Goal: Task Accomplishment & Management: Manage account settings

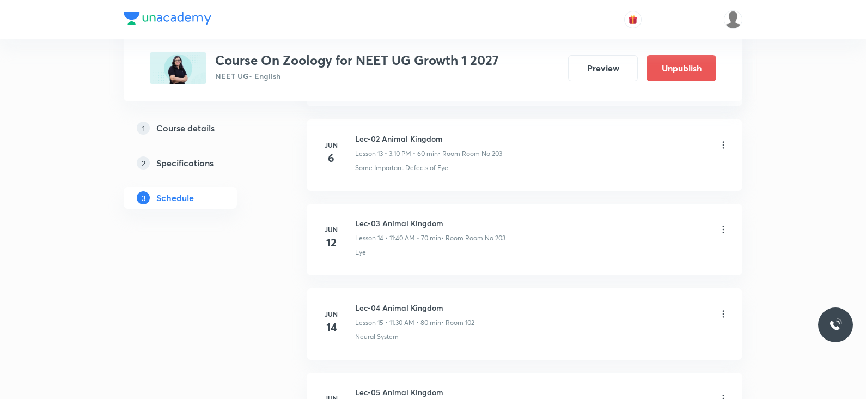
scroll to position [1147, 0]
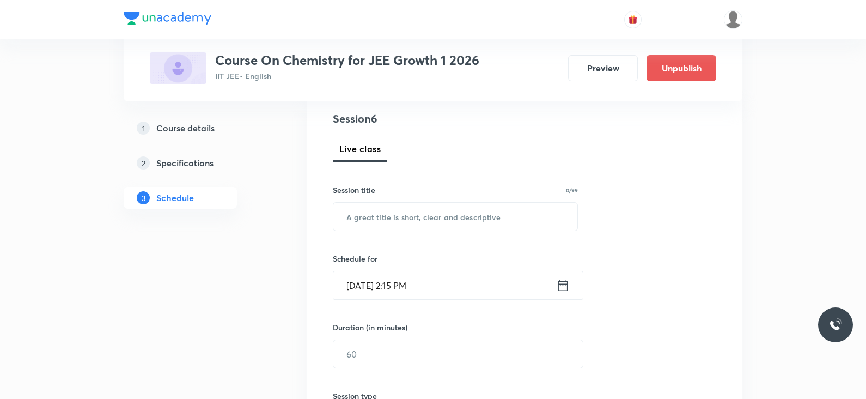
scroll to position [125, 0]
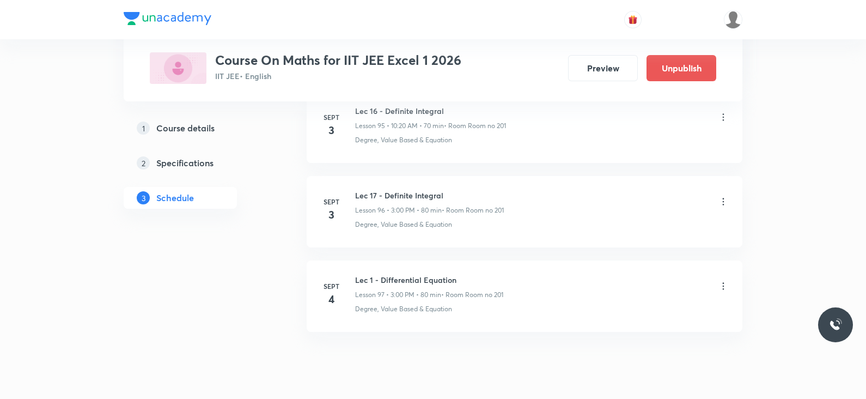
scroll to position [8715, 0]
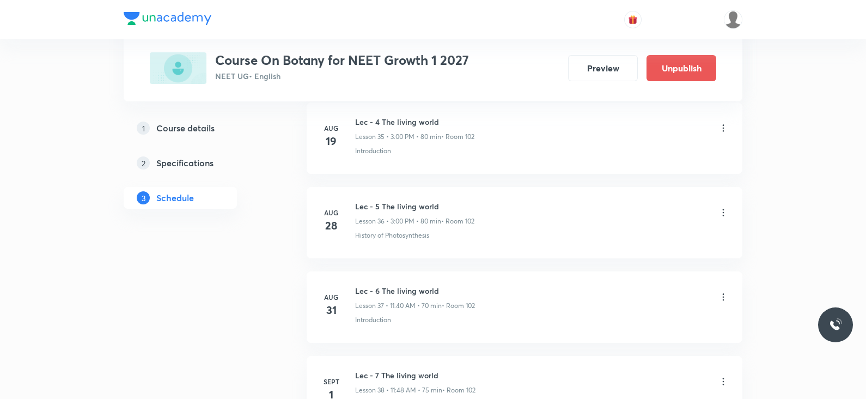
scroll to position [3829, 0]
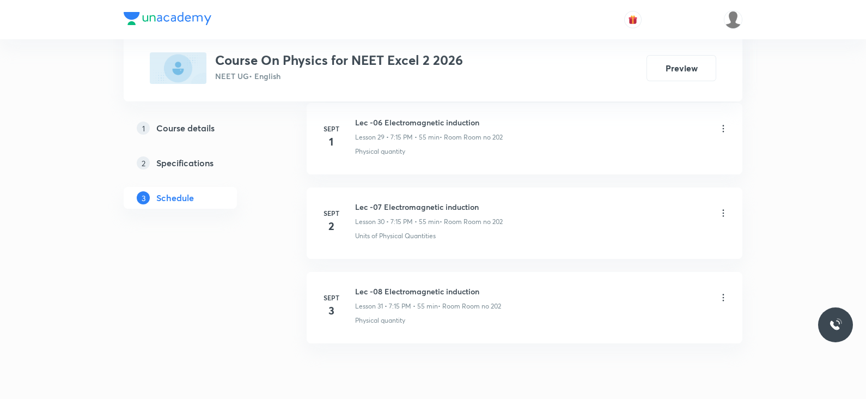
scroll to position [3085, 0]
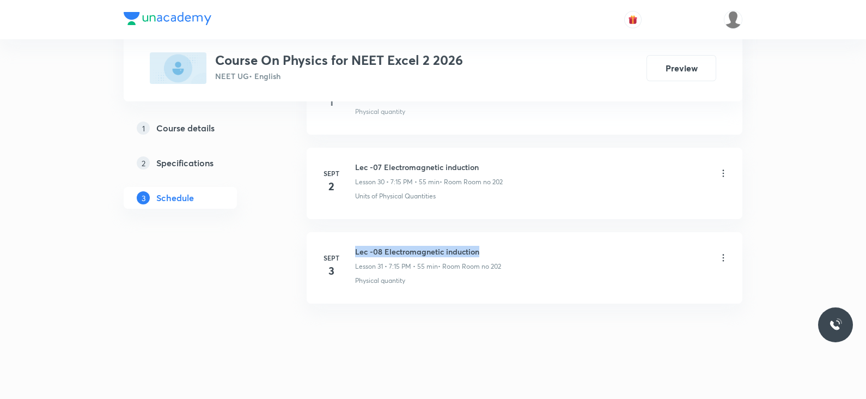
drag, startPoint x: 381, startPoint y: 252, endPoint x: 483, endPoint y: 248, distance: 101.4
click at [483, 248] on h6 "Lec -08 Electromagnetic induction" at bounding box center [428, 251] width 146 height 11
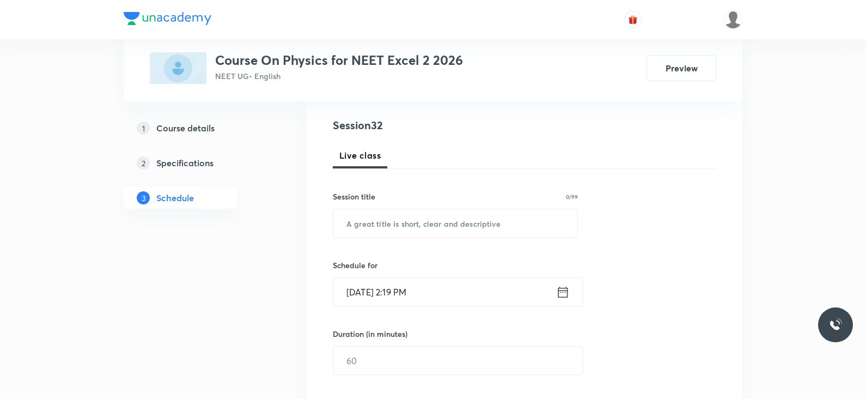
scroll to position [204, 0]
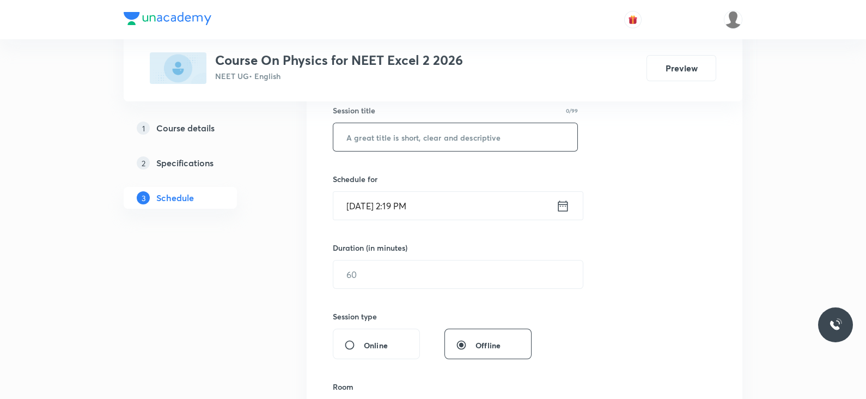
click at [432, 143] on input "text" at bounding box center [455, 137] width 244 height 28
paste input "Lec -08 Electromagnetic induction"
click at [376, 142] on input "Lec -08 Electromagnetic induction" at bounding box center [455, 137] width 244 height 28
type input "Lec -09 Electromagnetic induction"
click at [467, 197] on input "Sept 4, 2025, 2:19 PM" at bounding box center [444, 206] width 223 height 28
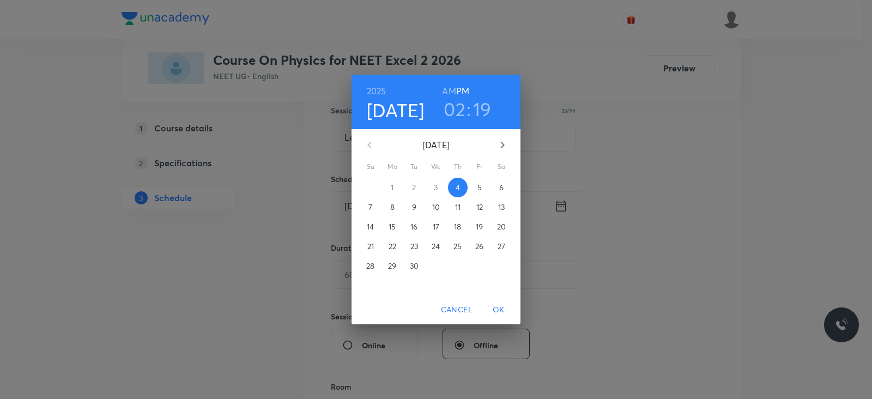
click at [458, 109] on h3 "02" at bounding box center [454, 109] width 22 height 23
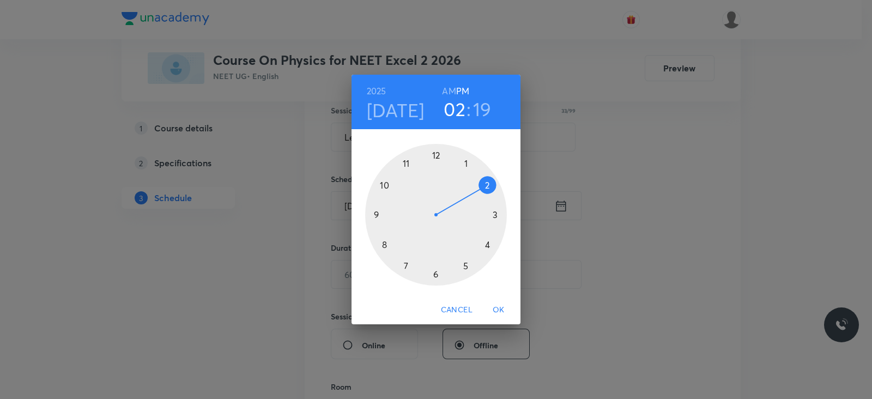
click at [466, 265] on div at bounding box center [436, 215] width 142 height 142
click at [496, 214] on div at bounding box center [436, 215] width 142 height 142
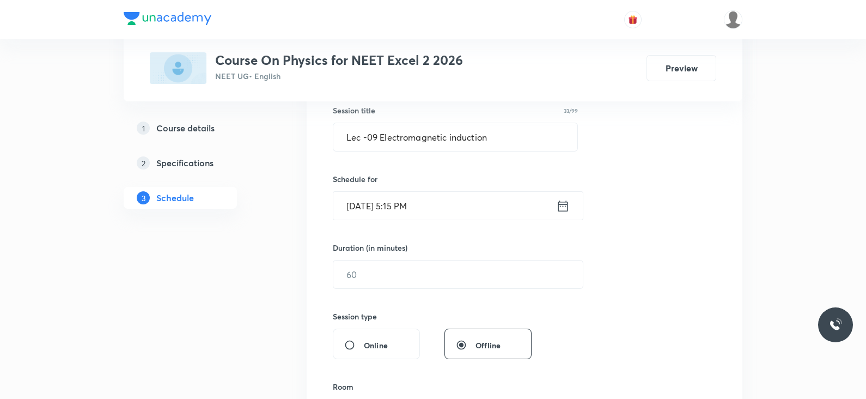
click at [562, 208] on icon at bounding box center [563, 205] width 14 height 15
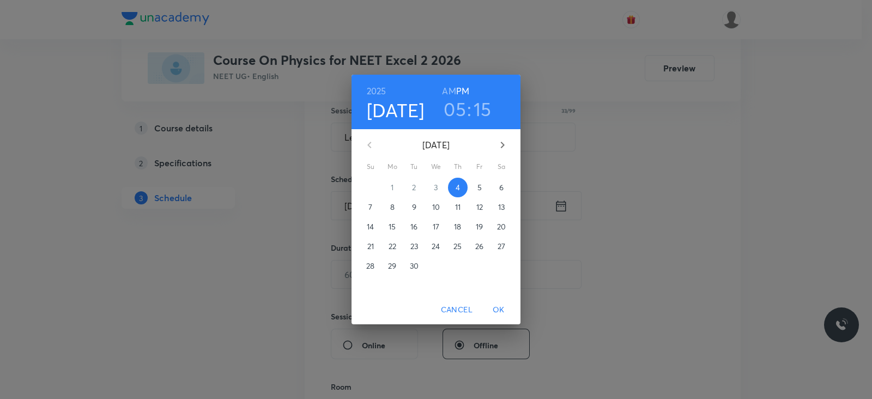
click at [499, 311] on span "OK" at bounding box center [498, 310] width 26 height 14
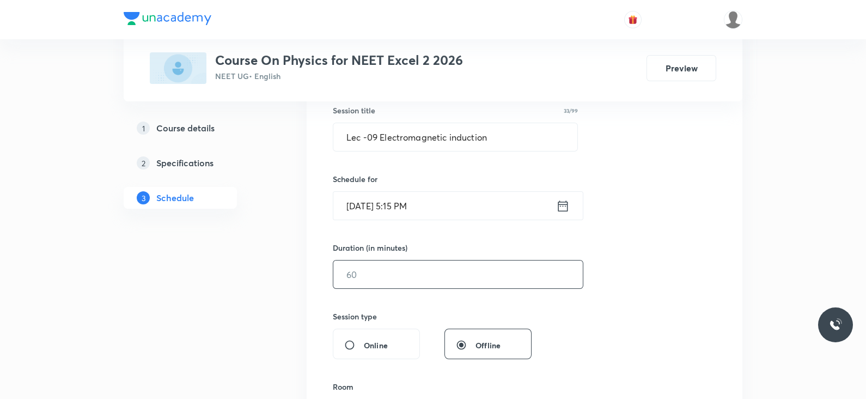
click at [433, 264] on input "text" at bounding box center [458, 274] width 250 height 28
type input "65"
click at [728, 302] on div "Session 32 Live class Session title 33/99 Lec -09 Electromagnetic induction ​ S…" at bounding box center [525, 287] width 436 height 546
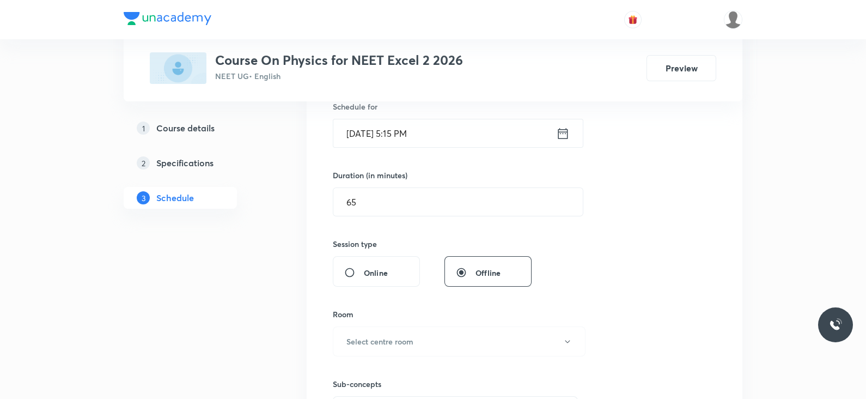
scroll to position [341, 0]
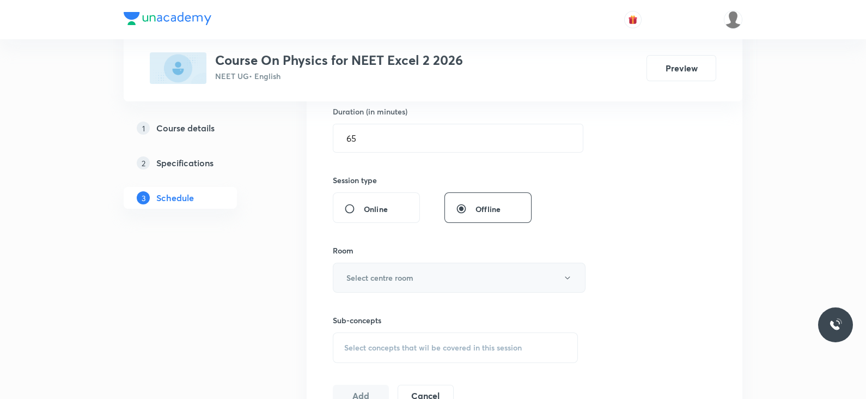
click at [424, 277] on button "Select centre room" at bounding box center [459, 278] width 253 height 30
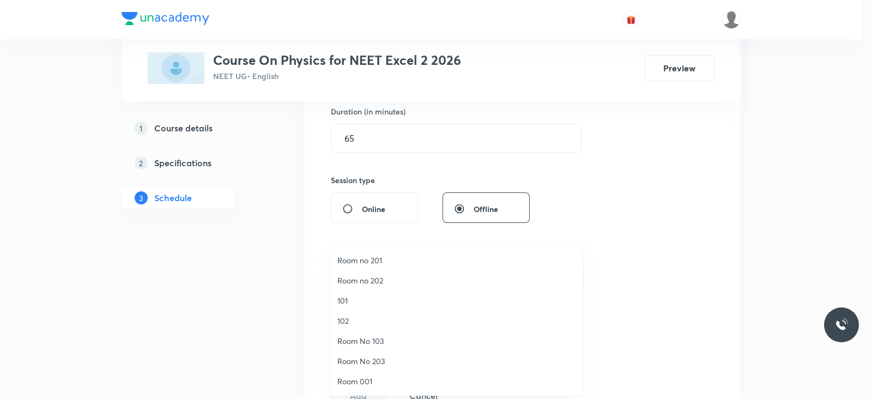
click at [393, 279] on span "Room no 202" at bounding box center [456, 280] width 239 height 11
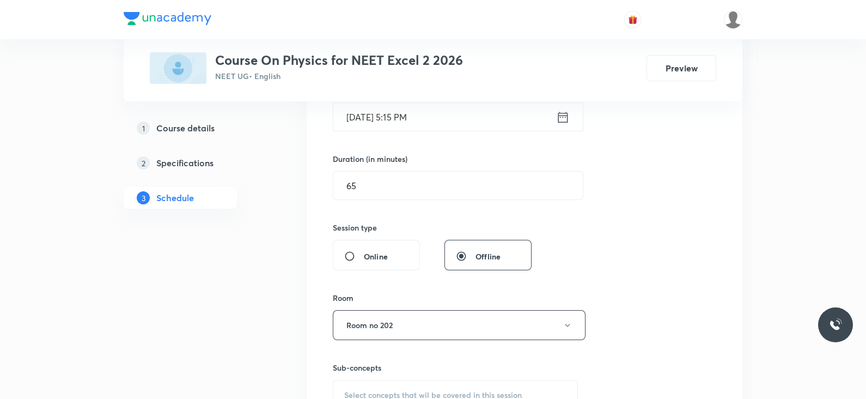
scroll to position [429, 0]
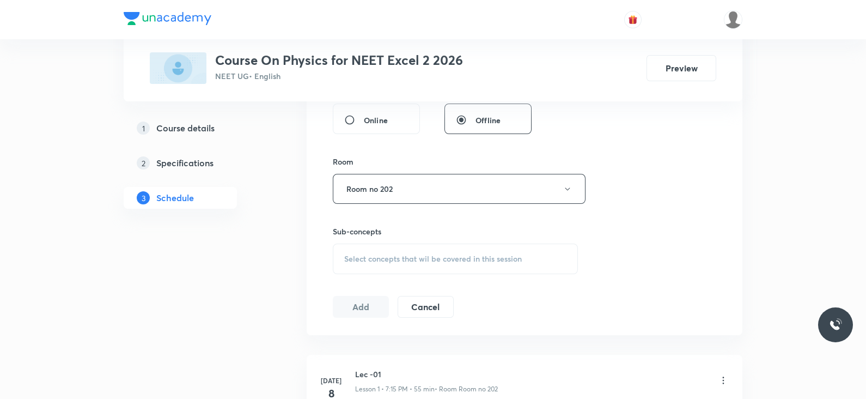
click at [412, 246] on div "Select concepts that wil be covered in this session" at bounding box center [455, 259] width 245 height 31
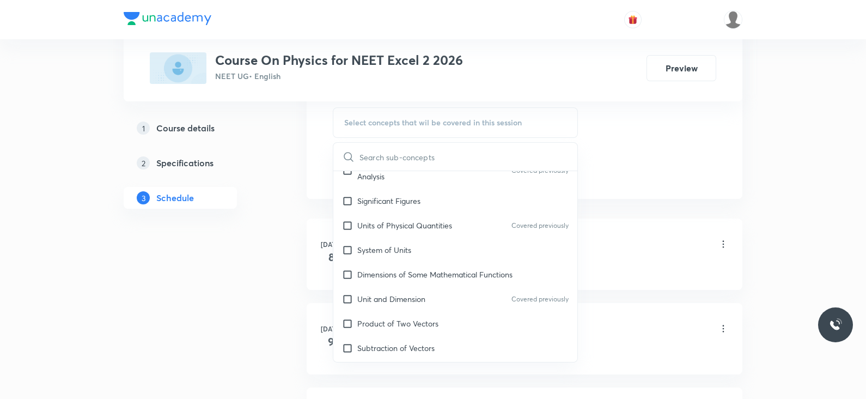
scroll to position [0, 0]
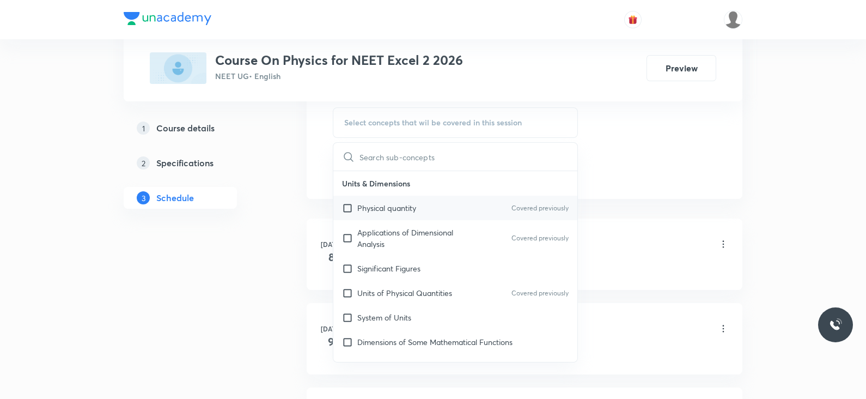
click at [351, 206] on input "checkbox" at bounding box center [349, 207] width 15 height 11
checkbox input "true"
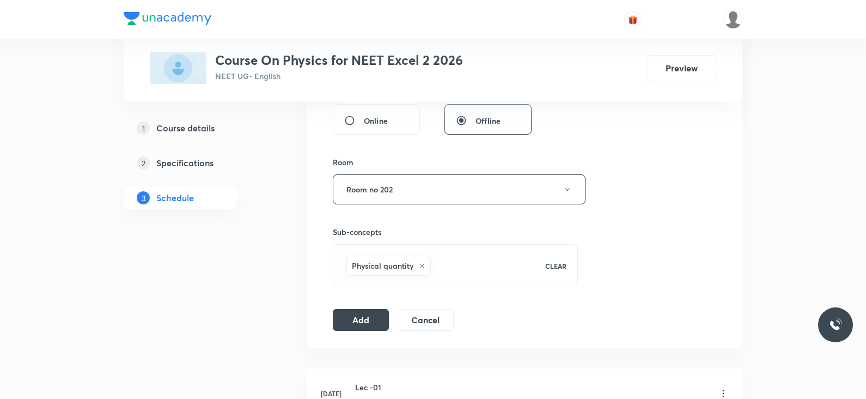
scroll to position [429, 0]
click at [355, 321] on button "Add" at bounding box center [361, 318] width 56 height 22
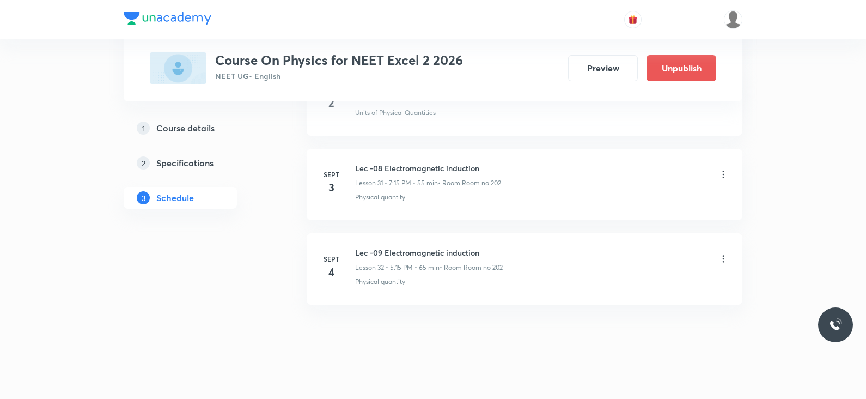
scroll to position [2670, 0]
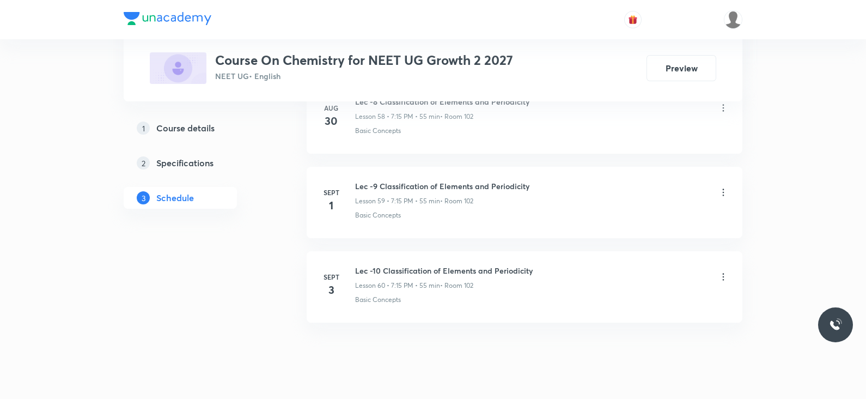
scroll to position [5528, 0]
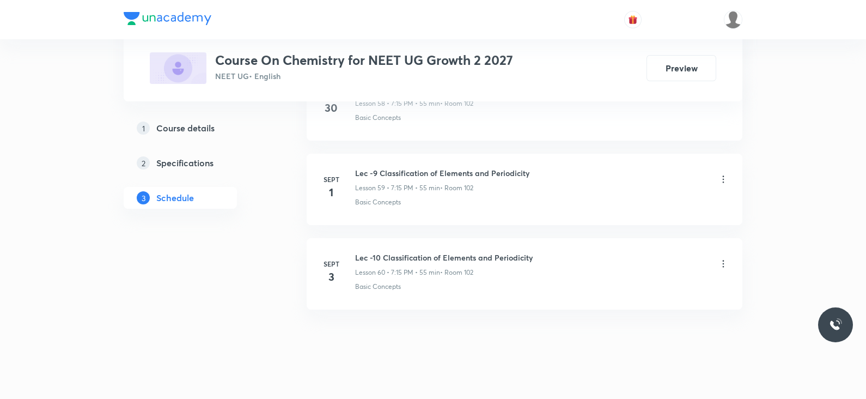
drag, startPoint x: 360, startPoint y: 245, endPoint x: 496, endPoint y: 253, distance: 137.0
click at [496, 253] on div "Sept 3 Lec -10 Classification of Elements and Periodicity Lesson 60 • 7:15 PM •…" at bounding box center [524, 272] width 409 height 40
click at [461, 252] on h6 "Lec -10 Classification of Elements and Periodicity" at bounding box center [444, 257] width 178 height 11
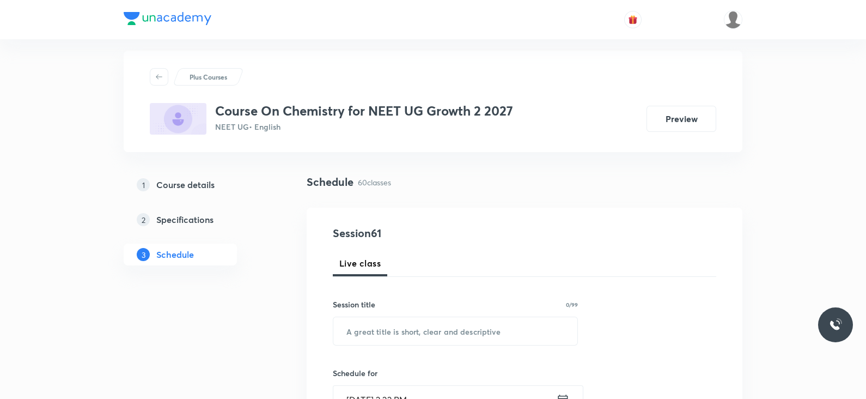
scroll to position [136, 0]
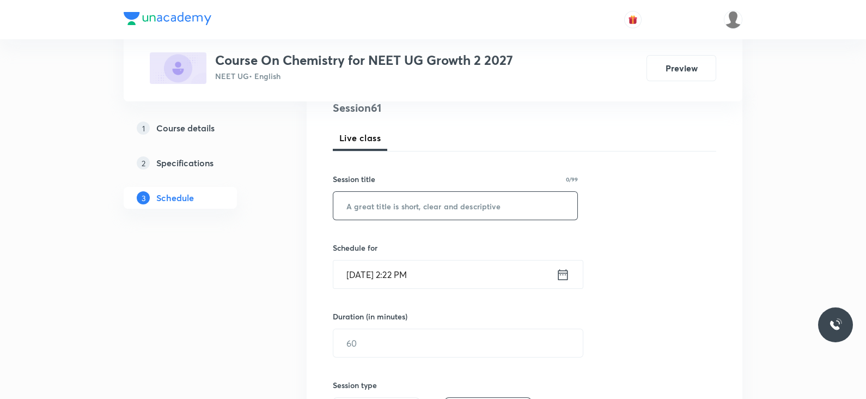
click at [398, 203] on input "text" at bounding box center [455, 206] width 244 height 28
paste input "Lec -10 Classification of Elements and Periodicity"
click at [374, 206] on input "Lec -10 Classification of Elements and Periodicity" at bounding box center [455, 206] width 244 height 28
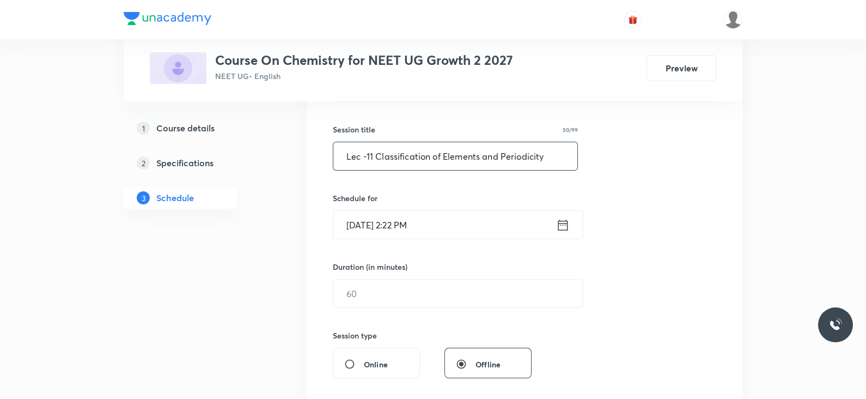
scroll to position [204, 0]
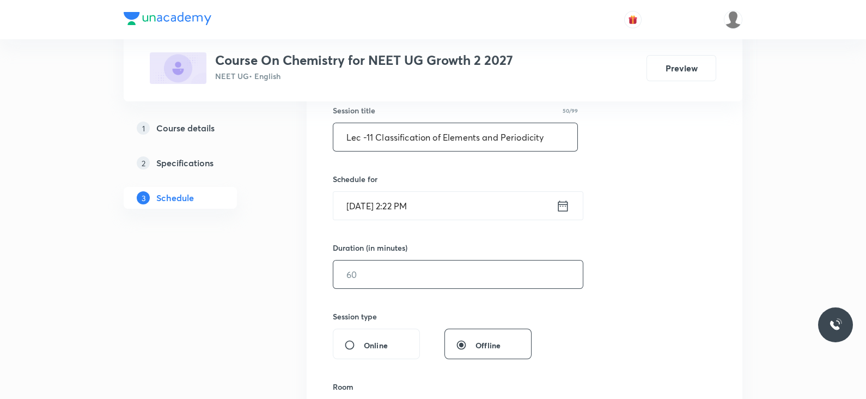
type input "Lec -11 Classification of Elements and Periodicity"
click at [393, 278] on input "text" at bounding box center [458, 274] width 250 height 28
type input "65"
click at [560, 203] on icon at bounding box center [563, 205] width 14 height 15
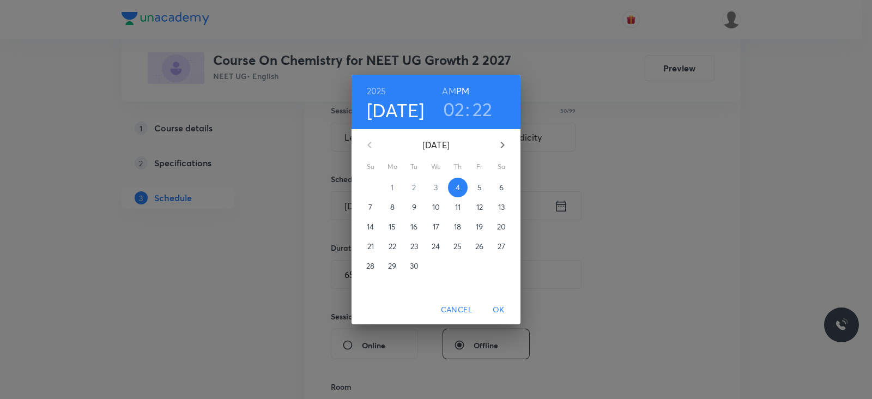
click at [457, 110] on h3 "02" at bounding box center [454, 109] width 22 height 23
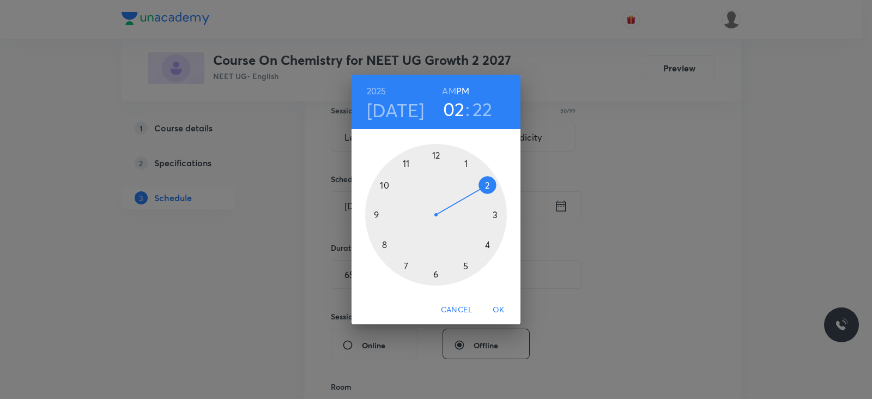
click at [466, 263] on div at bounding box center [436, 215] width 142 height 142
click at [479, 102] on h3 "22" at bounding box center [482, 109] width 20 height 23
click at [494, 214] on div at bounding box center [436, 215] width 142 height 142
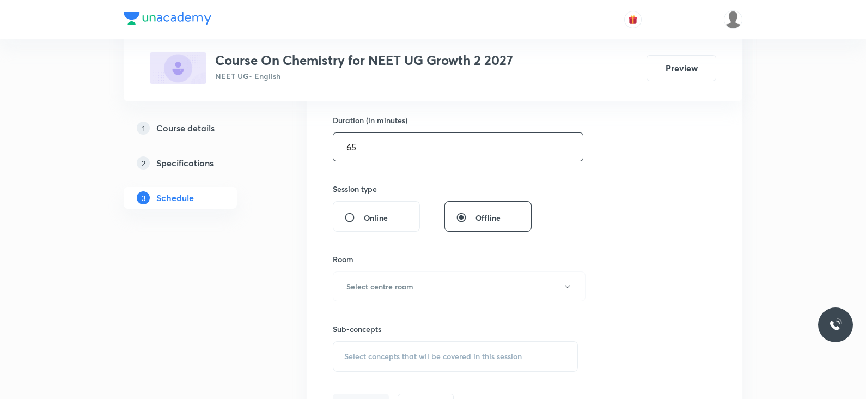
scroll to position [341, 0]
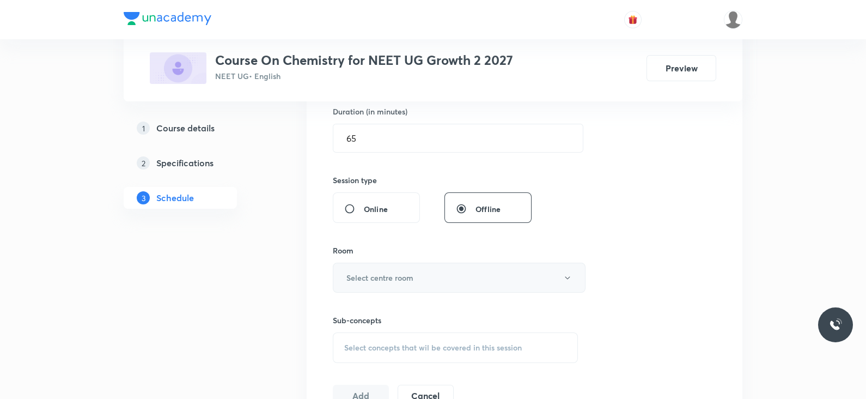
click at [396, 274] on h6 "Select centre room" at bounding box center [380, 277] width 67 height 11
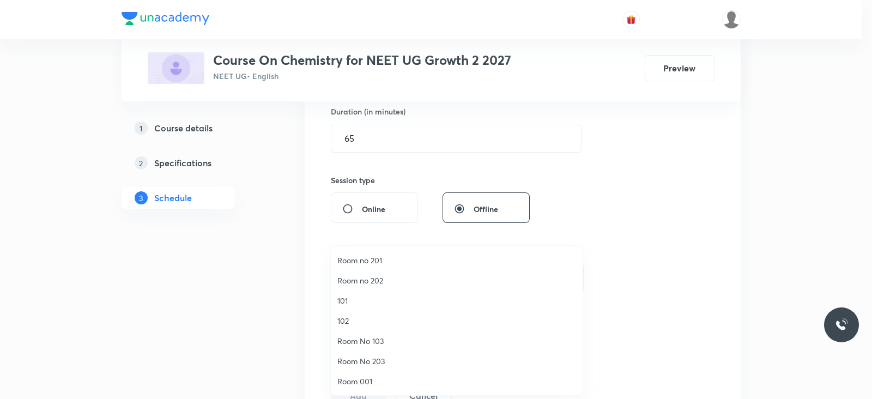
click at [353, 318] on span "102" at bounding box center [456, 320] width 239 height 11
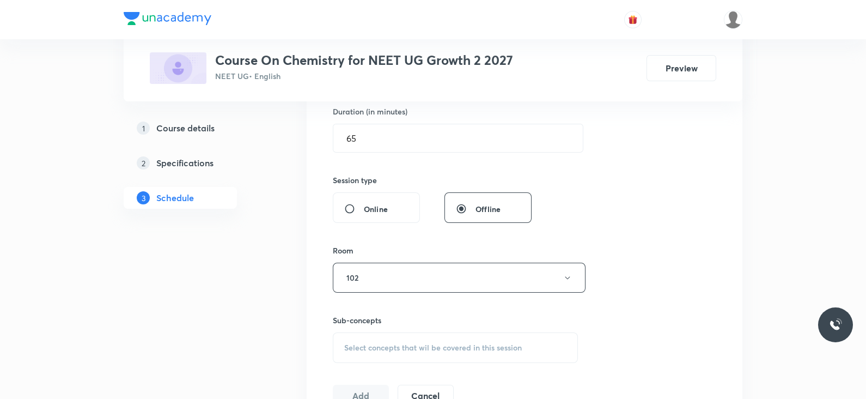
click at [650, 262] on div "Session 61 Live class Session title 50/99 Lec -11 Classification of Elements an…" at bounding box center [525, 151] width 384 height 512
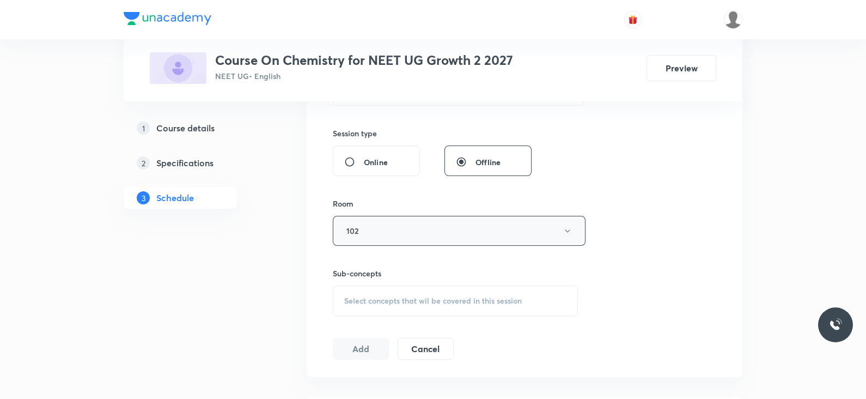
scroll to position [409, 0]
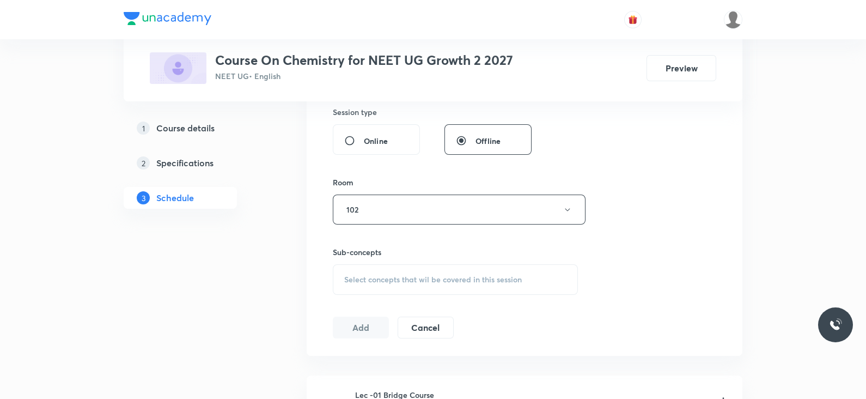
drag, startPoint x: 408, startPoint y: 270, endPoint x: 409, endPoint y: 277, distance: 7.2
click at [409, 277] on div "Select concepts that wil be covered in this session" at bounding box center [455, 279] width 245 height 31
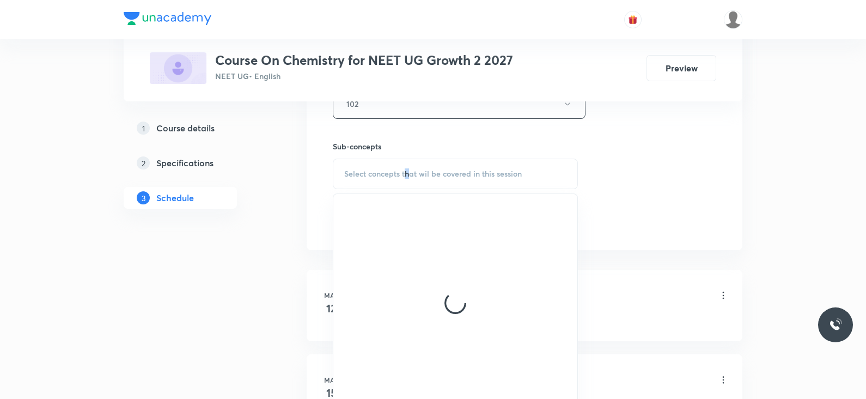
scroll to position [544, 0]
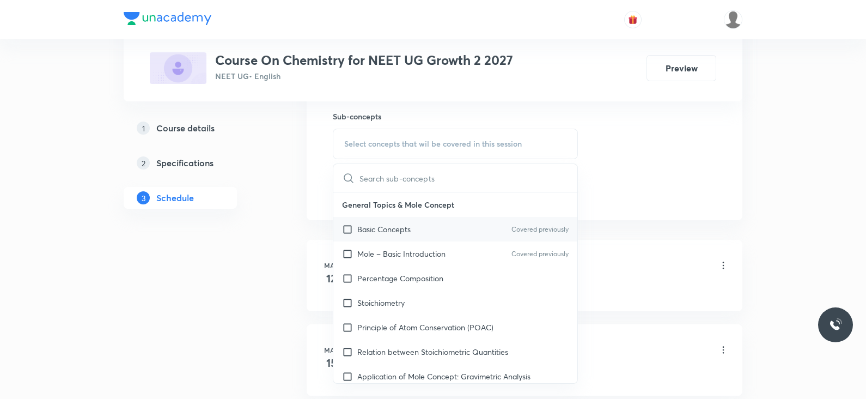
click at [394, 229] on p "Basic Concepts" at bounding box center [383, 228] width 53 height 11
checkbox input "true"
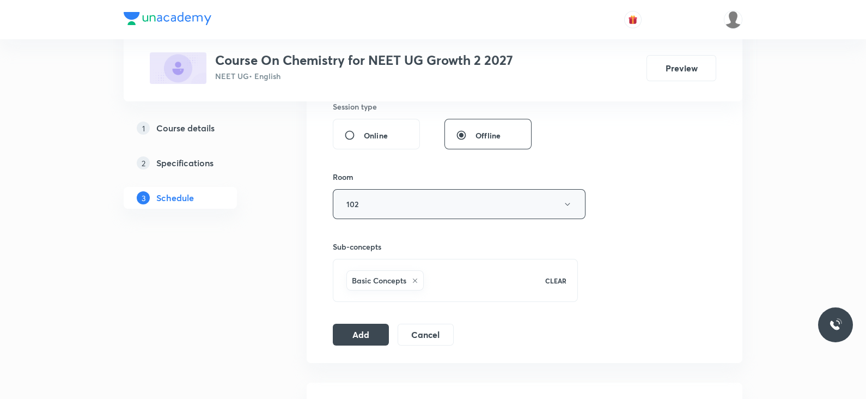
scroll to position [476, 0]
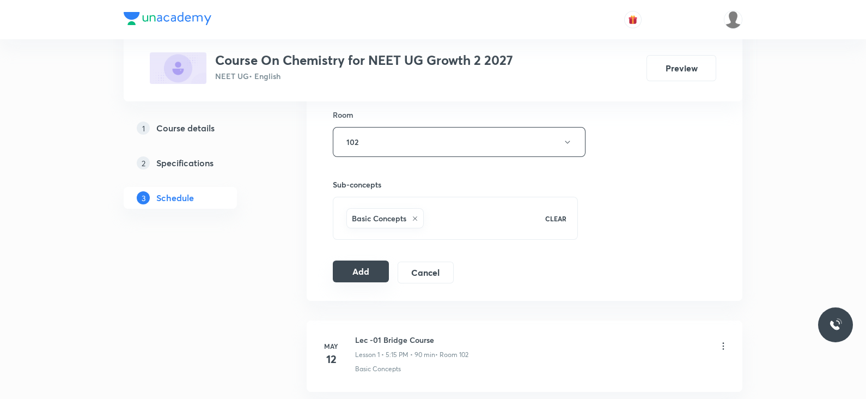
click at [360, 276] on button "Add" at bounding box center [361, 271] width 56 height 22
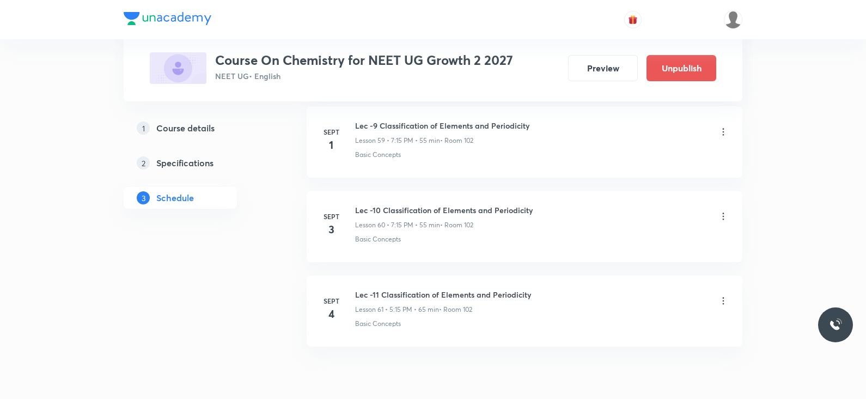
scroll to position [5113, 0]
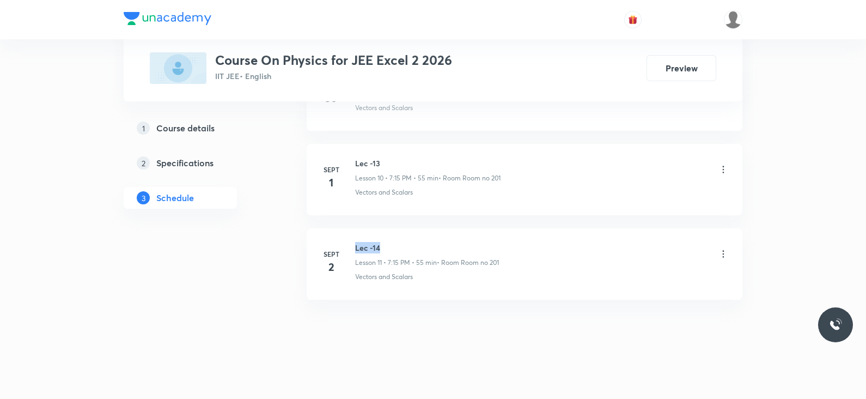
drag, startPoint x: 356, startPoint y: 245, endPoint x: 382, endPoint y: 244, distance: 25.6
click at [382, 244] on h6 "Lec -14" at bounding box center [427, 247] width 144 height 11
copy h6 "Lec -14"
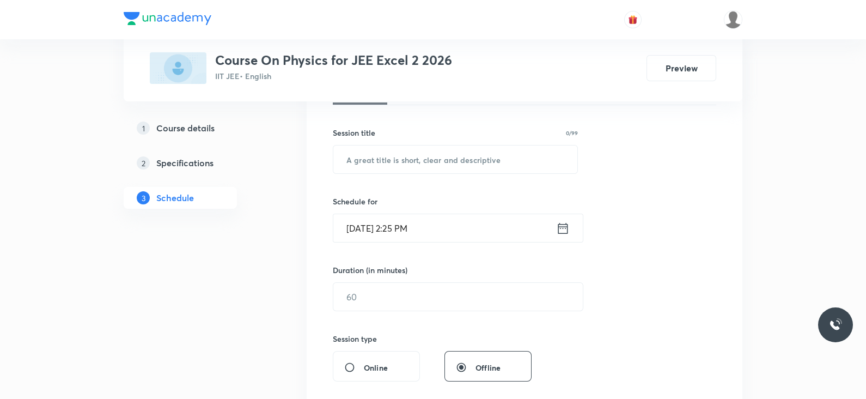
scroll to position [204, 0]
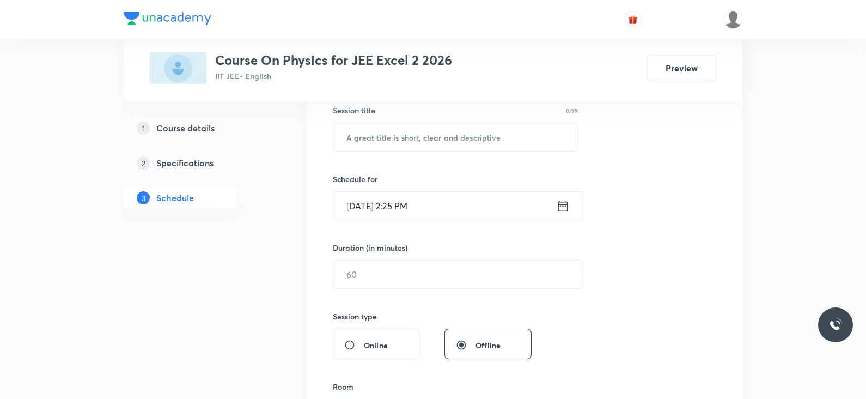
click at [392, 115] on div "Session title 0/99" at bounding box center [455, 110] width 245 height 11
click at [392, 124] on input "text" at bounding box center [455, 137] width 244 height 28
paste input "Lec -14"
type input "Lec -15"
click at [564, 209] on icon at bounding box center [563, 205] width 14 height 15
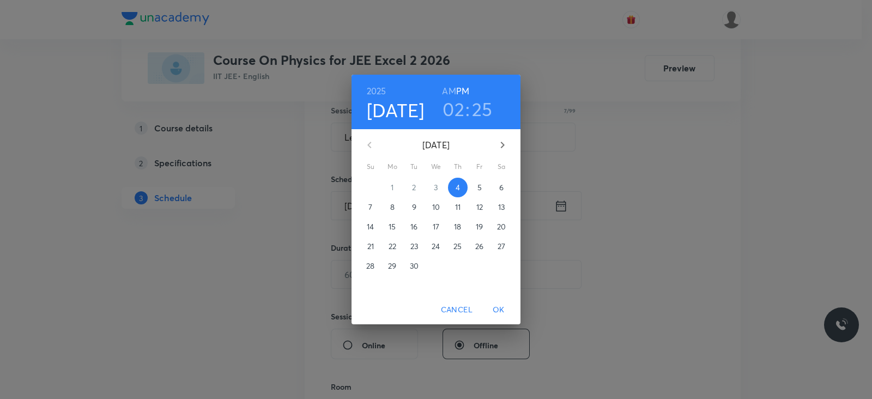
click at [456, 105] on h3 "02" at bounding box center [453, 109] width 22 height 23
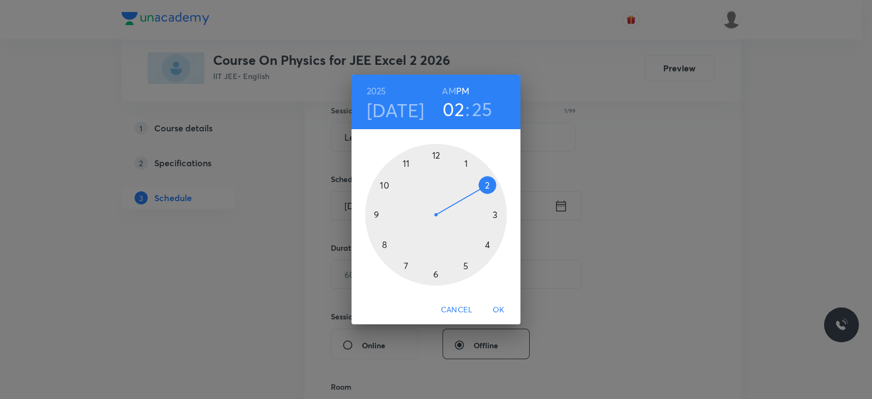
click at [466, 268] on div at bounding box center [436, 215] width 142 height 142
click at [478, 106] on h3 "25" at bounding box center [482, 109] width 21 height 23
click at [493, 216] on div at bounding box center [436, 215] width 142 height 142
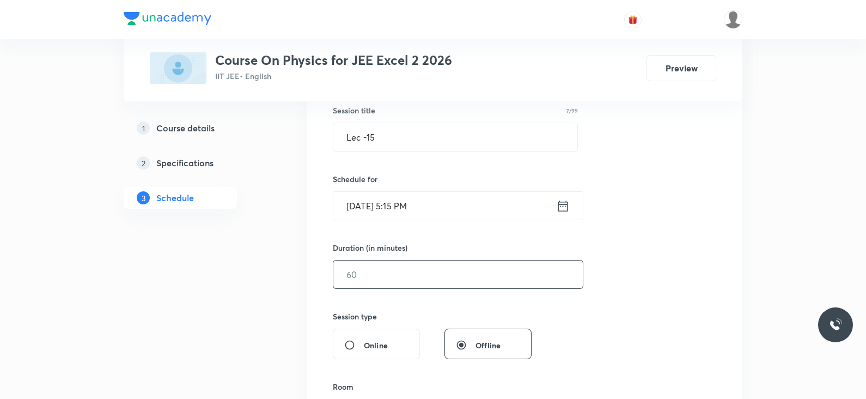
click at [387, 269] on input "text" at bounding box center [458, 274] width 250 height 28
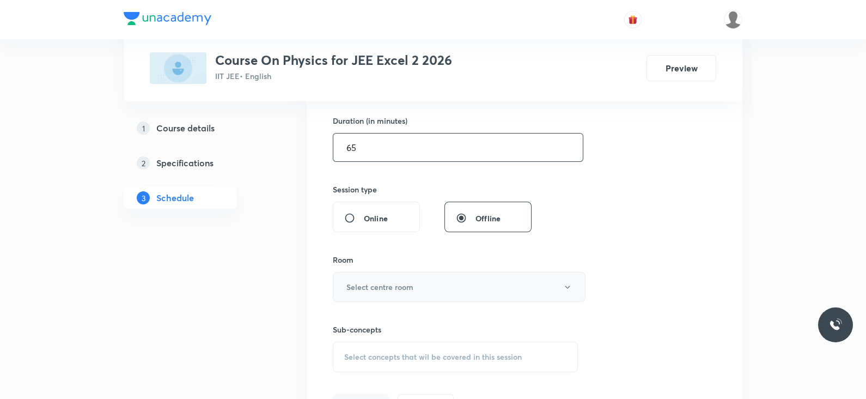
scroll to position [341, 0]
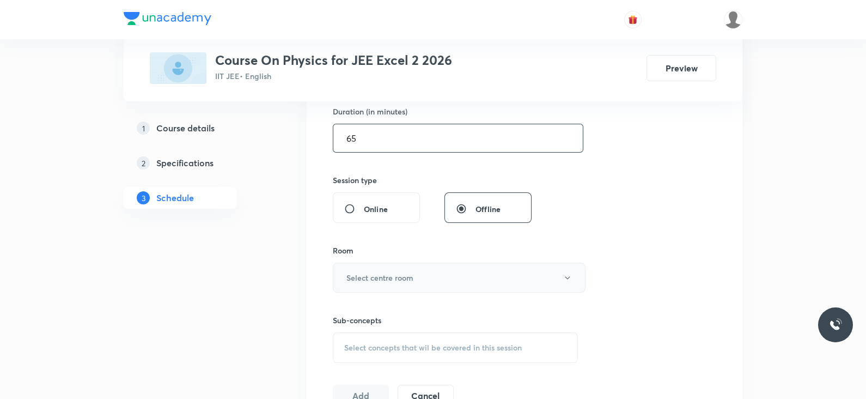
type input "65"
click at [409, 268] on button "Select centre room" at bounding box center [459, 278] width 253 height 30
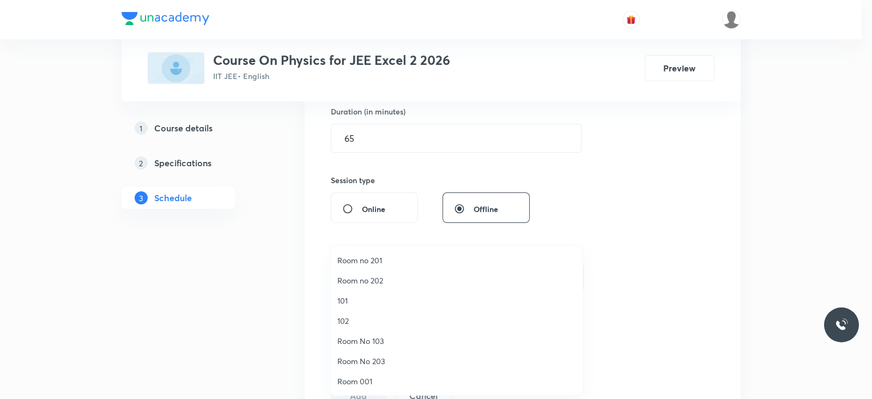
click at [380, 260] on span "Room no 201" at bounding box center [456, 259] width 239 height 11
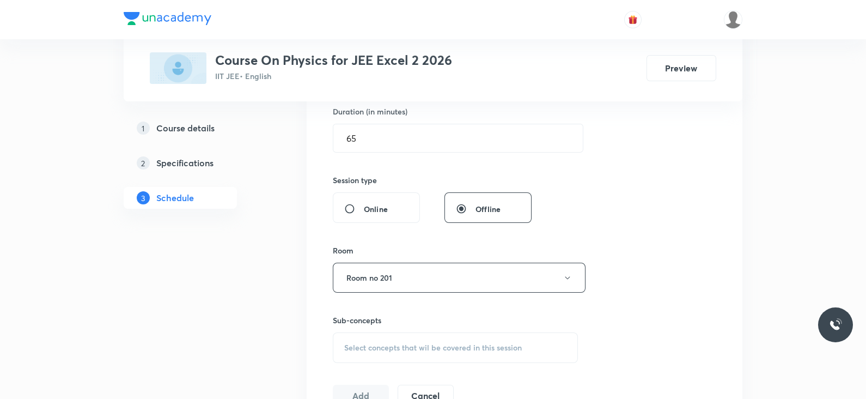
click at [700, 252] on div "Session 12 Live class Session title 7/99 Lec -15 ​ Schedule for Sept 4, 2025, 5…" at bounding box center [525, 151] width 384 height 512
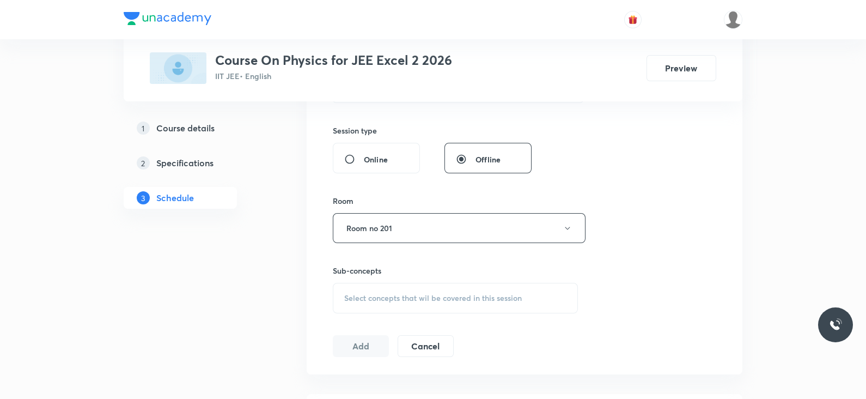
scroll to position [409, 0]
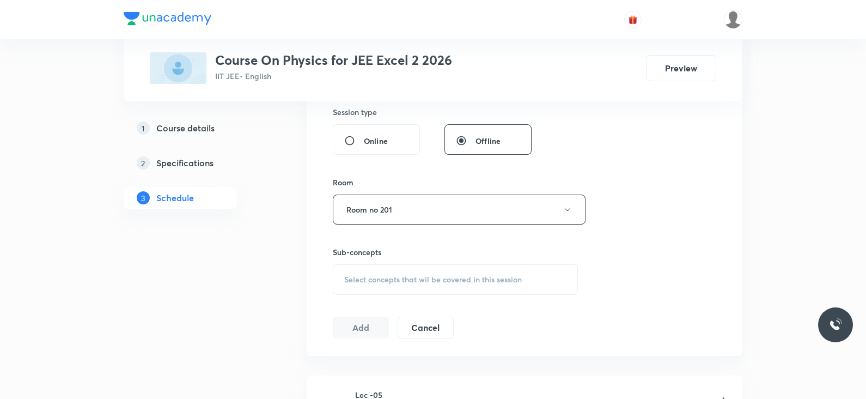
click at [420, 275] on span "Select concepts that wil be covered in this session" at bounding box center [433, 279] width 178 height 9
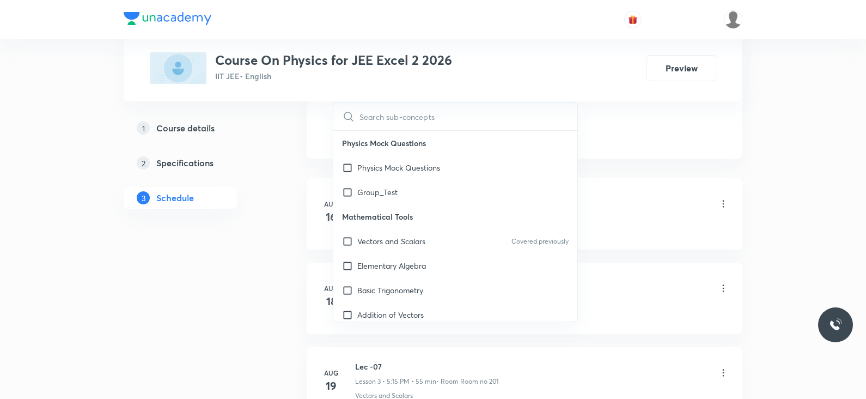
scroll to position [476, 0]
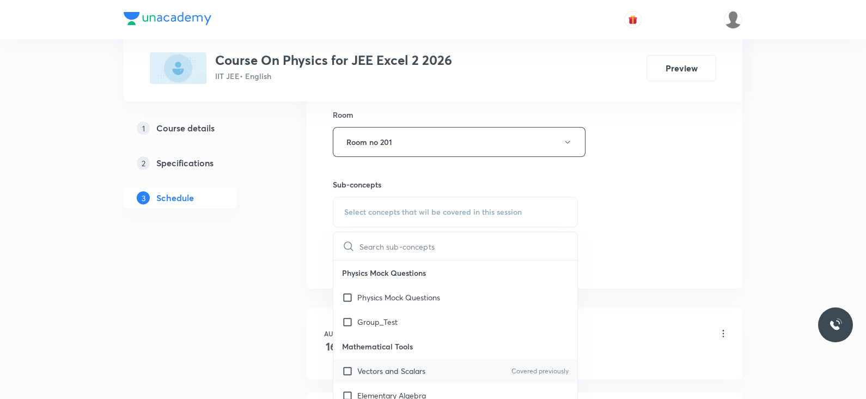
click at [401, 372] on p "Vectors and Scalars" at bounding box center [391, 370] width 68 height 11
checkbox input "true"
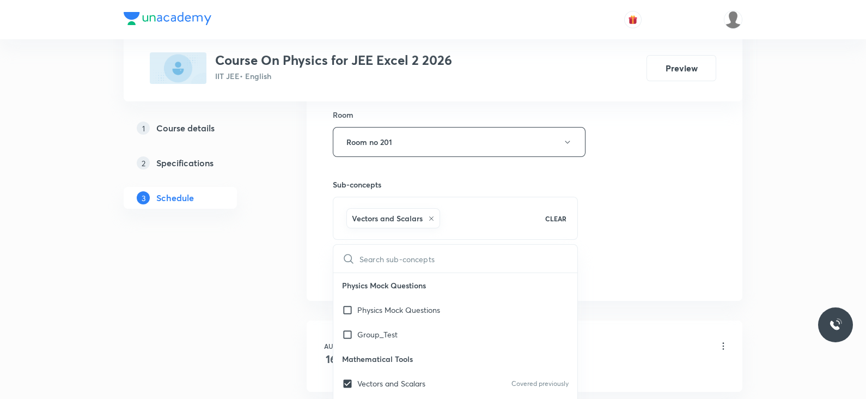
click at [651, 214] on div "Session 12 Live class Session title 7/99 Lec -15 ​ Schedule for Sept 4, 2025, 5…" at bounding box center [525, 21] width 384 height 524
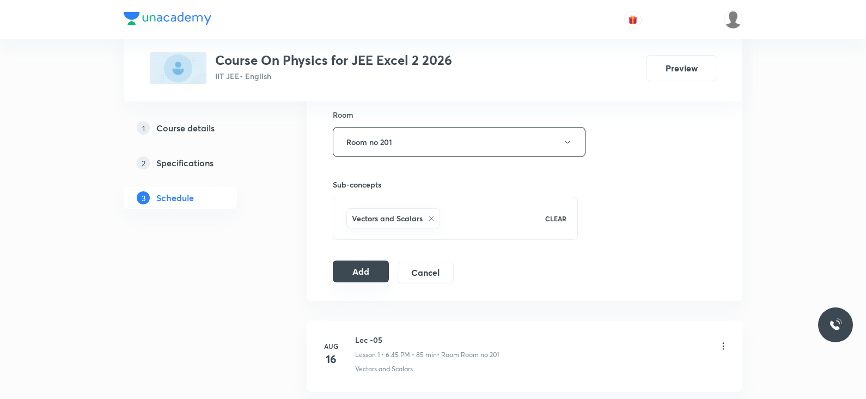
click at [372, 274] on button "Add" at bounding box center [361, 271] width 56 height 22
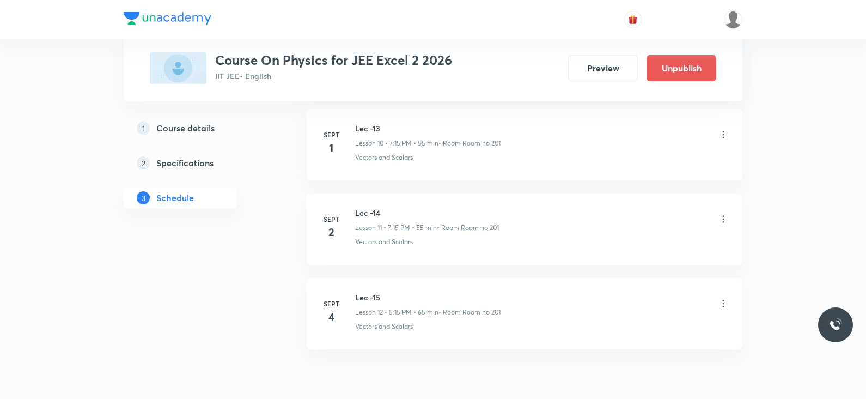
scroll to position [985, 0]
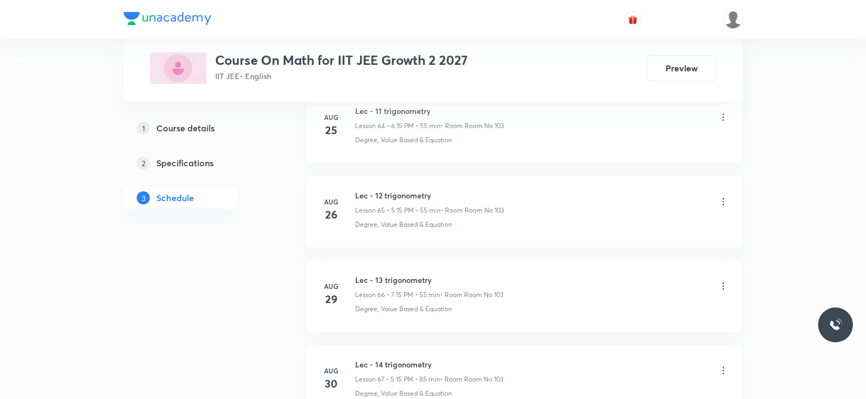
scroll to position [6287, 0]
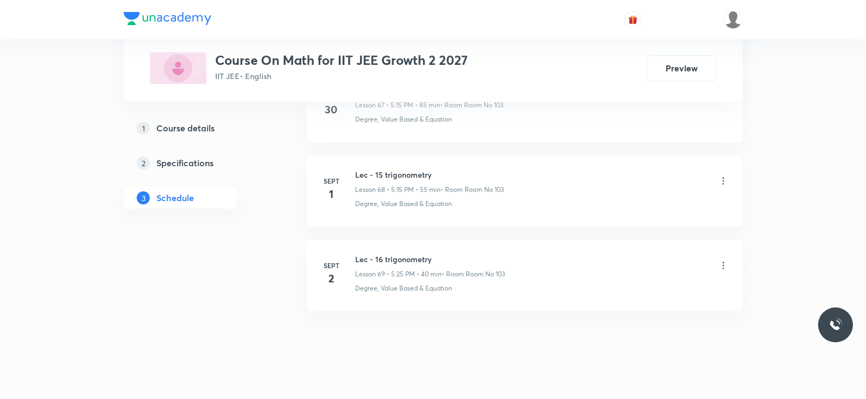
click at [361, 253] on h6 "Lec - 16 trigonometry" at bounding box center [430, 258] width 150 height 11
copy h6 "Lec - 16 trigonometry"
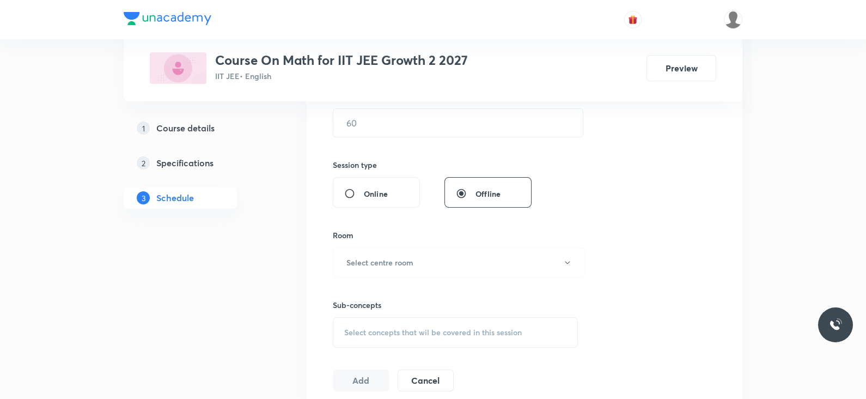
scroll to position [21, 0]
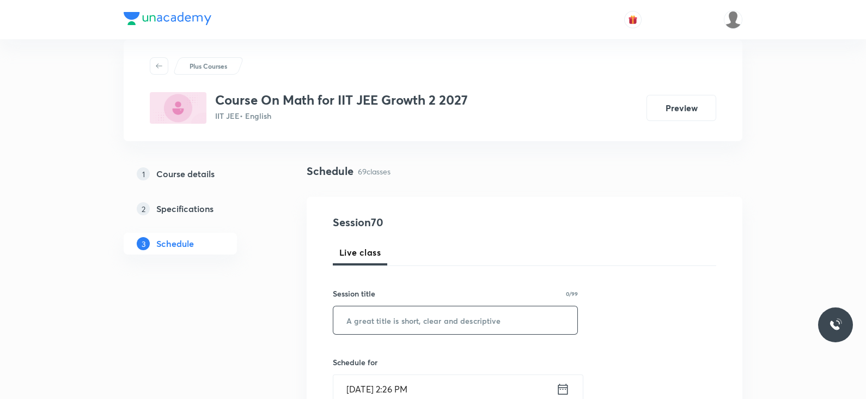
click at [390, 309] on input "text" at bounding box center [455, 320] width 244 height 28
paste input "Lec - 16 trigonometry"
click at [375, 314] on input "Lec - 16 trigonometry" at bounding box center [455, 320] width 244 height 28
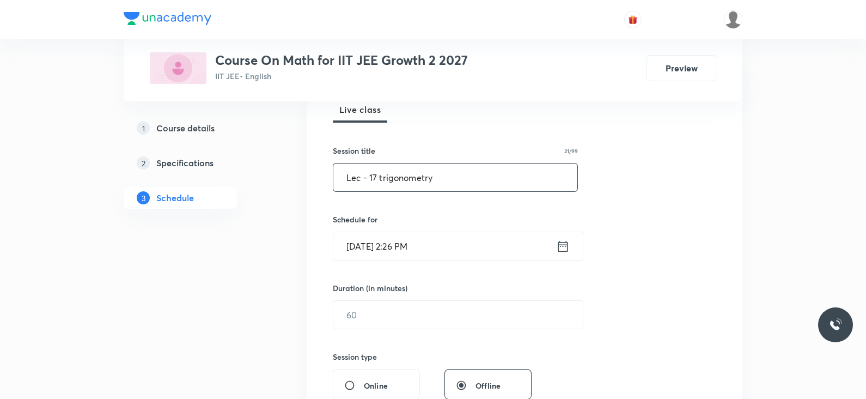
scroll to position [226, 0]
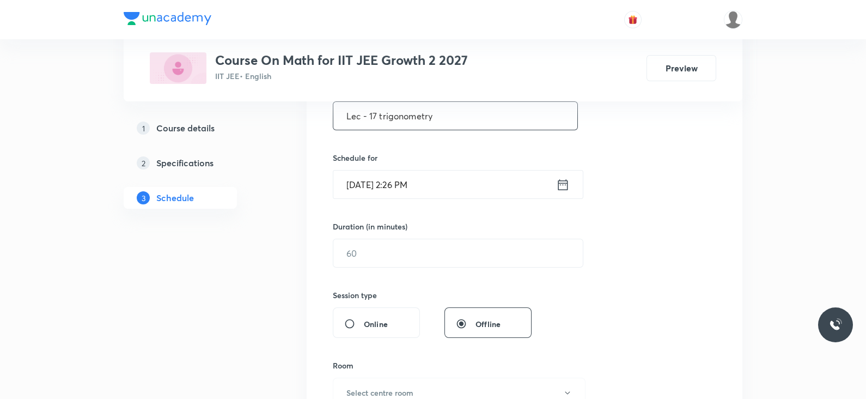
type input "Lec - 17 trigonometry"
click at [554, 190] on input "[DATE] 2:26 PM" at bounding box center [444, 185] width 223 height 28
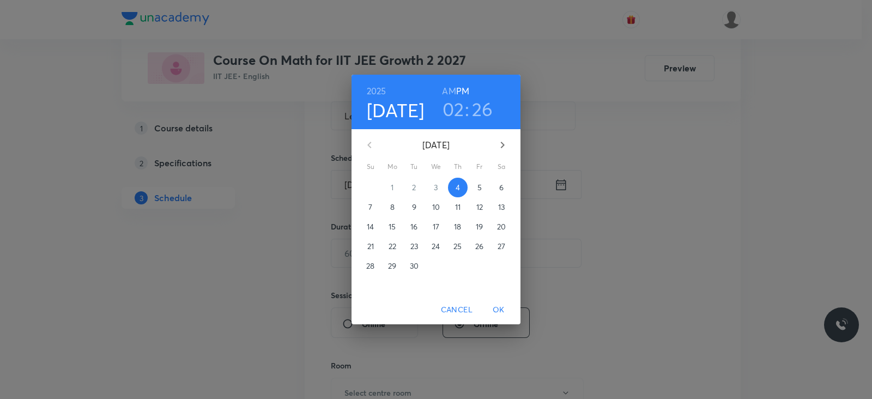
click at [564, 185] on div "[DATE] 02 : 26 AM PM [DATE] Su Mo Tu We Th Fr Sa 31 1 2 3 4 5 6 7 8 9 10 11 12 …" at bounding box center [436, 199] width 872 height 399
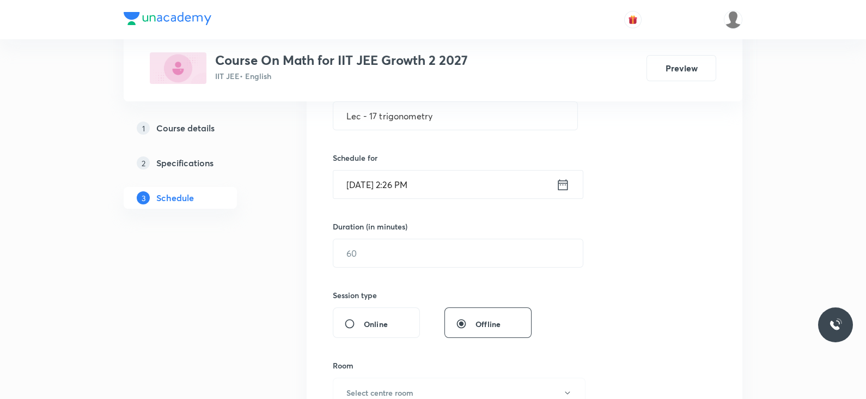
click at [566, 186] on icon at bounding box center [563, 184] width 14 height 15
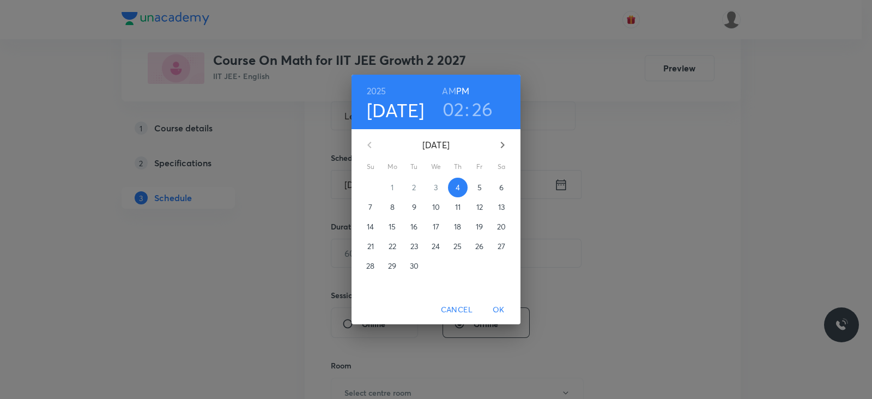
click at [460, 110] on h3 "02" at bounding box center [453, 109] width 22 height 23
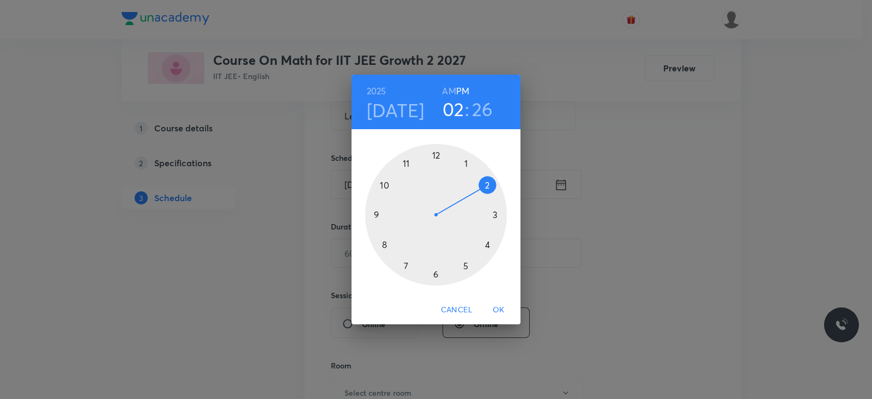
click at [467, 263] on div at bounding box center [436, 215] width 142 height 142
click at [496, 215] on div at bounding box center [436, 215] width 142 height 142
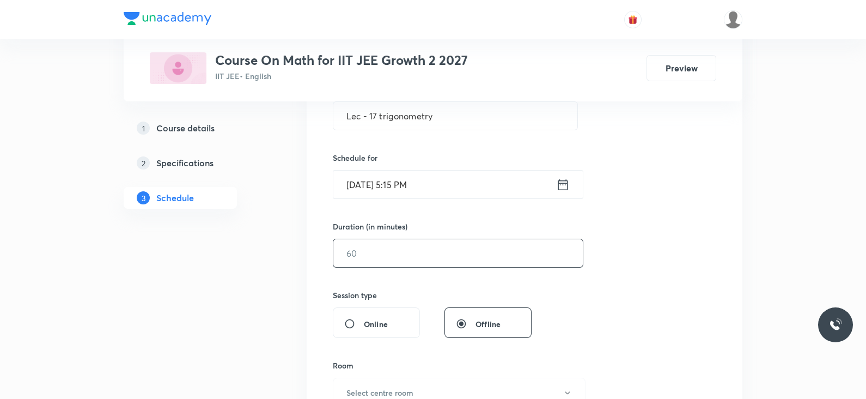
click at [373, 250] on input "text" at bounding box center [458, 253] width 250 height 28
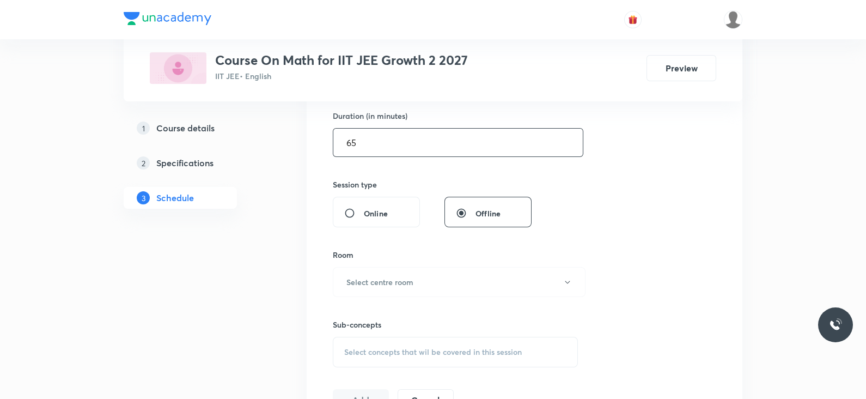
scroll to position [362, 0]
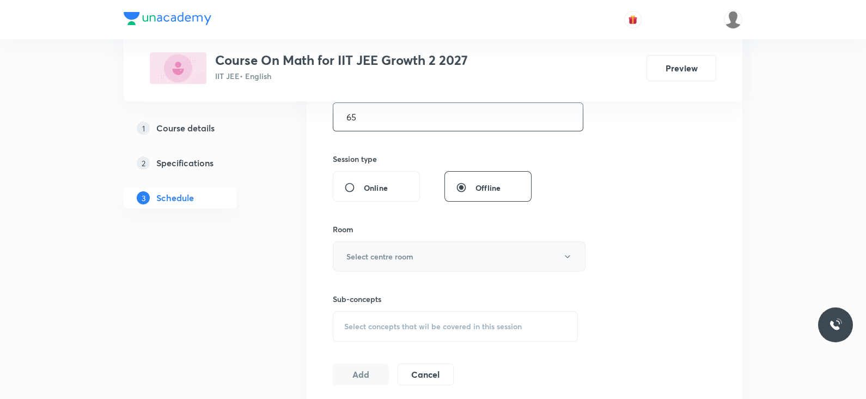
type input "65"
click at [406, 253] on h6 "Select centre room" at bounding box center [380, 256] width 67 height 11
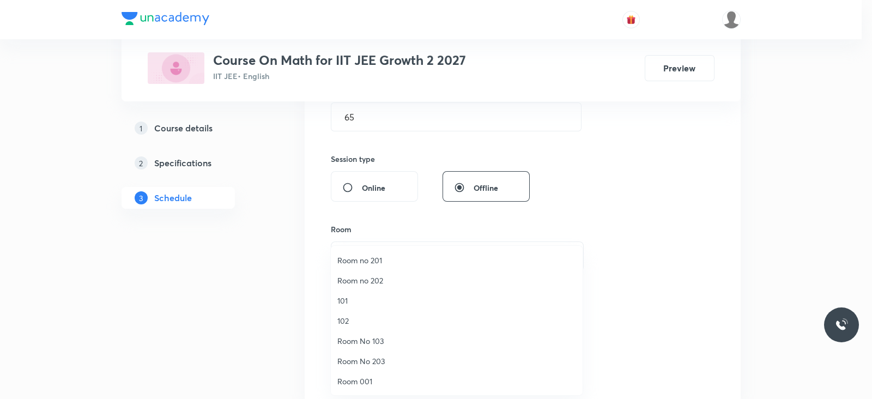
click at [384, 344] on span "Room No 103" at bounding box center [456, 340] width 239 height 11
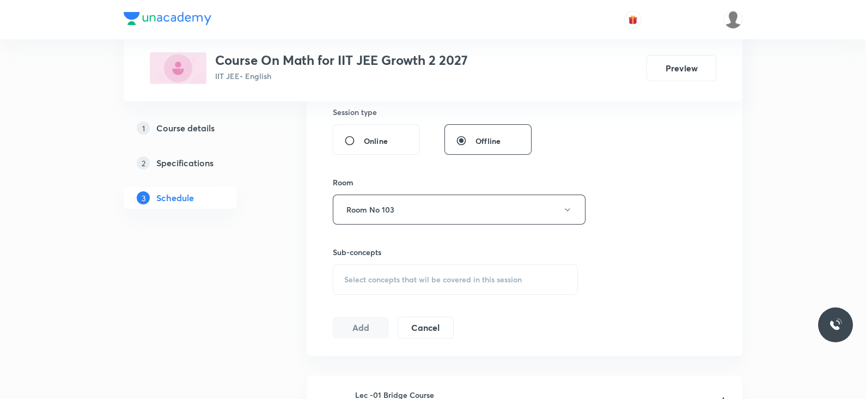
scroll to position [430, 0]
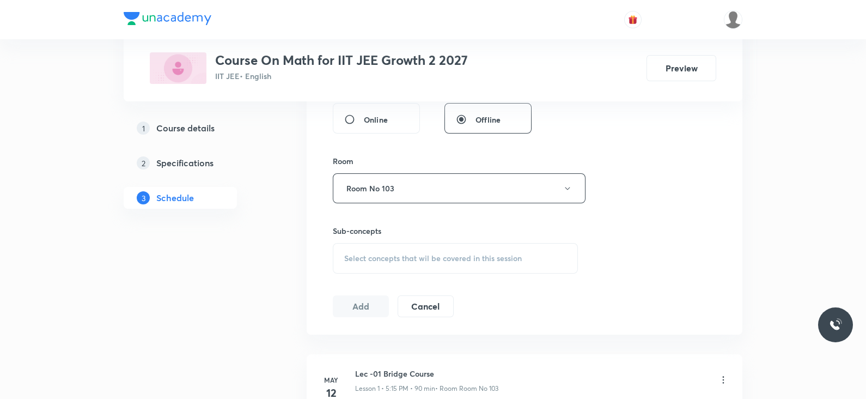
click at [453, 260] on span "Select concepts that wil be covered in this session" at bounding box center [433, 258] width 178 height 9
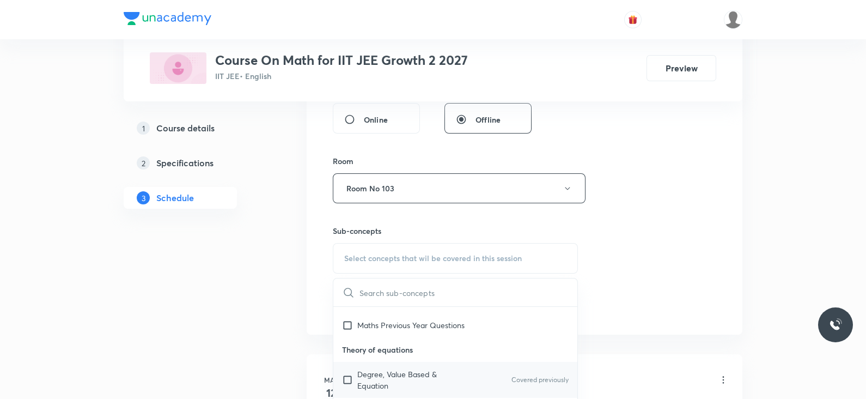
scroll to position [136, 0]
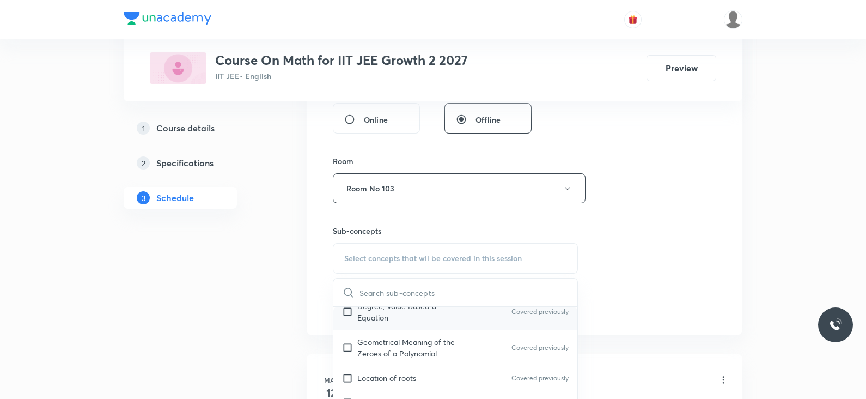
click at [393, 307] on p "Degree, Value Based & Equation" at bounding box center [412, 311] width 110 height 23
checkbox input "true"
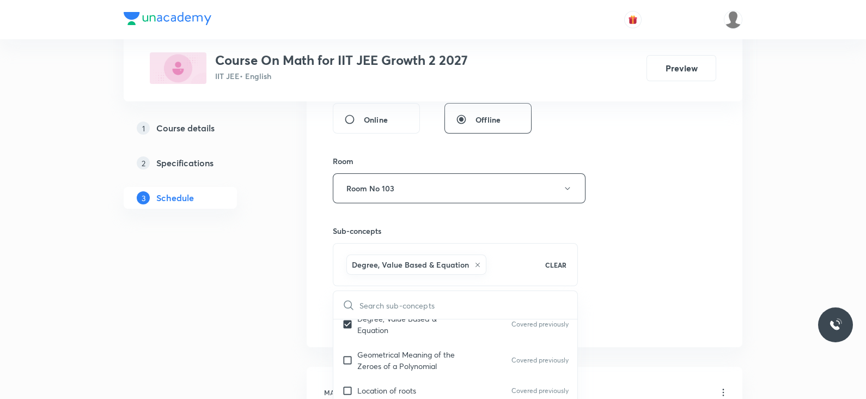
click at [651, 255] on div "Session 70 Live class Session title 21/99 Lec - 17 trigonometry ​ Schedule for …" at bounding box center [525, 67] width 384 height 524
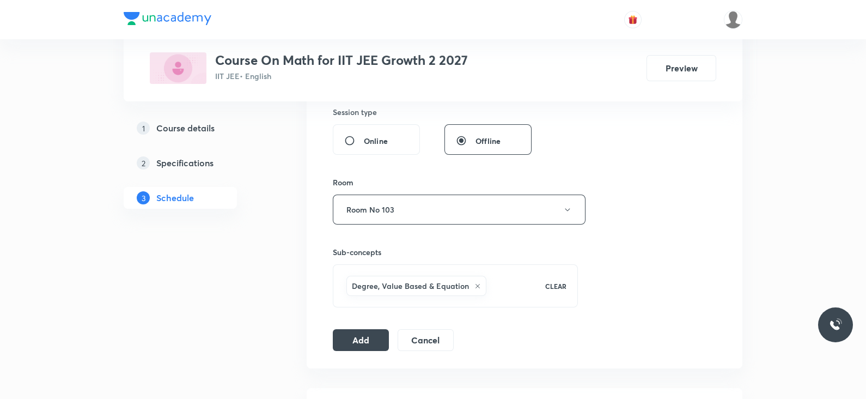
scroll to position [430, 0]
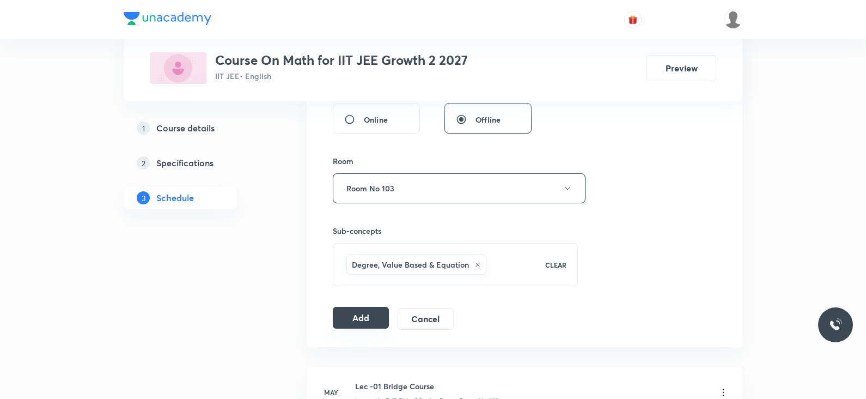
click at [373, 314] on button "Add" at bounding box center [361, 318] width 56 height 22
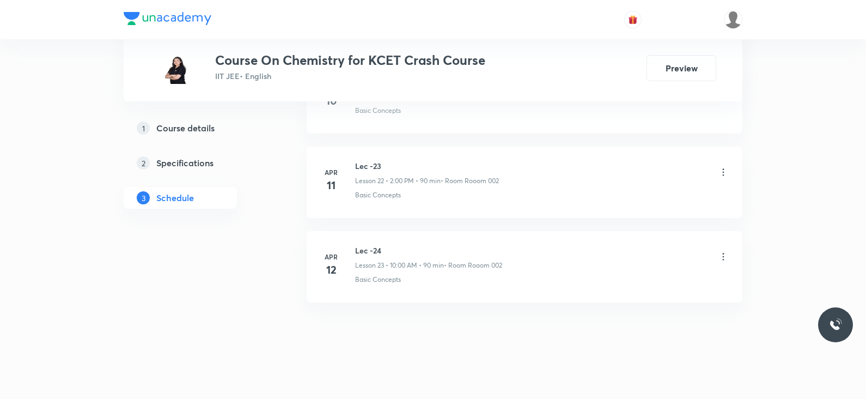
click at [357, 245] on h6 "Lec -24" at bounding box center [428, 250] width 147 height 11
copy h6 "Lec -24"
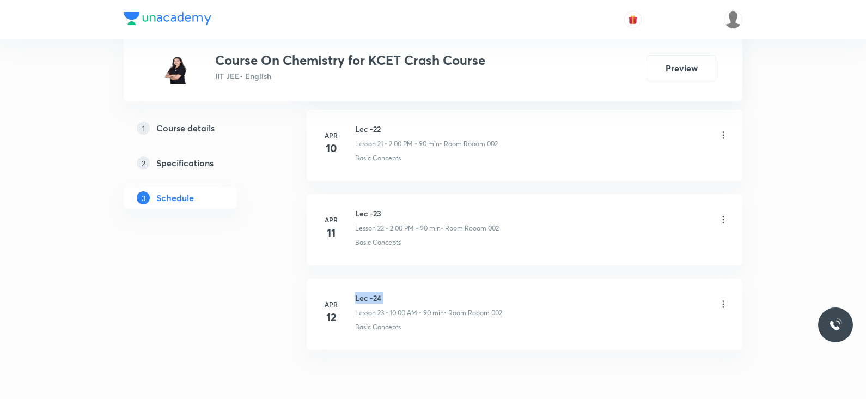
scroll to position [2411, 0]
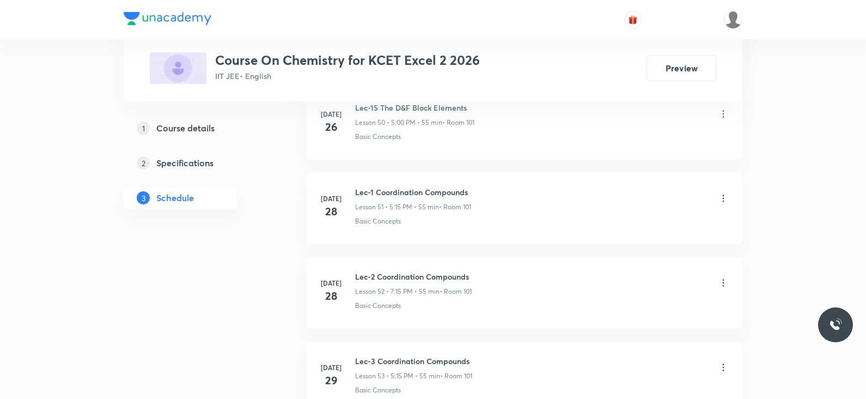
scroll to position [6272, 0]
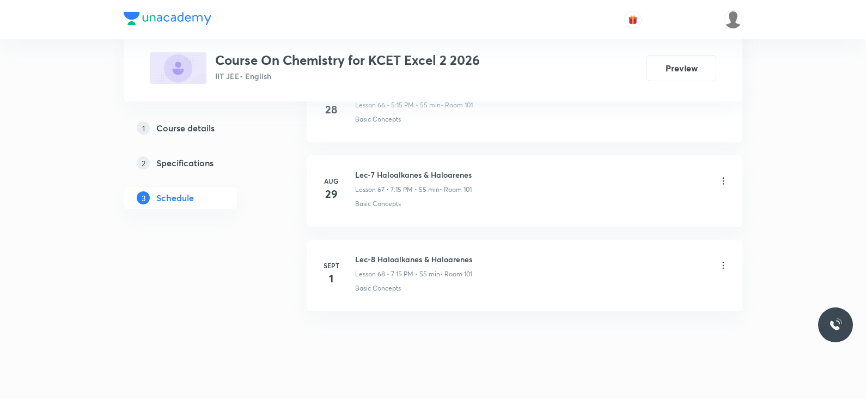
click at [368, 253] on h6 "Lec-8 Haloalkanes & Haloarenes" at bounding box center [413, 258] width 117 height 11
copy h6 "Lec-8 Haloalkanes & Haloarenes"
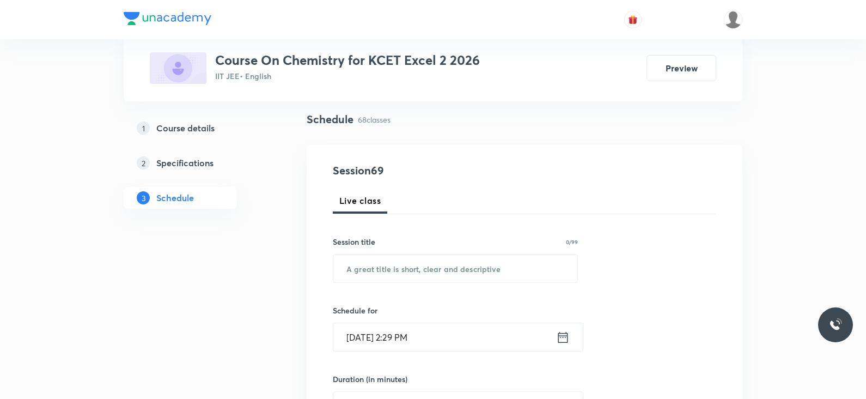
scroll to position [136, 0]
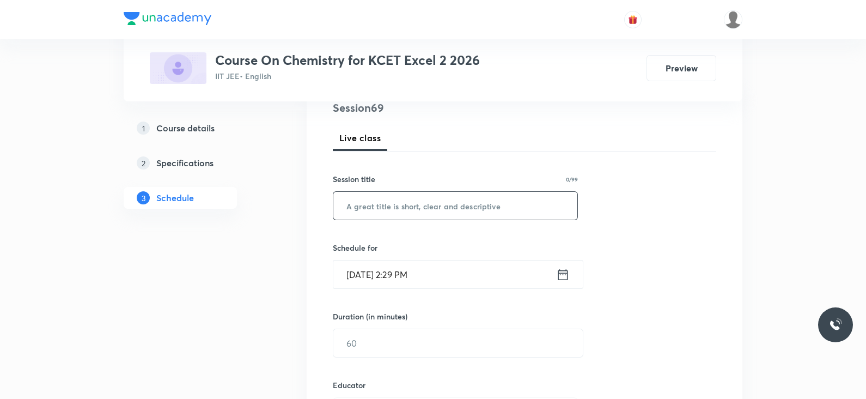
click at [420, 213] on input "text" at bounding box center [455, 206] width 244 height 28
paste input "Lec-8 Haloalkanes & Haloarenes"
click at [368, 205] on input "Lec-8 Haloalkanes & Haloarenes" at bounding box center [455, 206] width 244 height 28
type input "Lec-9 Haloalkanes & Haloarenes"
click at [572, 278] on div "[DATE] 2:29 PM ​" at bounding box center [458, 274] width 251 height 29
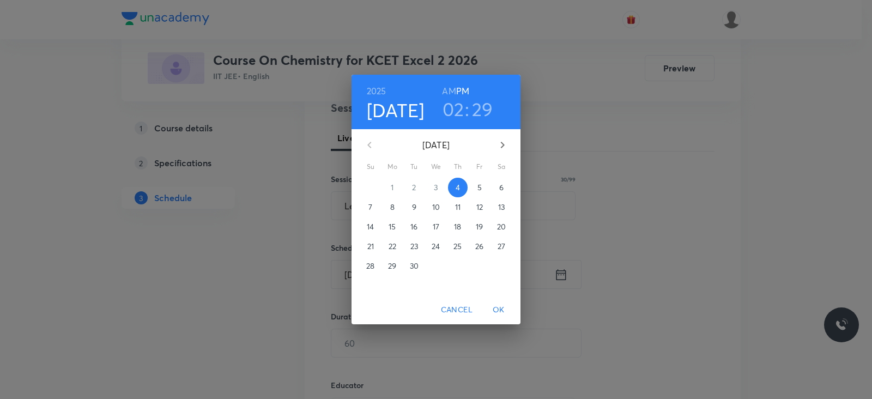
click at [451, 99] on h3 "02" at bounding box center [453, 109] width 22 height 23
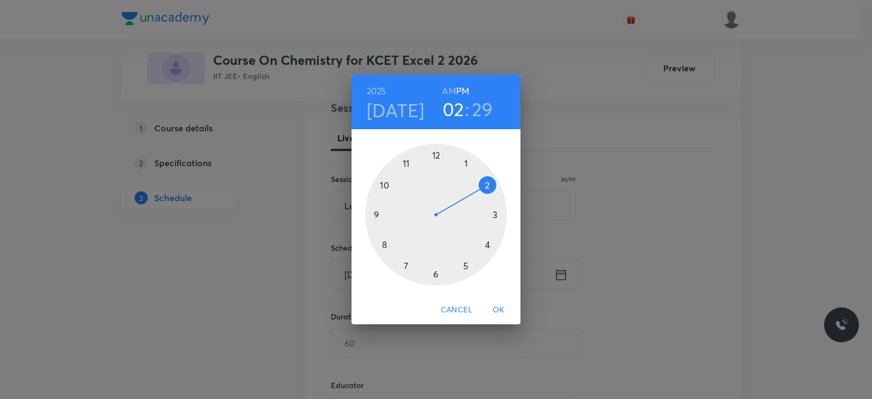
click at [464, 260] on div at bounding box center [436, 215] width 142 height 142
click at [493, 210] on div at bounding box center [436, 215] width 142 height 142
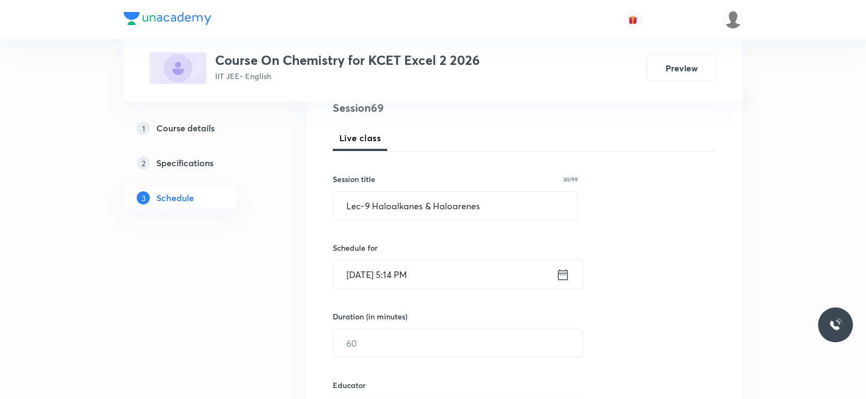
click at [558, 276] on icon at bounding box center [563, 274] width 10 height 11
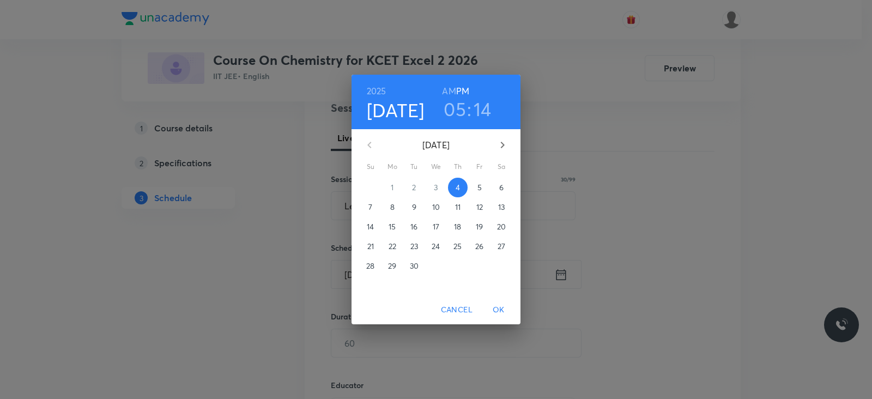
click at [484, 108] on h3 "14" at bounding box center [482, 109] width 18 height 23
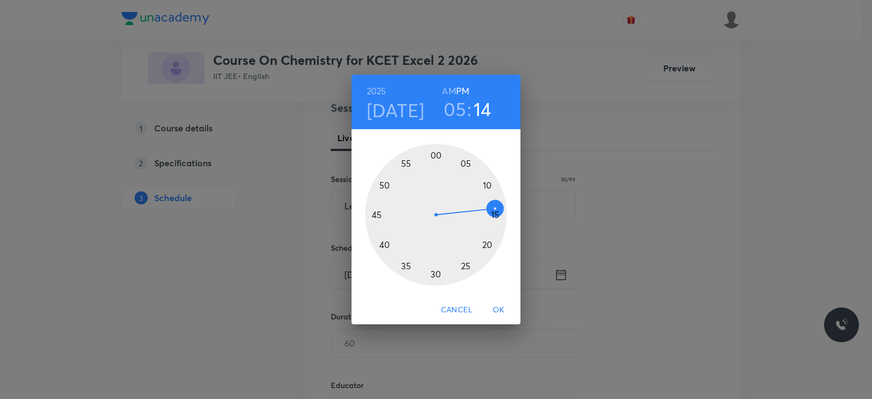
click at [497, 214] on div at bounding box center [436, 215] width 142 height 142
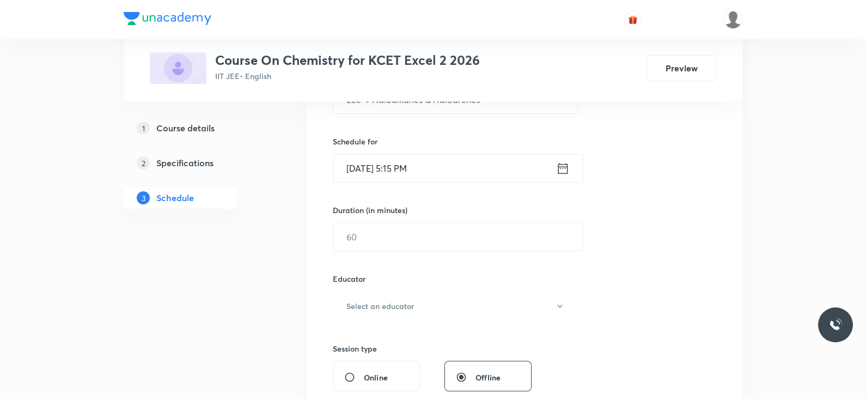
scroll to position [272, 0]
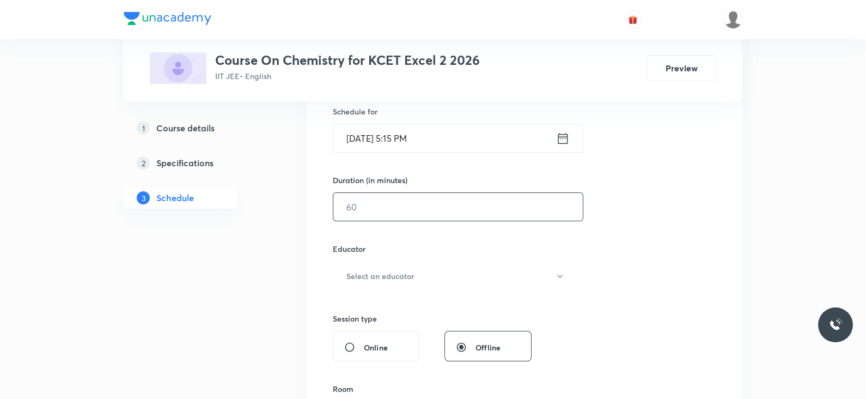
click at [388, 205] on input "text" at bounding box center [458, 207] width 250 height 28
type input "65"
click at [392, 270] on h6 "Select an educator" at bounding box center [381, 275] width 68 height 11
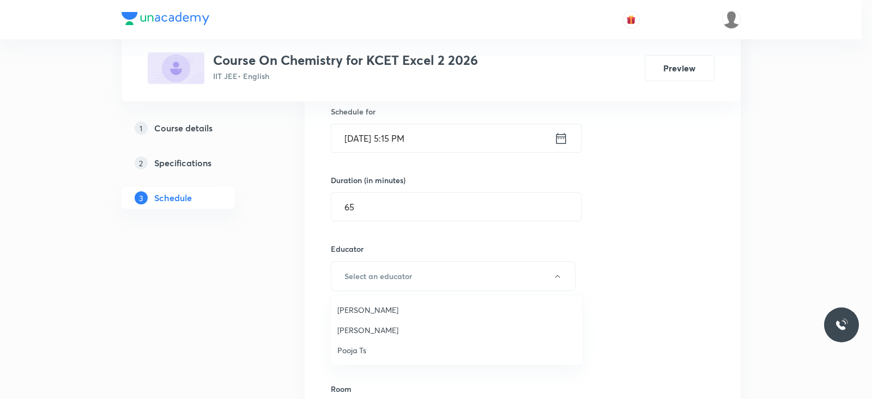
drag, startPoint x: 416, startPoint y: 303, endPoint x: 240, endPoint y: 287, distance: 176.7
click at [240, 287] on div at bounding box center [436, 199] width 872 height 399
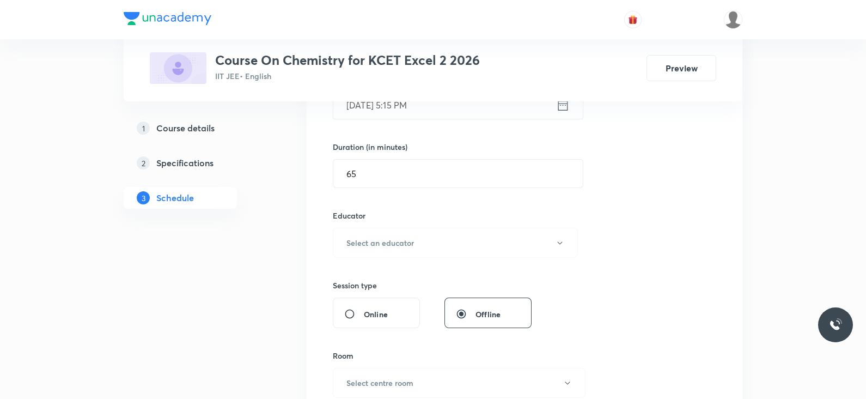
scroll to position [305, 0]
click at [425, 242] on button "Select an educator" at bounding box center [455, 243] width 245 height 30
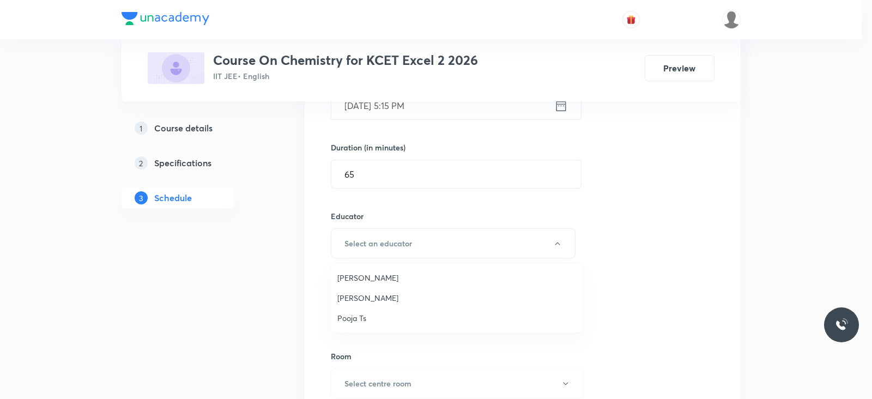
click at [368, 278] on span "Aditi Yadav" at bounding box center [456, 277] width 239 height 11
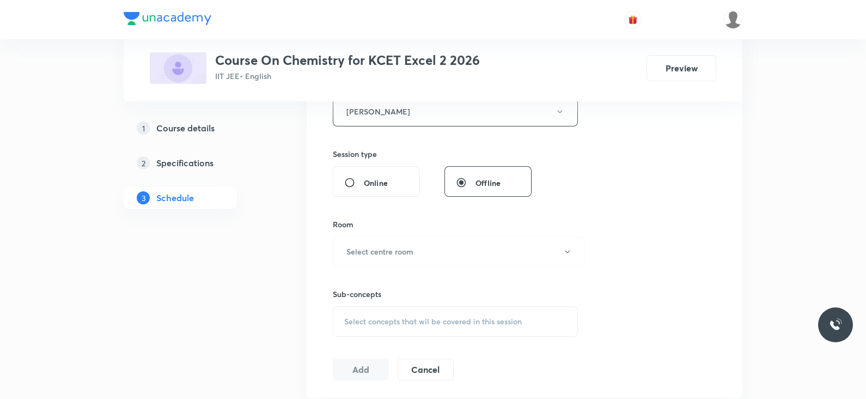
scroll to position [441, 0]
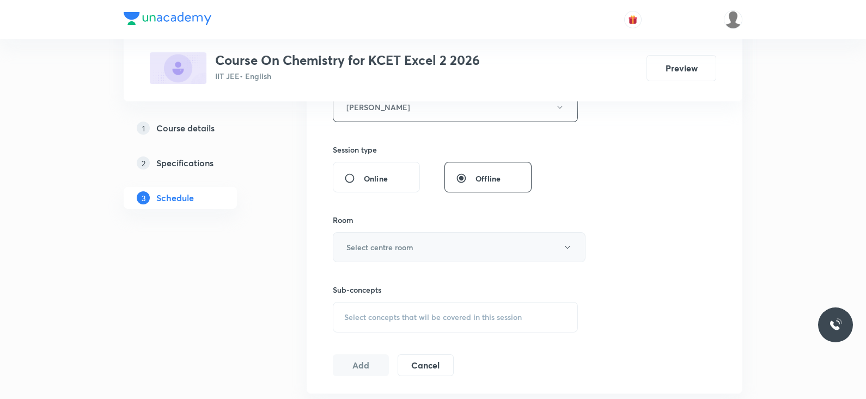
click at [386, 249] on h6 "Select centre room" at bounding box center [380, 246] width 67 height 11
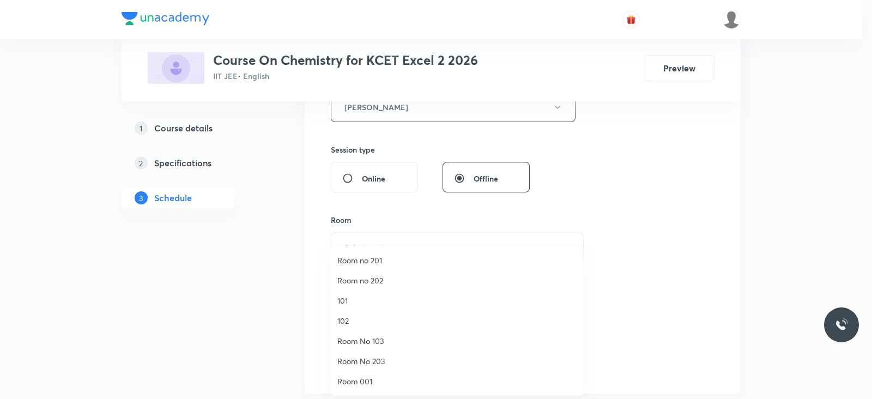
click at [345, 299] on span "101" at bounding box center [456, 300] width 239 height 11
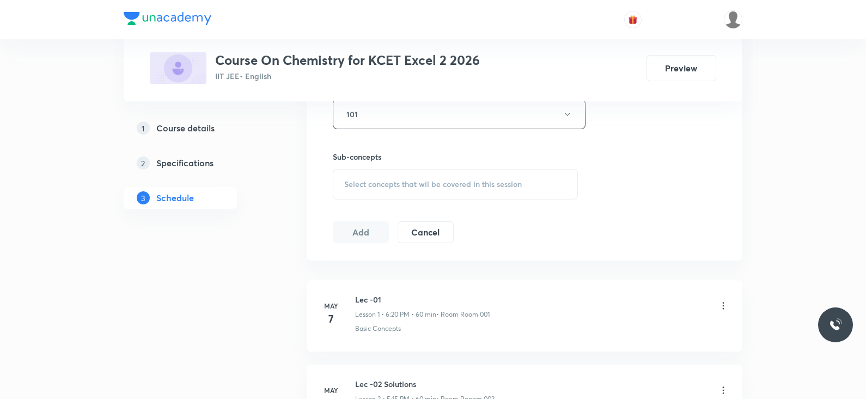
scroll to position [577, 0]
click at [414, 184] on span "Select concepts that wil be covered in this session" at bounding box center [433, 181] width 178 height 9
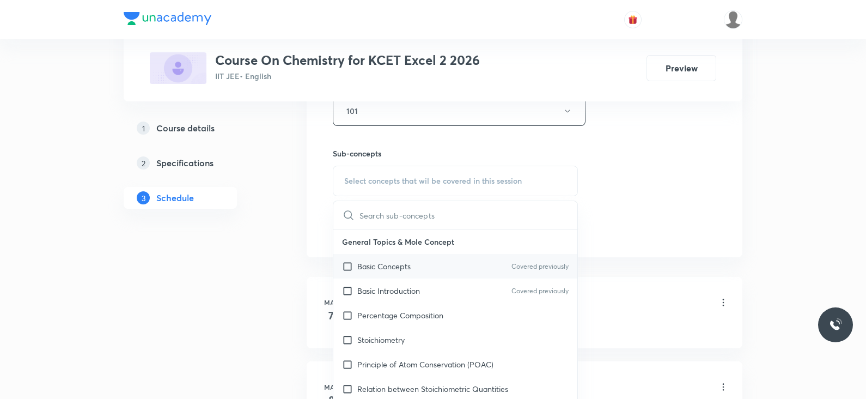
click at [493, 268] on div "Basic Concepts Covered previously" at bounding box center [455, 266] width 244 height 25
checkbox input "true"
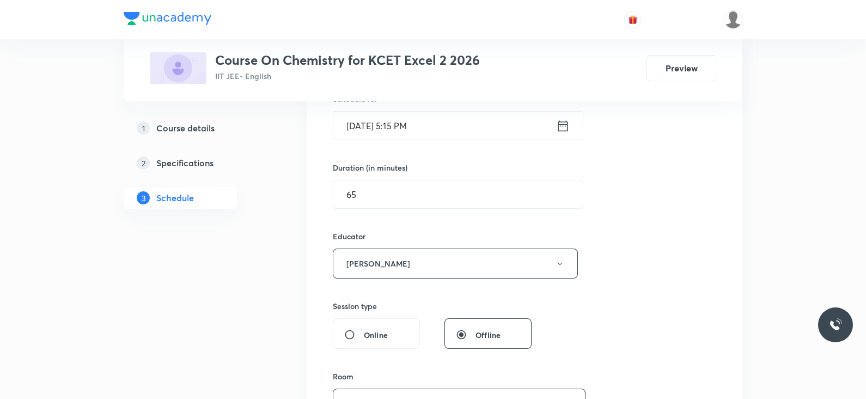
scroll to position [613, 0]
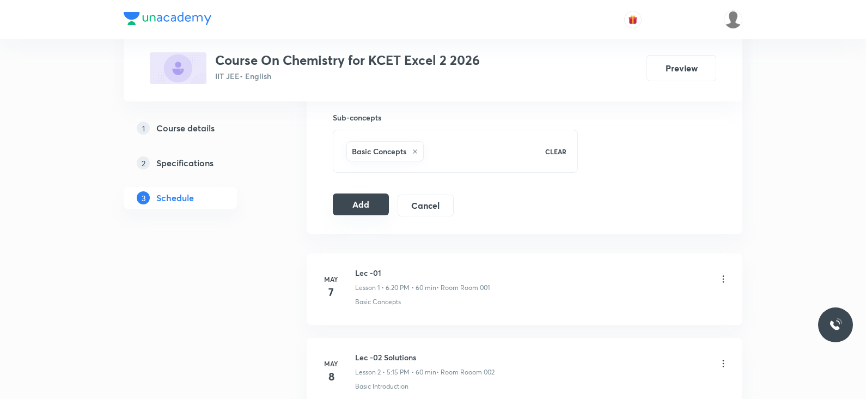
click at [349, 203] on button "Add" at bounding box center [361, 204] width 56 height 22
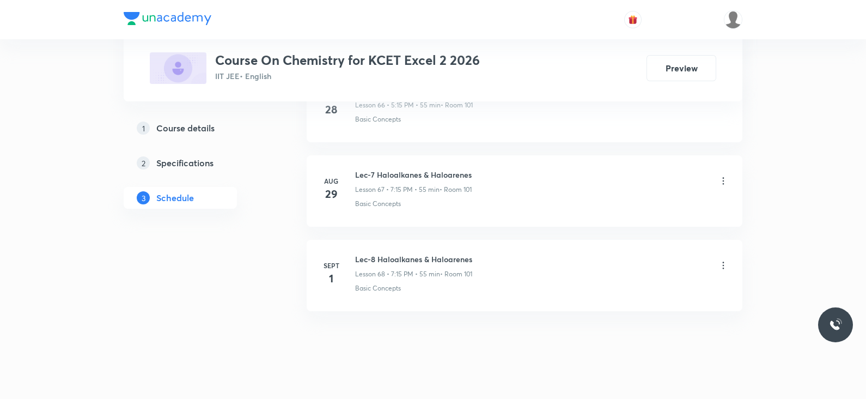
scroll to position [5703, 0]
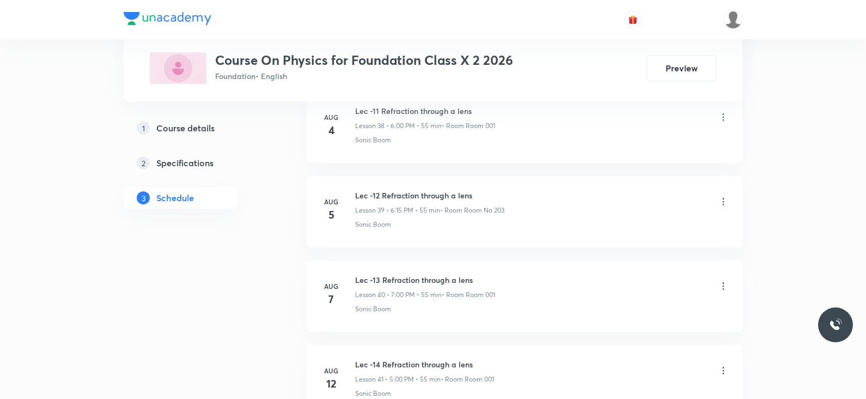
scroll to position [4433, 0]
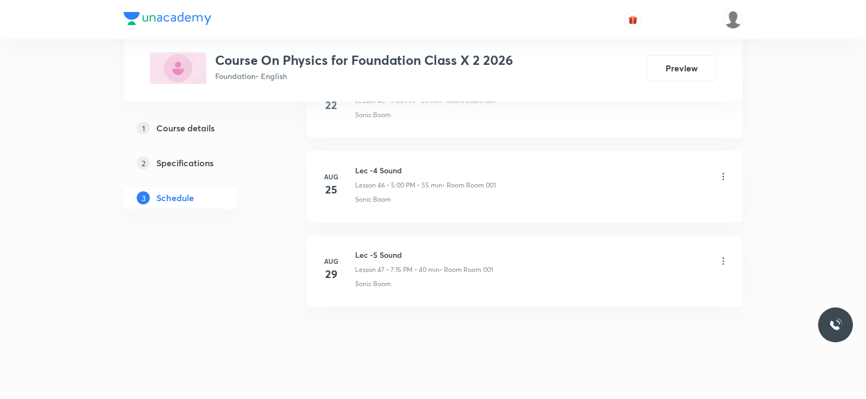
click at [362, 249] on h6 "Lec -5 Sound" at bounding box center [424, 254] width 138 height 11
click at [363, 249] on h6 "Lec -5 Sound" at bounding box center [424, 254] width 138 height 11
copy h6 "Lec -5 Sound"
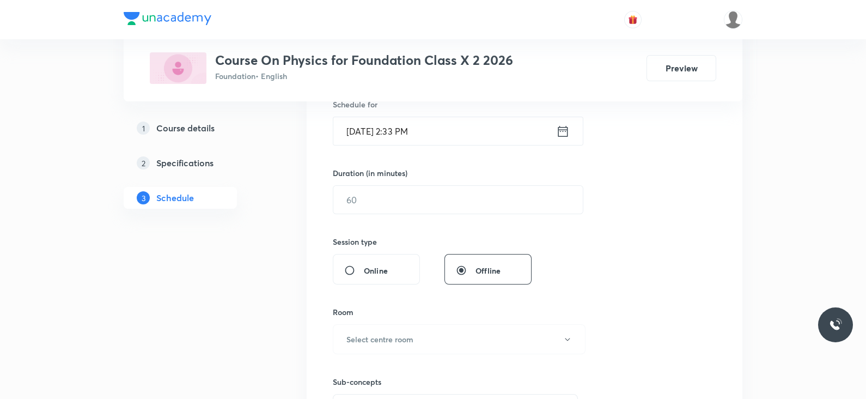
scroll to position [7, 0]
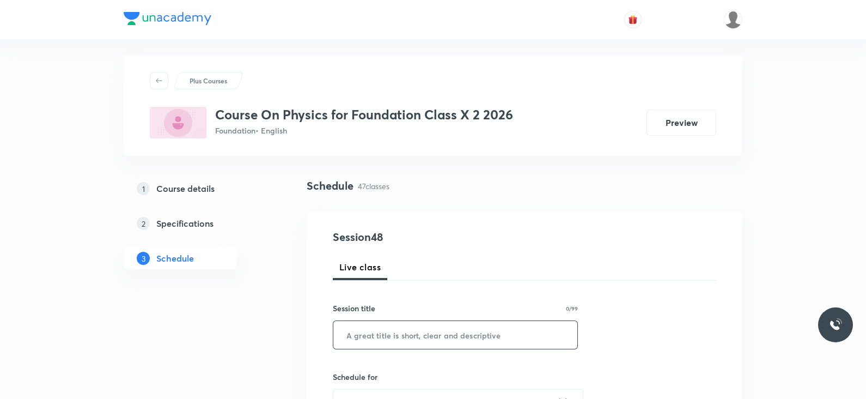
click at [378, 339] on input "text" at bounding box center [455, 335] width 244 height 28
paste input "Lec -5 Sound"
click at [370, 330] on input "Lec -5 Sound" at bounding box center [455, 335] width 244 height 28
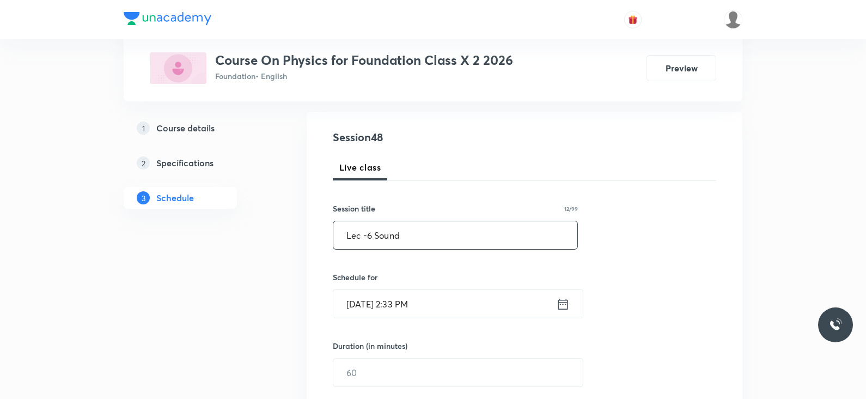
scroll to position [143, 0]
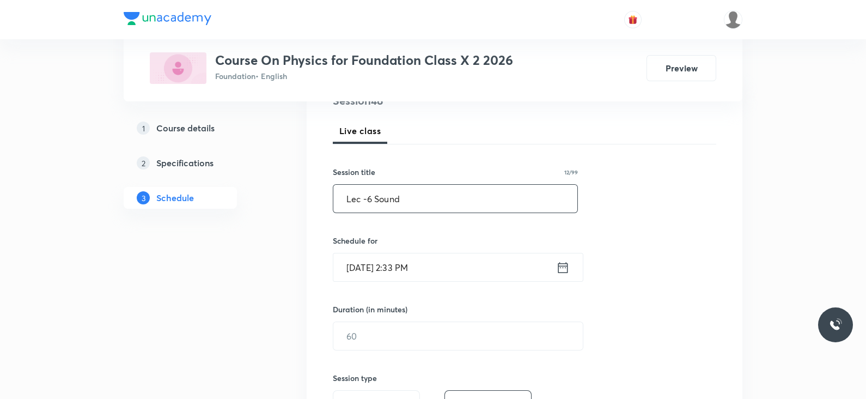
type input "Lec -6 Sound"
click at [567, 266] on icon at bounding box center [563, 267] width 10 height 11
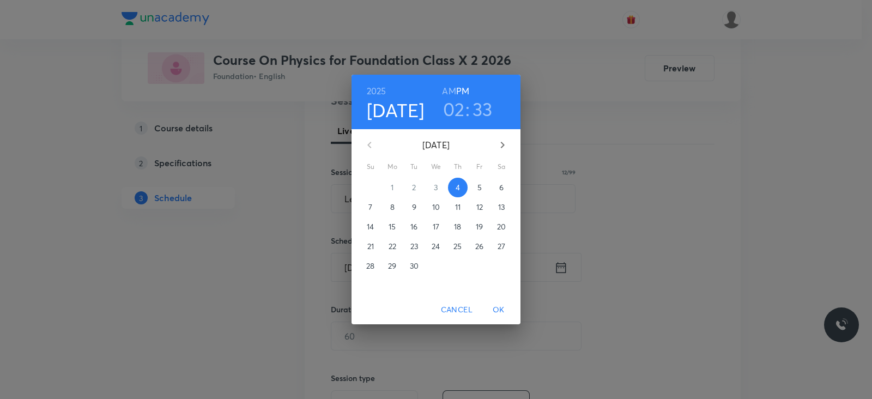
click at [460, 105] on h3 "02" at bounding box center [454, 109] width 22 height 23
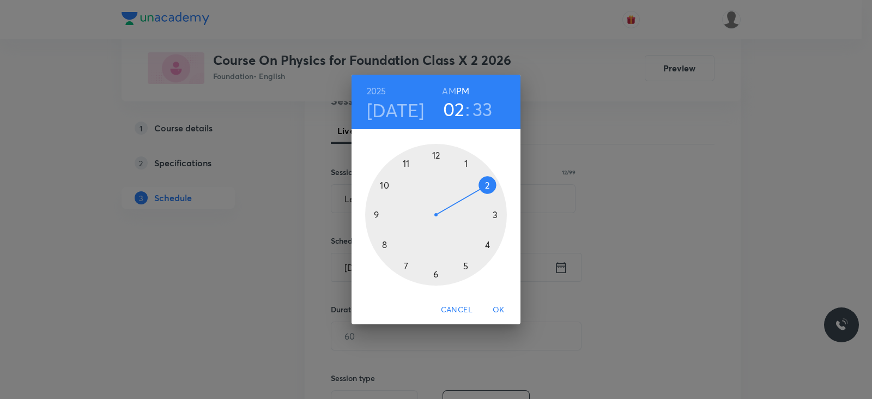
click at [462, 267] on div at bounding box center [436, 215] width 142 height 142
click at [481, 107] on h3 "33" at bounding box center [482, 109] width 20 height 23
click at [494, 212] on div at bounding box center [436, 215] width 142 height 142
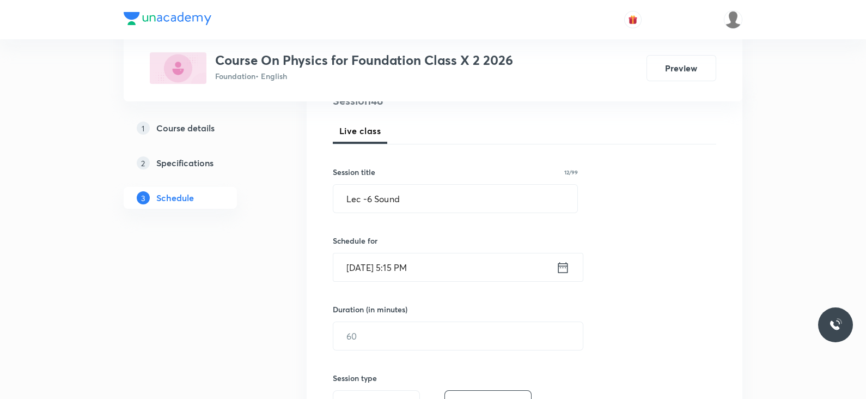
scroll to position [211, 0]
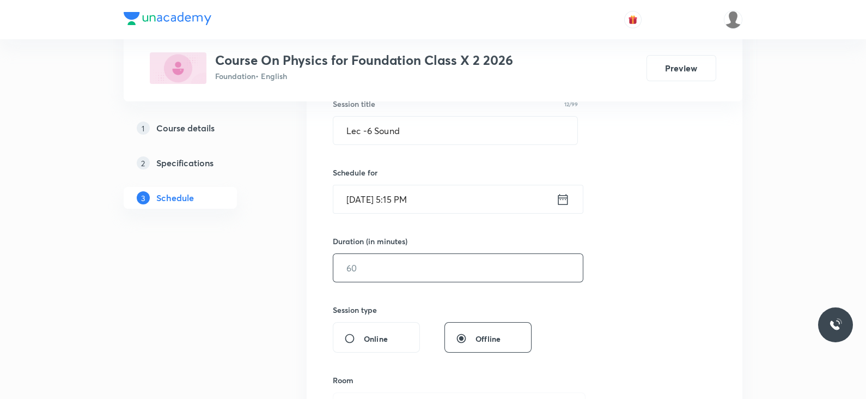
click at [393, 272] on input "text" at bounding box center [458, 268] width 250 height 28
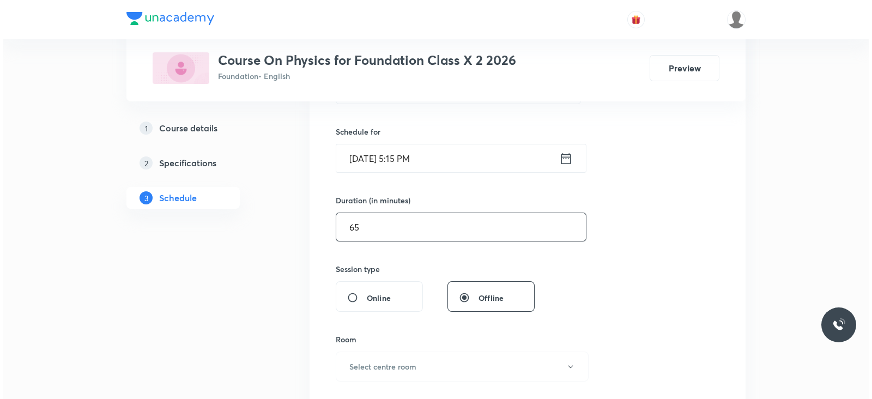
scroll to position [279, 0]
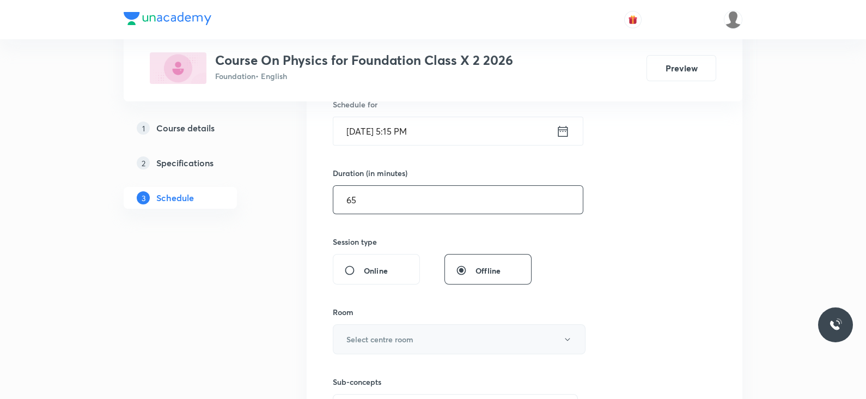
type input "65"
click at [386, 337] on h6 "Select centre room" at bounding box center [380, 338] width 67 height 11
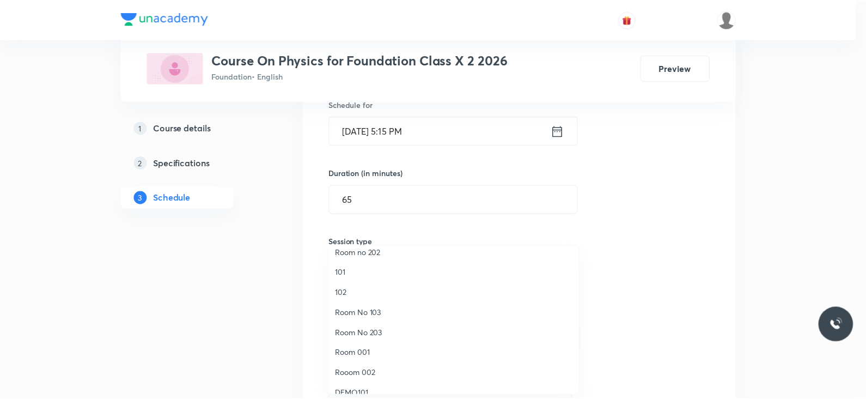
scroll to position [41, 0]
click at [359, 336] on span "Room 001" at bounding box center [456, 340] width 239 height 11
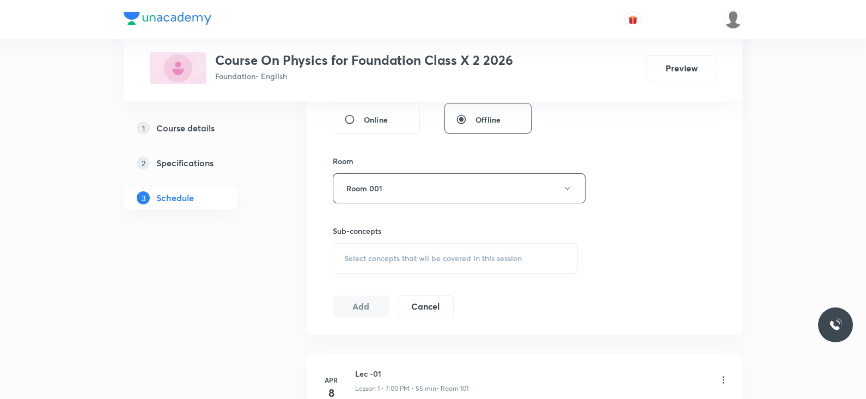
scroll to position [483, 0]
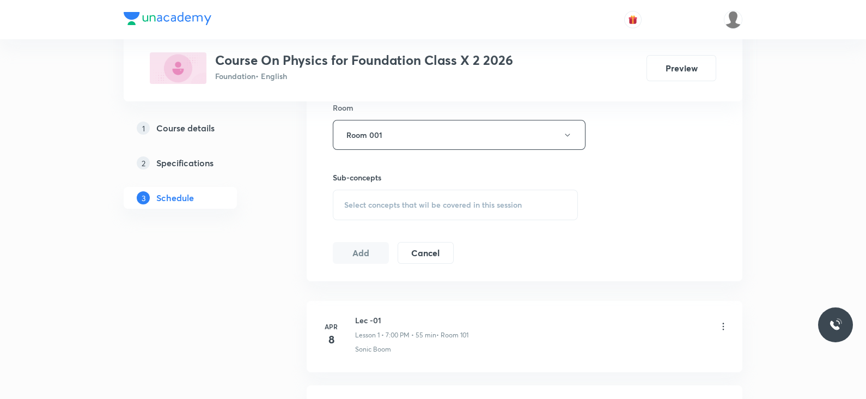
click at [395, 205] on span "Select concepts that wil be covered in this session" at bounding box center [433, 204] width 178 height 9
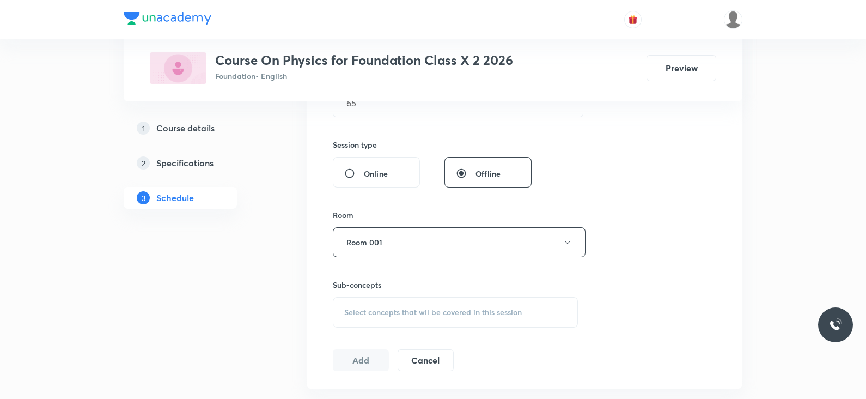
scroll to position [409, 0]
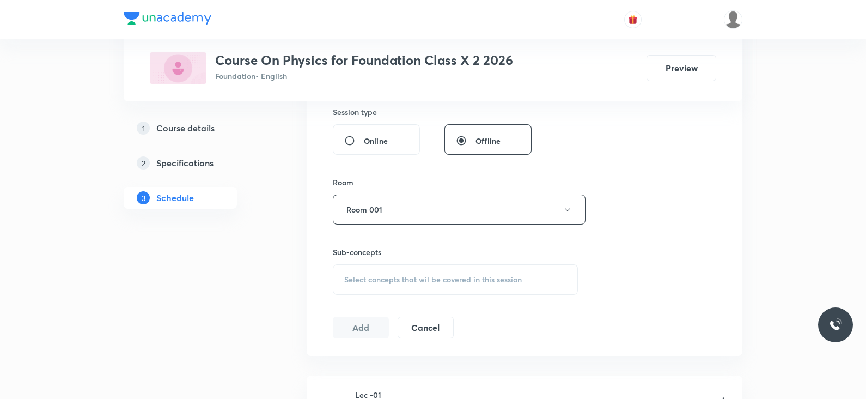
click at [374, 261] on div "Sub-concepts Select concepts that wil be covered in this session" at bounding box center [455, 270] width 245 height 48
click at [374, 272] on div "Select concepts that wil be covered in this session" at bounding box center [455, 279] width 245 height 31
click at [345, 369] on input "checkbox" at bounding box center [349, 364] width 15 height 11
checkbox input "true"
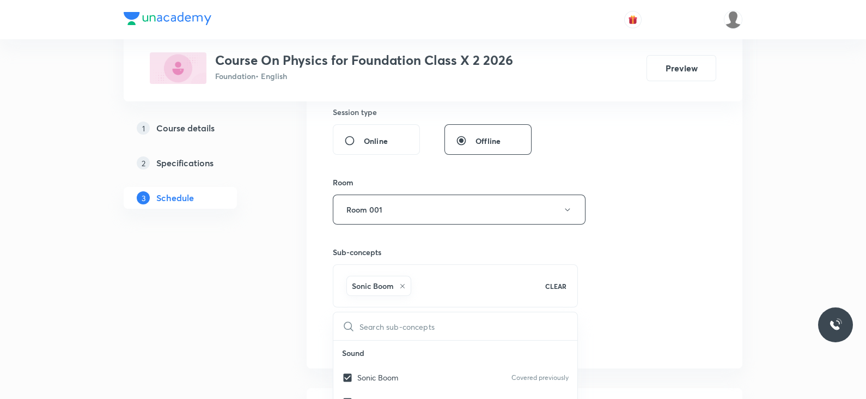
click at [708, 215] on div "Session 48 Live class Session title 12/99 Lec -6 Sound ​ Schedule for Sept 4, 2…" at bounding box center [525, 89] width 384 height 524
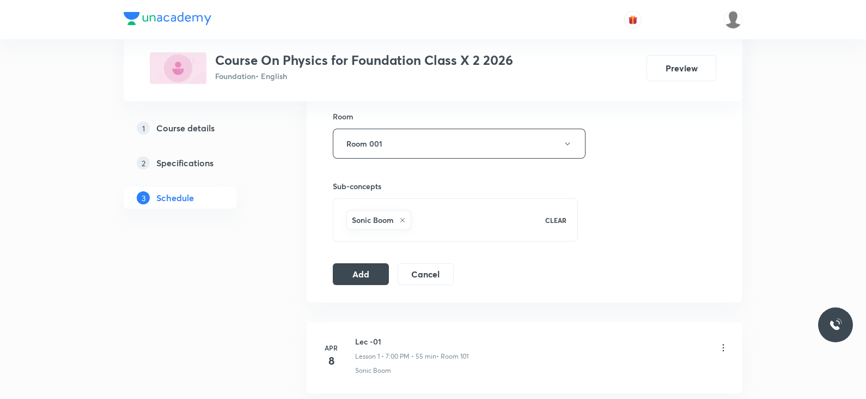
scroll to position [476, 0]
click at [373, 274] on button "Add" at bounding box center [361, 271] width 56 height 22
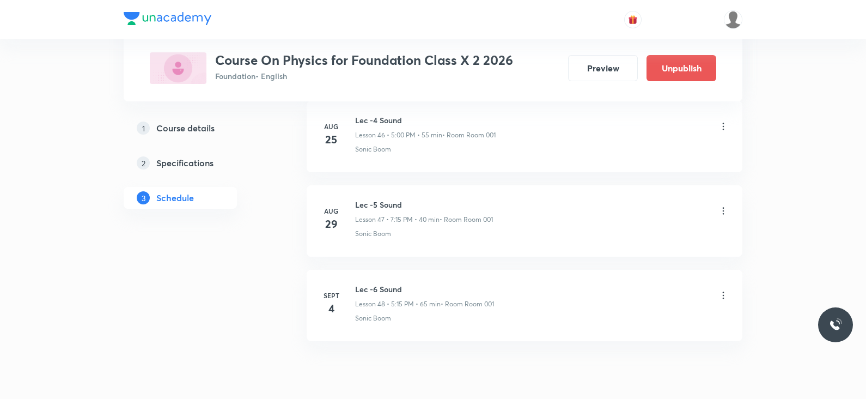
scroll to position [4018, 0]
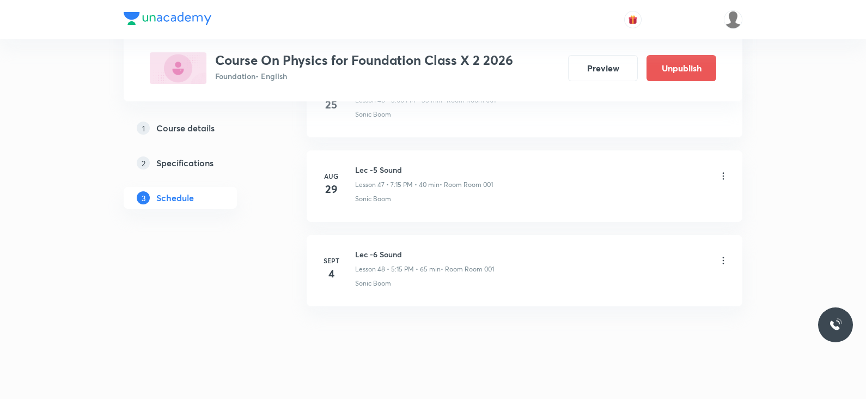
click at [376, 248] on h6 "Lec -6 Sound" at bounding box center [424, 253] width 139 height 11
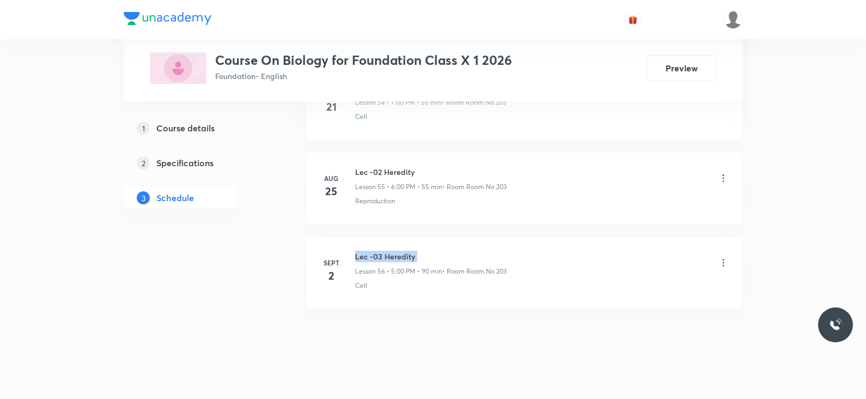
click at [387, 251] on h6 "Lec -03 Heredity" at bounding box center [430, 256] width 151 height 11
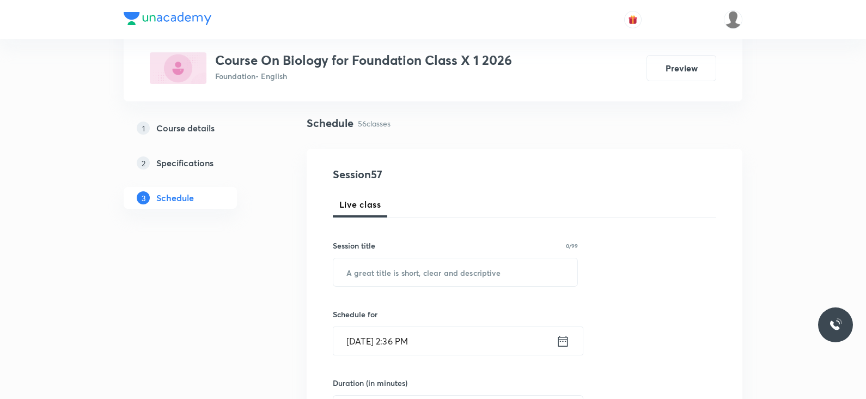
scroll to position [136, 0]
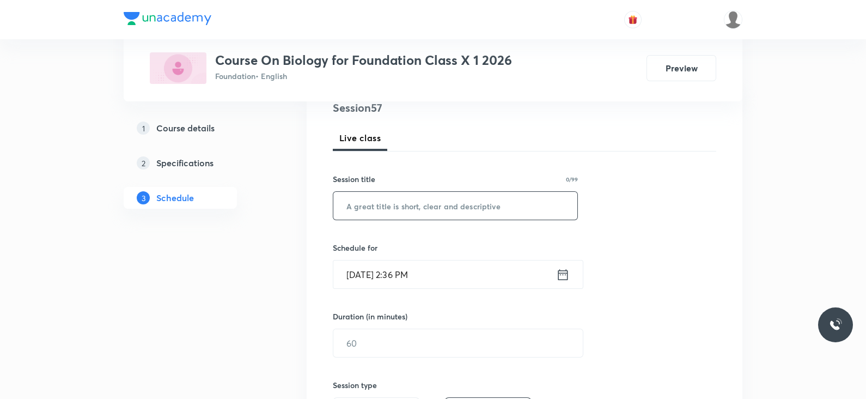
click at [396, 208] on input "text" at bounding box center [455, 206] width 244 height 28
paste input "Lec -03 Heredity"
click at [379, 205] on input "Lec -03 Heredity" at bounding box center [455, 206] width 244 height 28
type input "Lec -04 Heredity"
click at [561, 267] on icon at bounding box center [563, 274] width 14 height 15
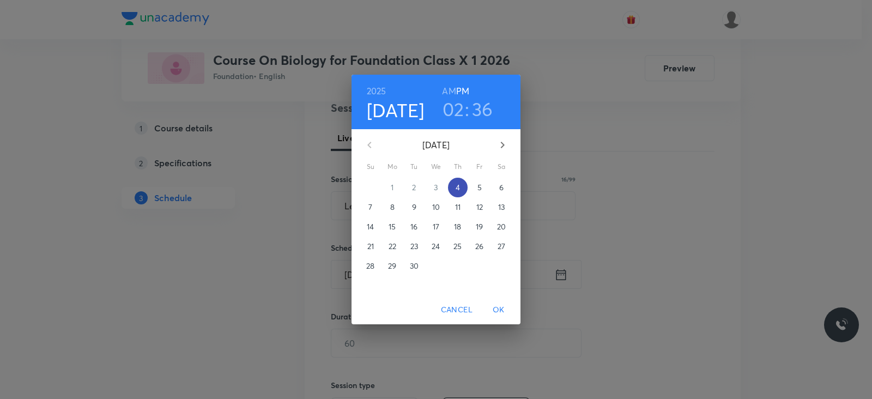
click at [458, 179] on button "4" at bounding box center [458, 188] width 20 height 20
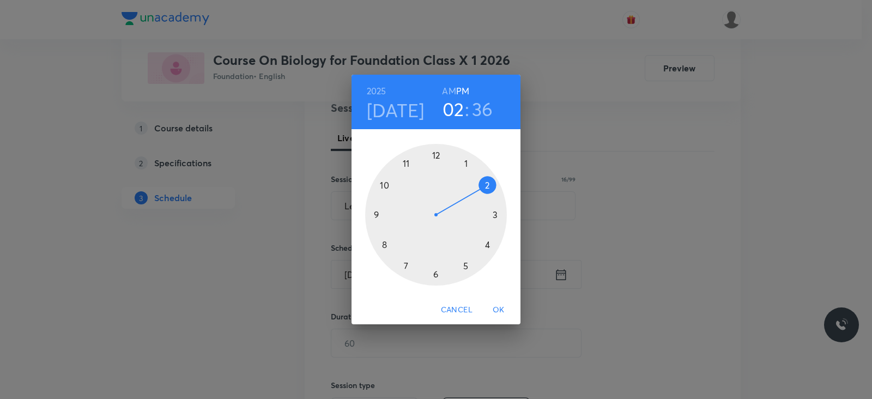
click at [460, 275] on div at bounding box center [436, 215] width 142 height 142
click at [495, 214] on div at bounding box center [436, 215] width 142 height 142
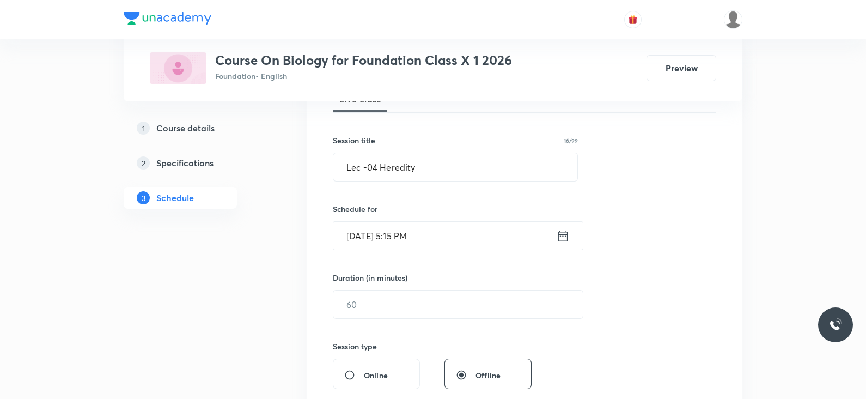
scroll to position [204, 0]
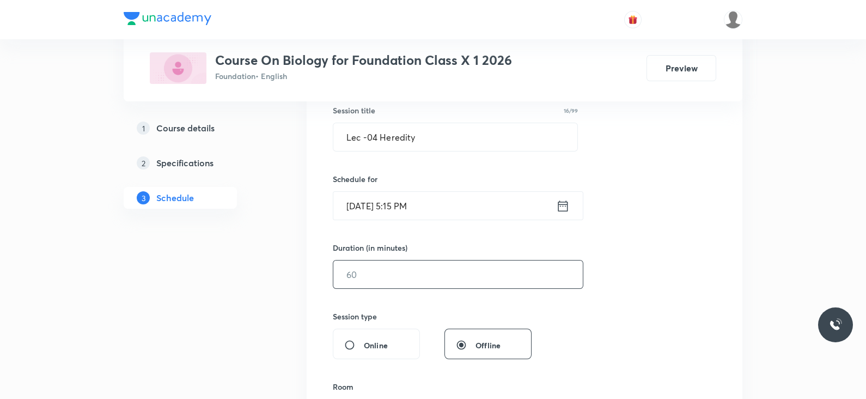
click at [400, 271] on input "text" at bounding box center [458, 274] width 250 height 28
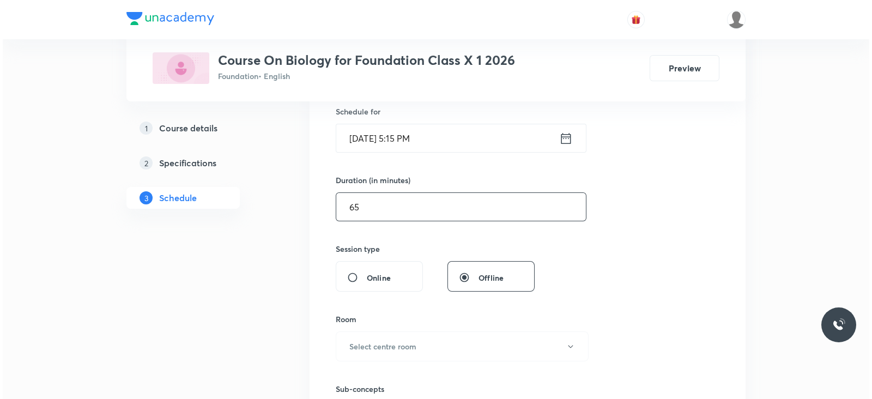
scroll to position [341, 0]
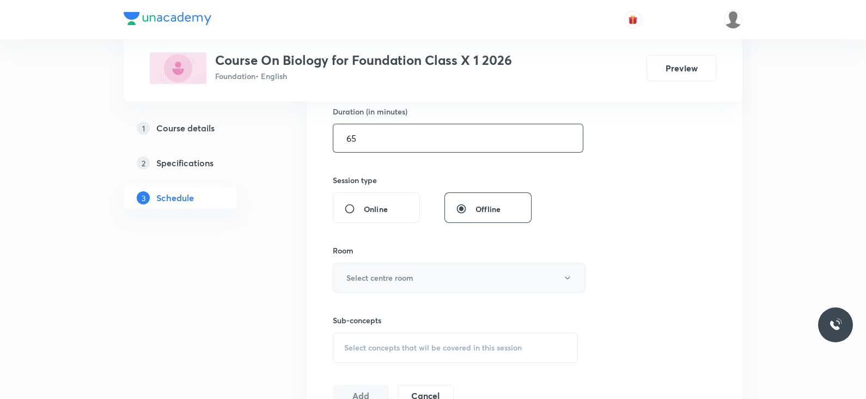
type input "65"
click at [391, 281] on h6 "Select centre room" at bounding box center [380, 277] width 67 height 11
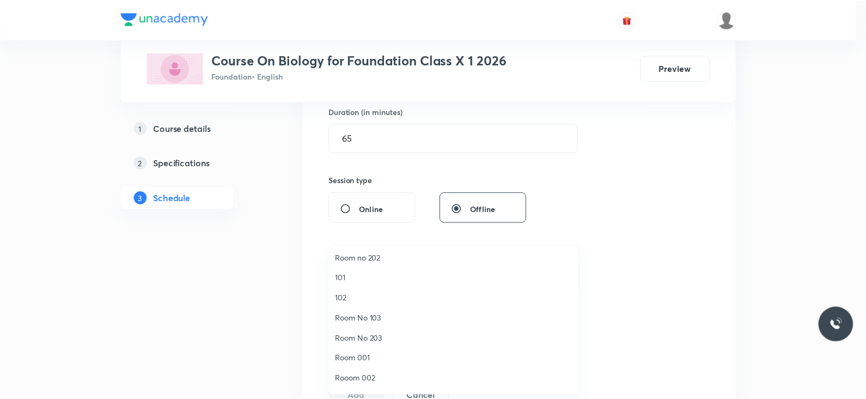
scroll to position [41, 0]
click at [380, 320] on span "Room No 203" at bounding box center [456, 319] width 239 height 11
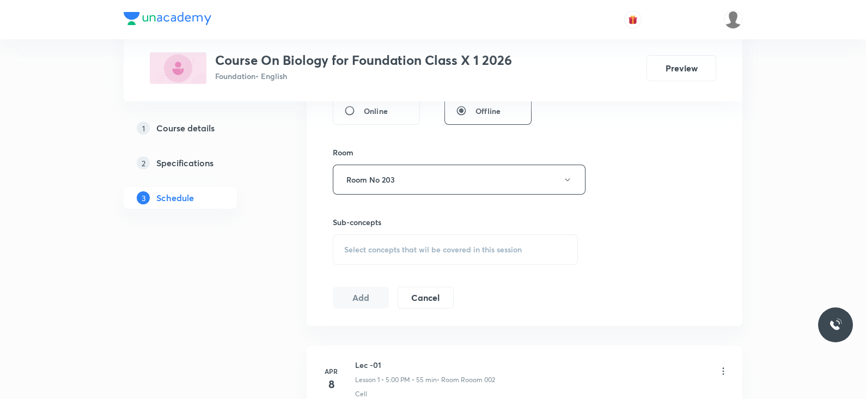
scroll to position [476, 0]
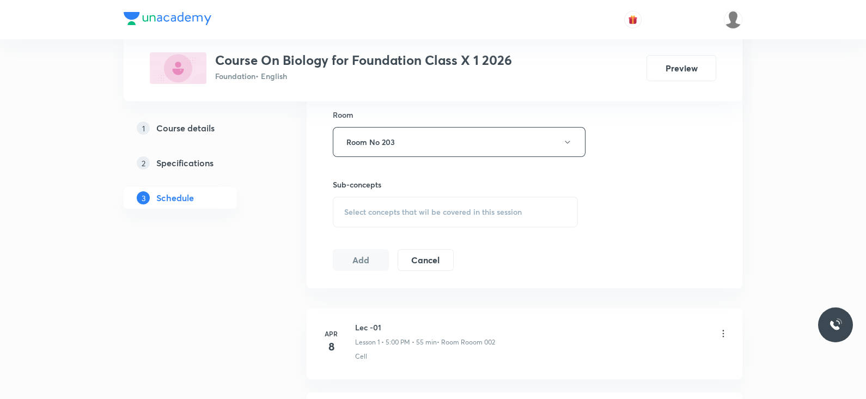
click at [401, 211] on span "Select concepts that wil be covered in this session" at bounding box center [433, 212] width 178 height 9
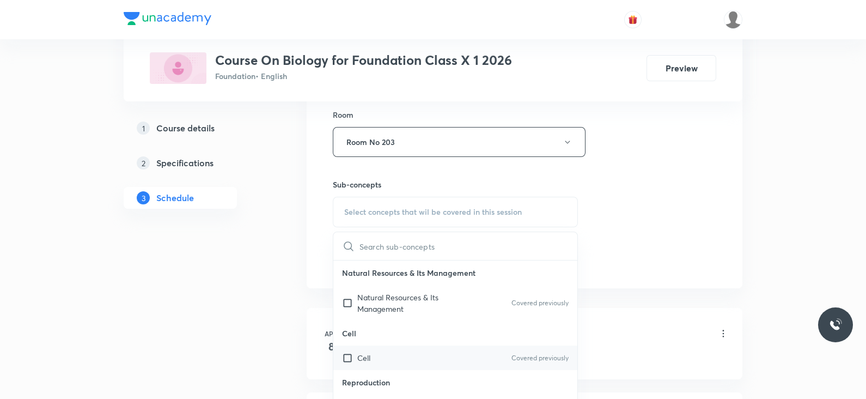
click at [349, 355] on input "checkbox" at bounding box center [349, 357] width 15 height 11
checkbox input "true"
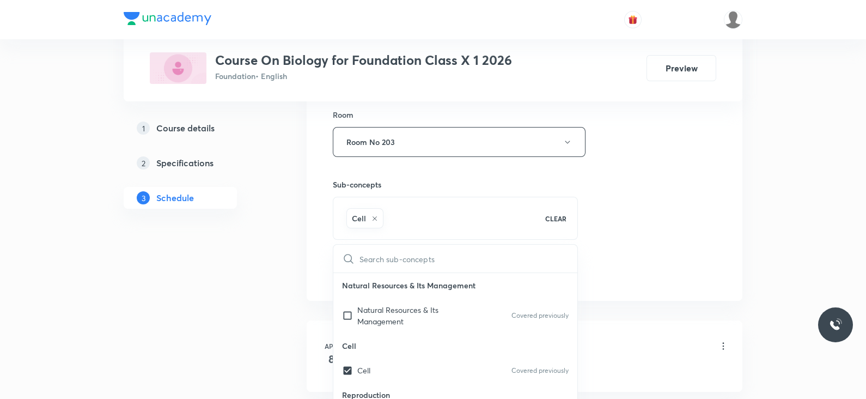
click at [671, 246] on div "Session 57 Live class Session title 16/99 Lec -04 Heredity ​ Schedule for Sept …" at bounding box center [525, 21] width 384 height 524
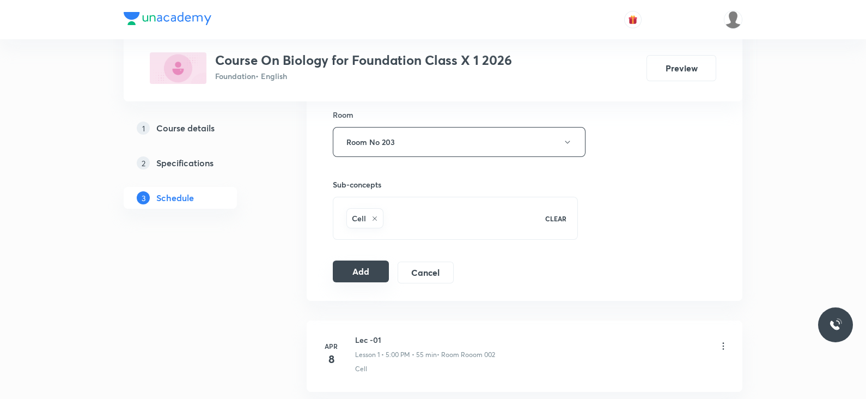
click at [350, 270] on button "Add" at bounding box center [361, 271] width 56 height 22
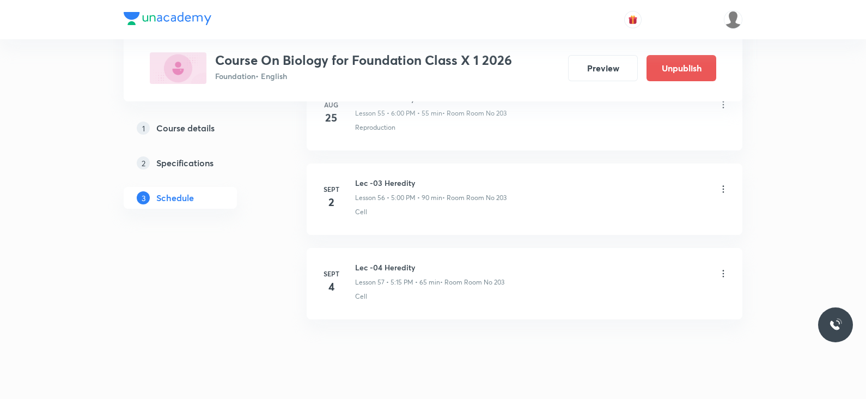
scroll to position [4776, 0]
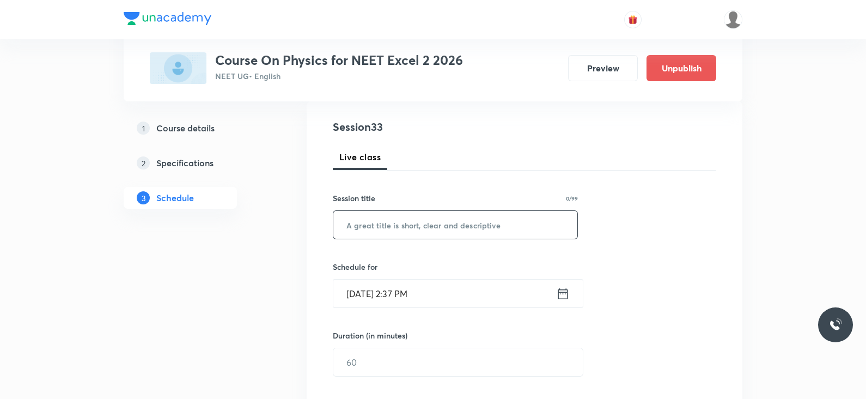
scroll to position [136, 0]
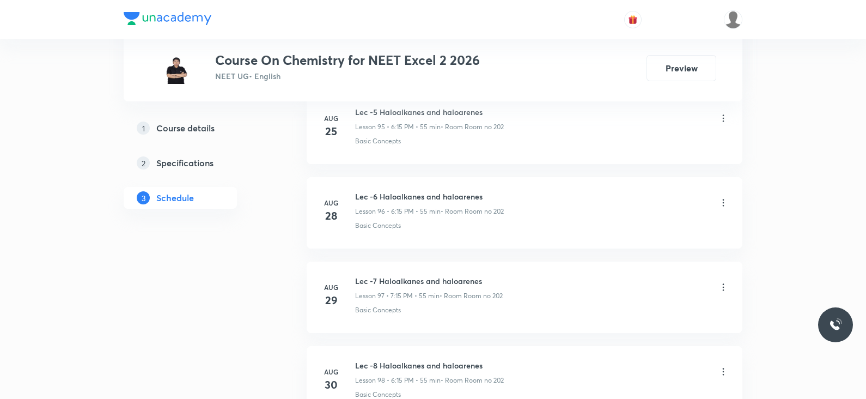
scroll to position [8983, 0]
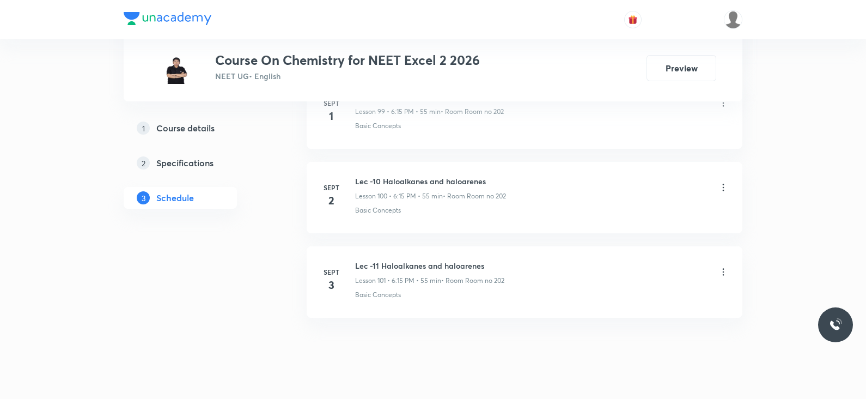
click at [417, 260] on h6 "Lec -11 Haloalkanes and haloarenes" at bounding box center [429, 265] width 149 height 11
copy h6 "Lec -11 Haloalkanes and haloarenes"
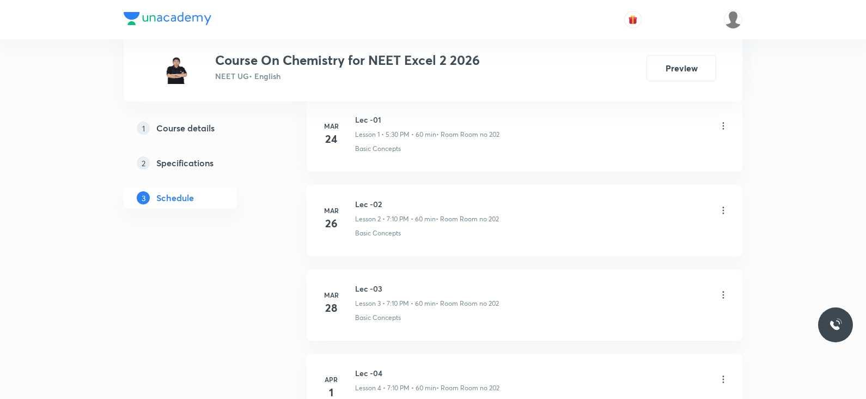
scroll to position [0, 0]
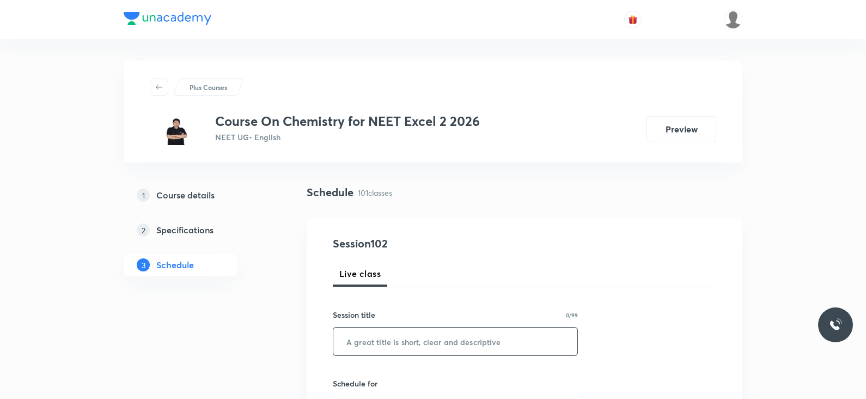
click at [398, 345] on input "text" at bounding box center [455, 341] width 244 height 28
paste input "Lec -11 Haloalkanes and haloarenes"
click at [373, 338] on input "Lec -11 Haloalkanes and haloarenes" at bounding box center [455, 341] width 244 height 28
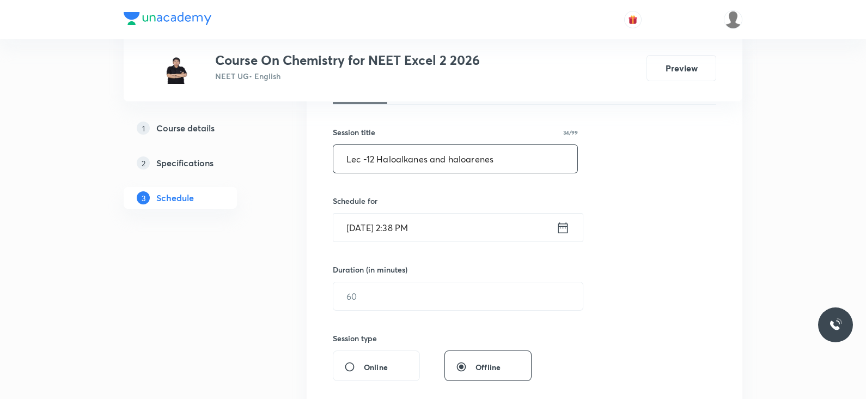
scroll to position [204, 0]
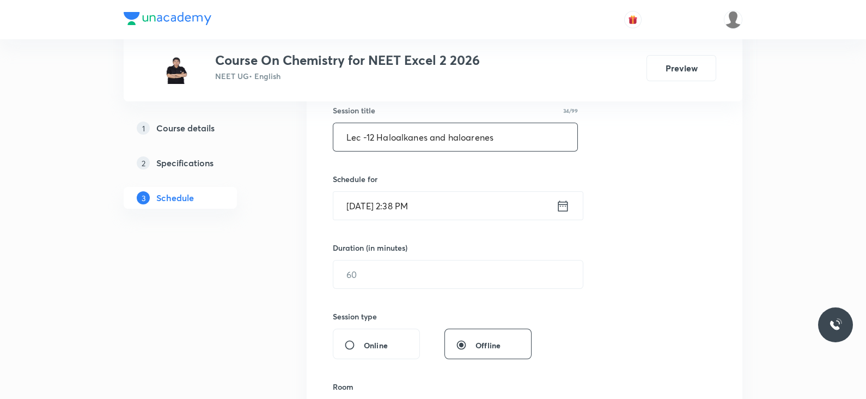
type input "Lec -12 Haloalkanes and haloarenes"
click at [561, 206] on icon at bounding box center [563, 205] width 14 height 15
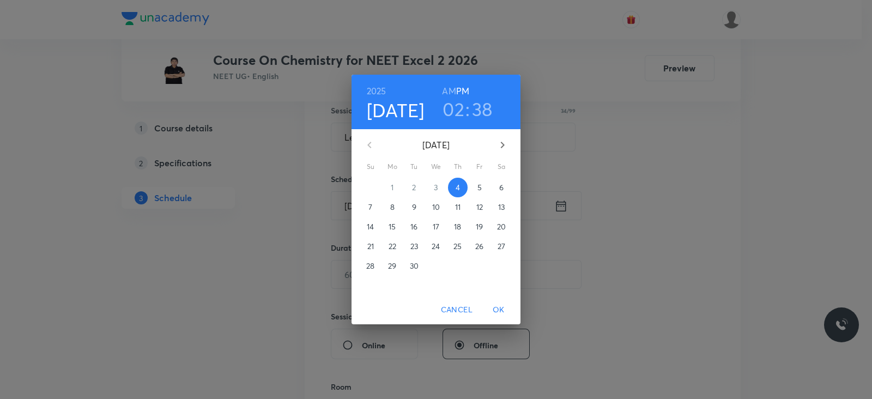
click at [455, 113] on h3 "02" at bounding box center [453, 109] width 22 height 23
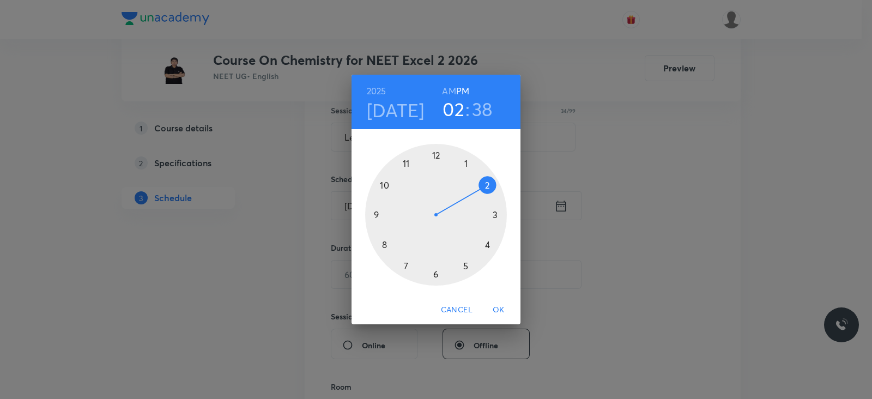
click at [436, 272] on div at bounding box center [436, 215] width 142 height 142
click at [493, 214] on div at bounding box center [436, 215] width 142 height 142
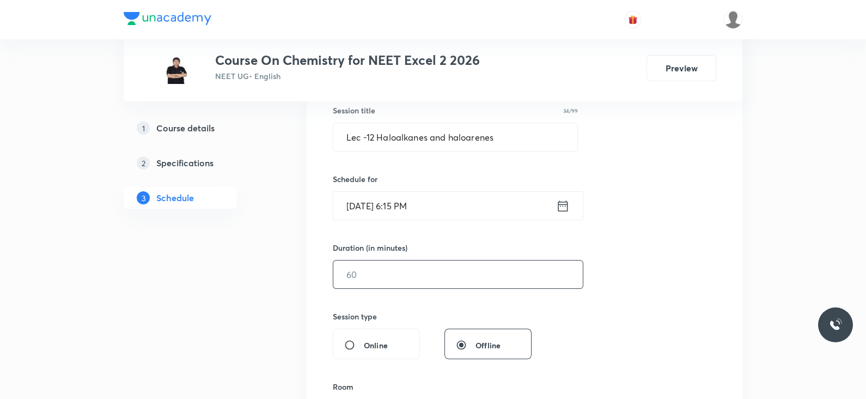
click at [388, 269] on input "text" at bounding box center [458, 274] width 250 height 28
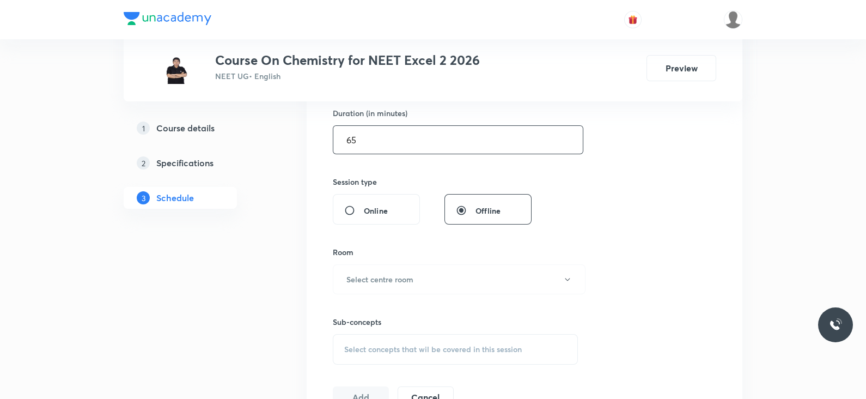
scroll to position [341, 0]
type input "65"
click at [407, 272] on h6 "Select centre room" at bounding box center [380, 277] width 67 height 11
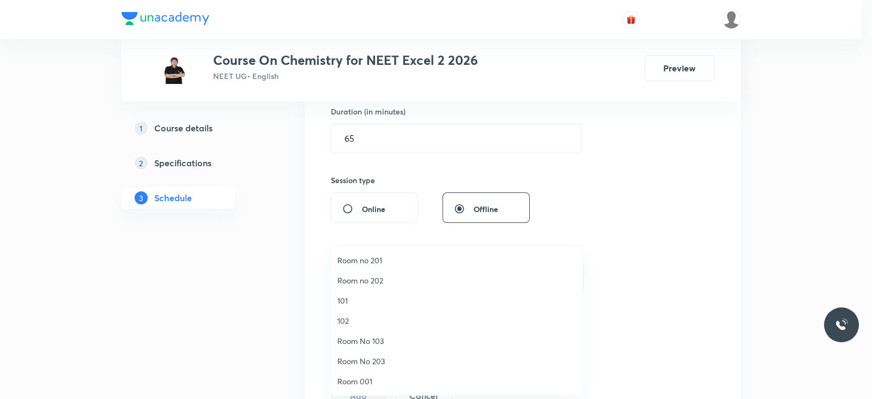
click at [387, 281] on span "Room no 202" at bounding box center [456, 280] width 239 height 11
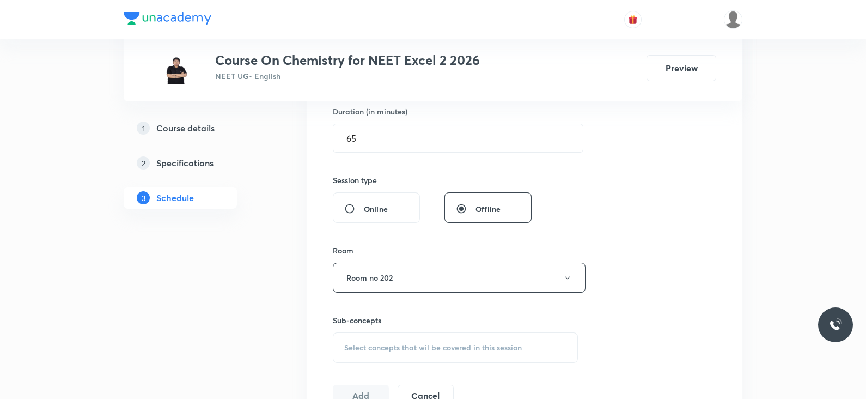
click at [616, 211] on div "Session 102 Live class Session title 34/99 Lec -12 Haloalkanes and haloarenes ​…" at bounding box center [525, 151] width 384 height 512
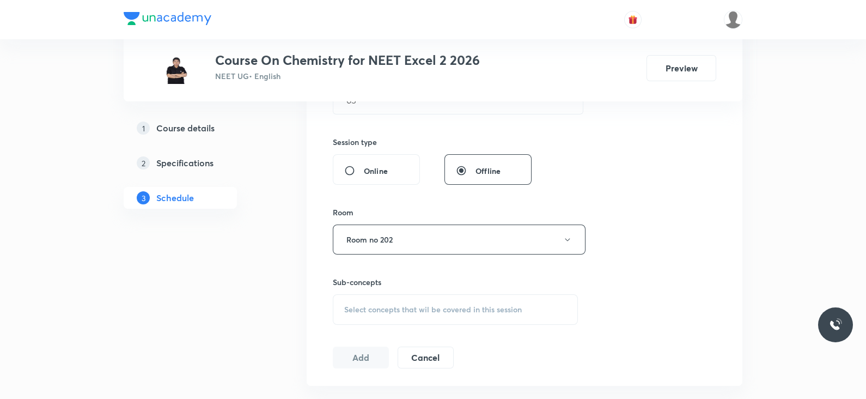
scroll to position [409, 0]
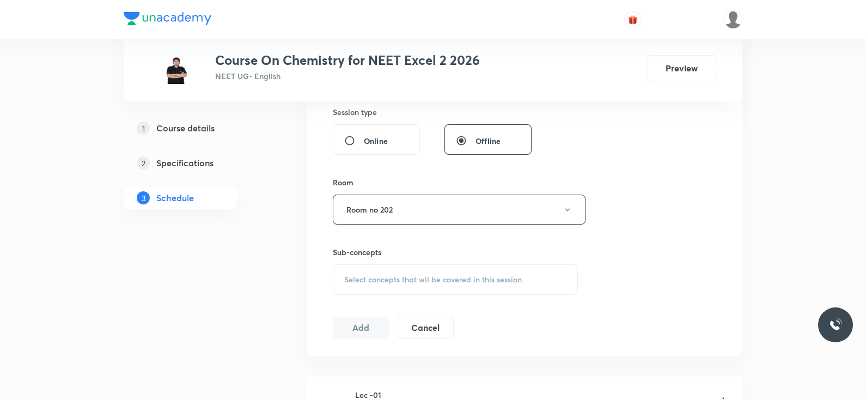
click at [395, 275] on span "Select concepts that wil be covered in this session" at bounding box center [433, 279] width 178 height 9
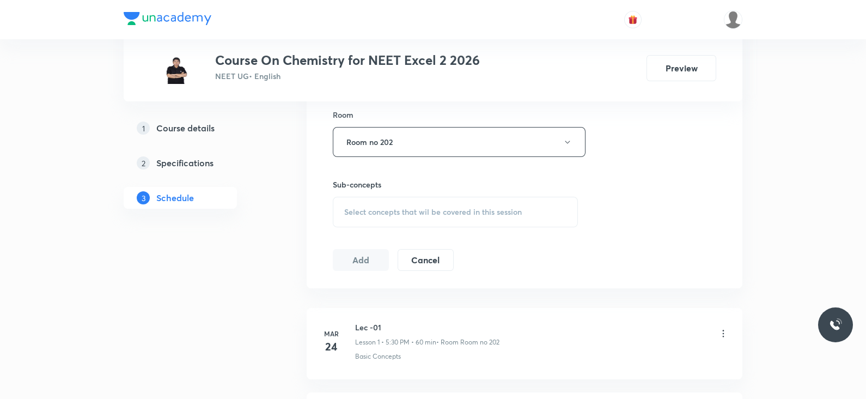
click at [381, 217] on div "Select concepts that wil be covered in this session" at bounding box center [455, 212] width 245 height 31
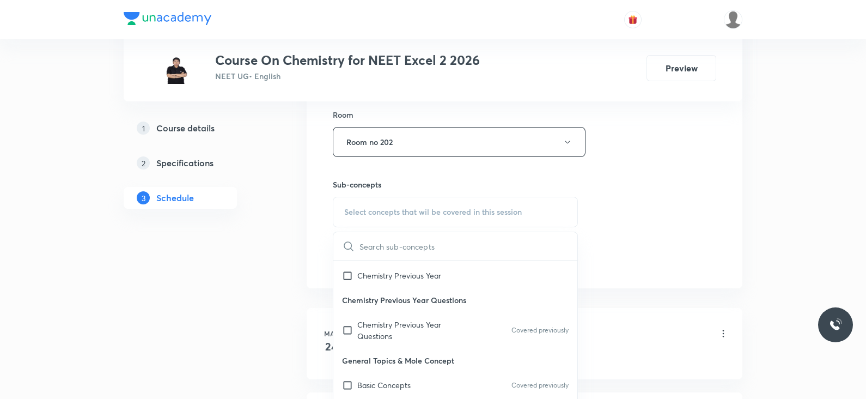
scroll to position [136, 0]
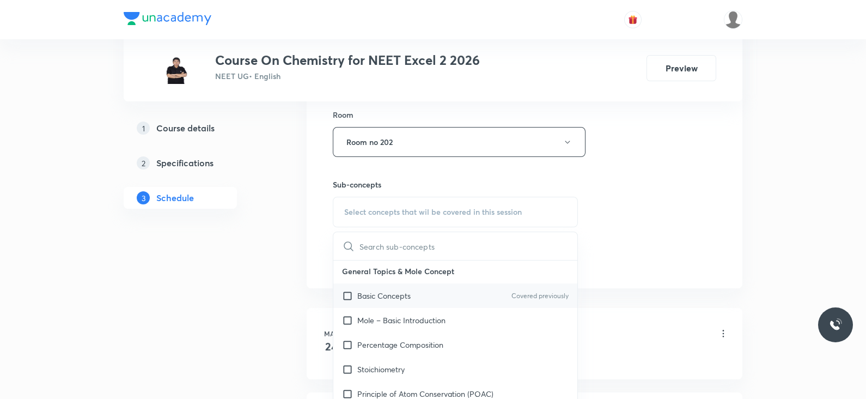
click at [351, 290] on input "checkbox" at bounding box center [349, 295] width 15 height 11
checkbox input "true"
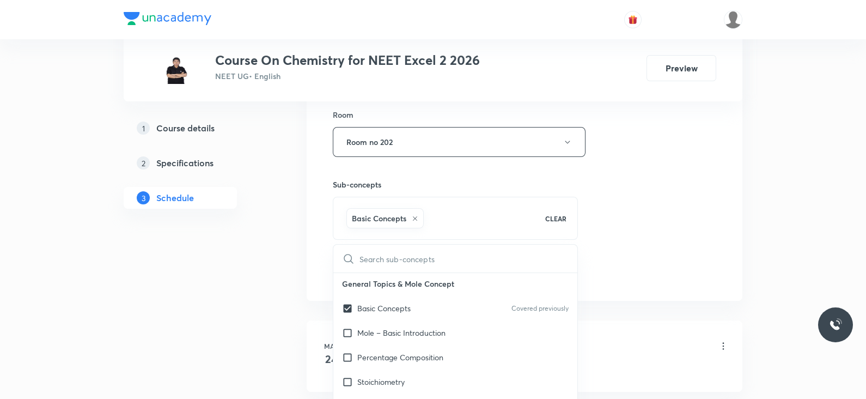
click at [666, 173] on div "Session 102 Live class Session title 34/99 Lec -12 Haloalkanes and haloarenes ​…" at bounding box center [525, 21] width 384 height 524
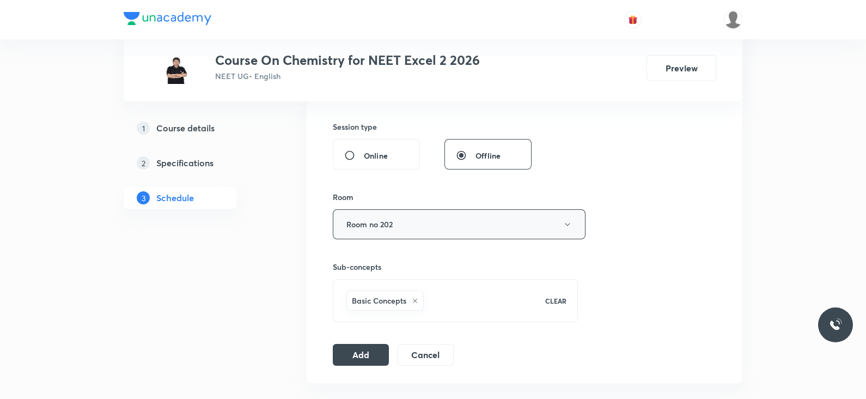
scroll to position [476, 0]
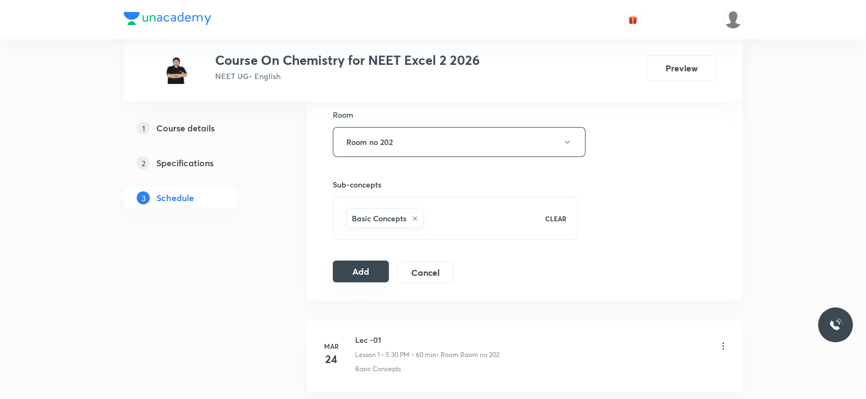
click at [365, 266] on button "Add" at bounding box center [361, 271] width 56 height 22
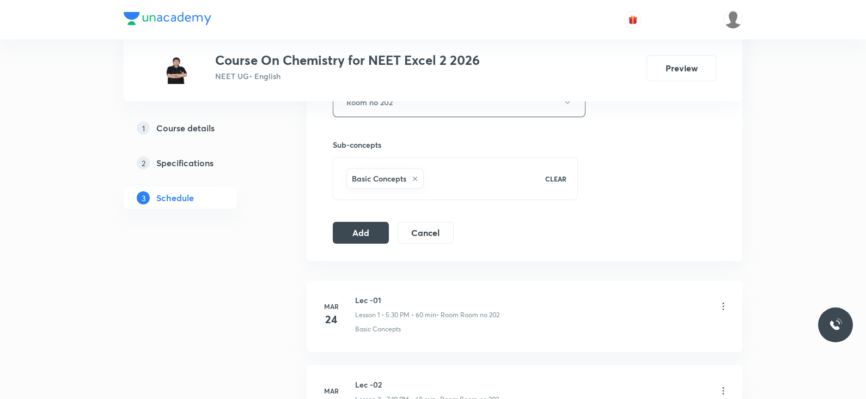
scroll to position [544, 0]
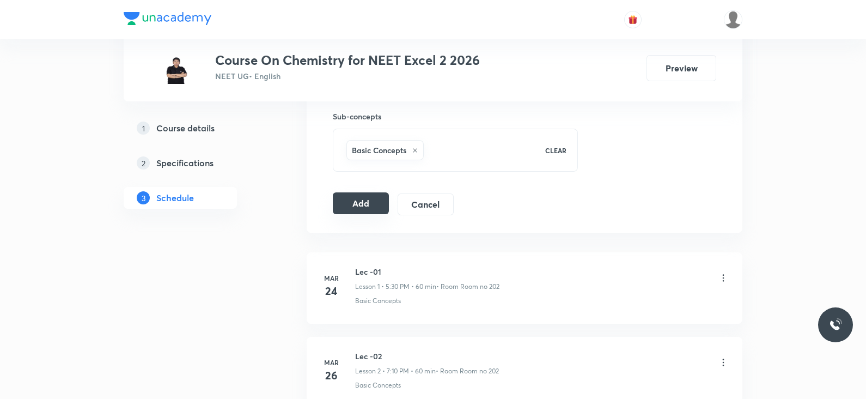
click at [372, 199] on button "Add" at bounding box center [361, 203] width 56 height 22
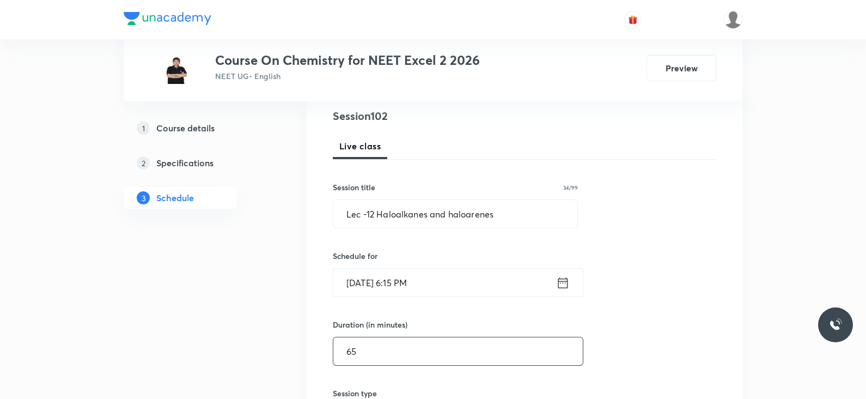
scroll to position [272, 0]
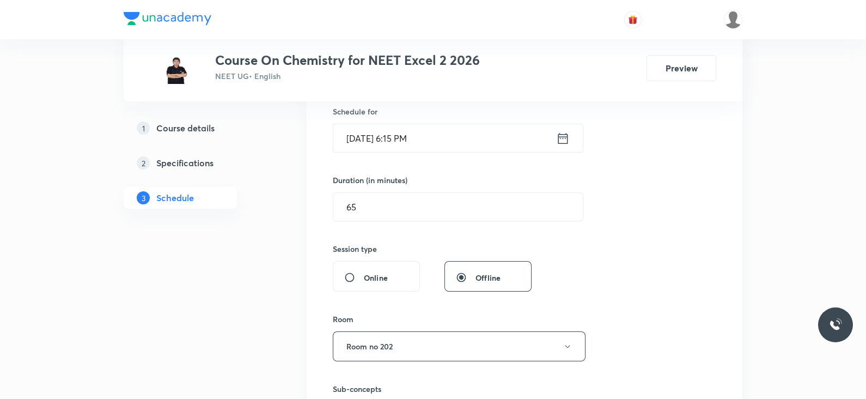
click at [566, 132] on icon at bounding box center [563, 138] width 14 height 15
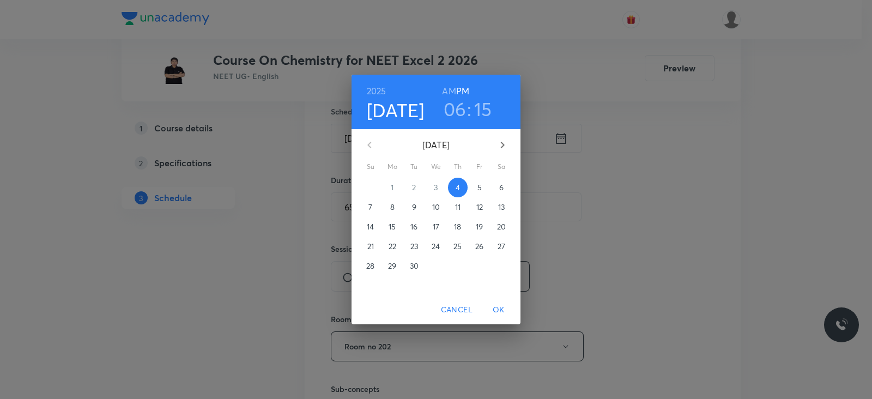
click at [464, 111] on h3 "06" at bounding box center [454, 109] width 23 height 23
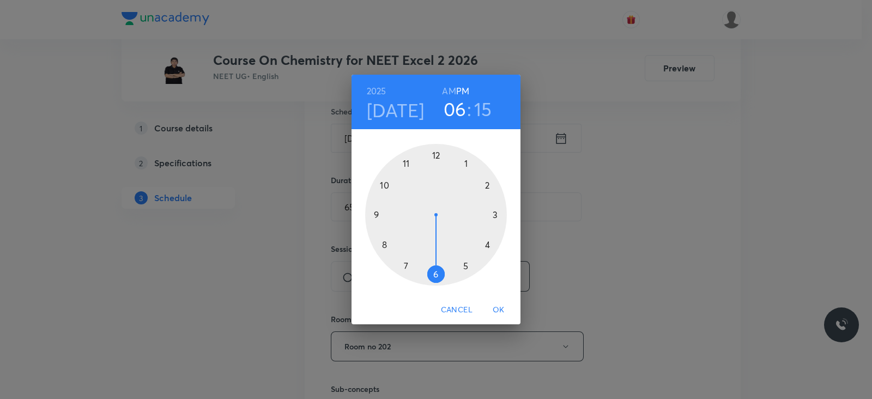
click at [437, 270] on div at bounding box center [436, 215] width 142 height 142
drag, startPoint x: 502, startPoint y: 309, endPoint x: 507, endPoint y: 298, distance: 12.2
click at [502, 308] on span "OK" at bounding box center [498, 310] width 26 height 14
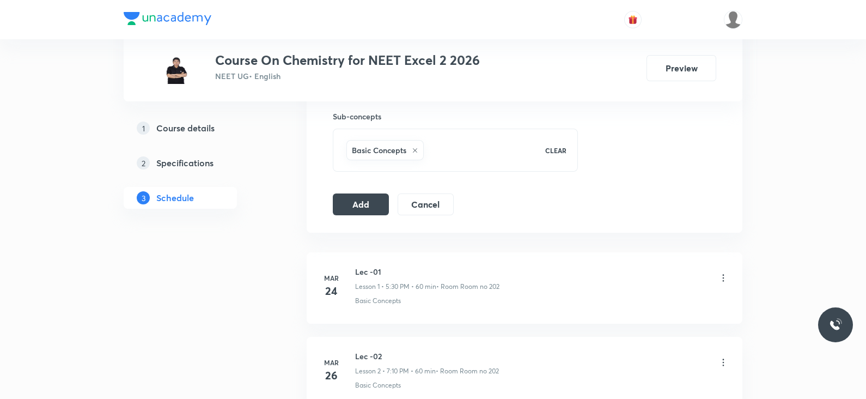
scroll to position [544, 0]
click at [365, 208] on button "Add" at bounding box center [361, 203] width 56 height 22
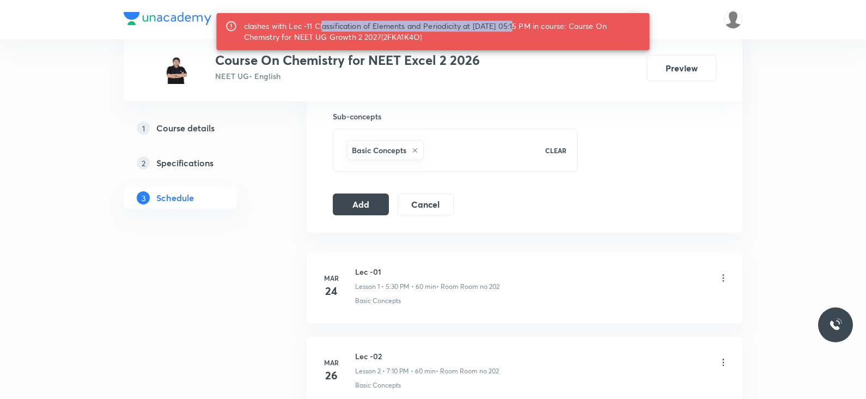
drag, startPoint x: 320, startPoint y: 26, endPoint x: 515, endPoint y: 23, distance: 195.1
click at [515, 23] on div "clashes with Lec -11 Classification of Elements and Periodicity at 04 Sep 2025 …" at bounding box center [442, 31] width 397 height 31
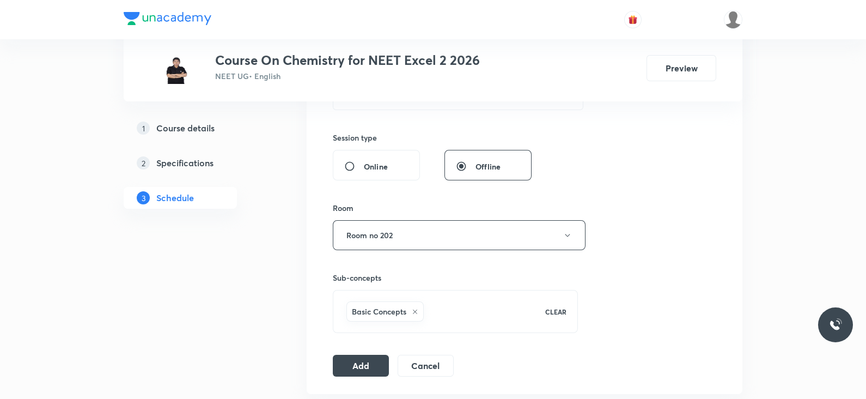
scroll to position [409, 0]
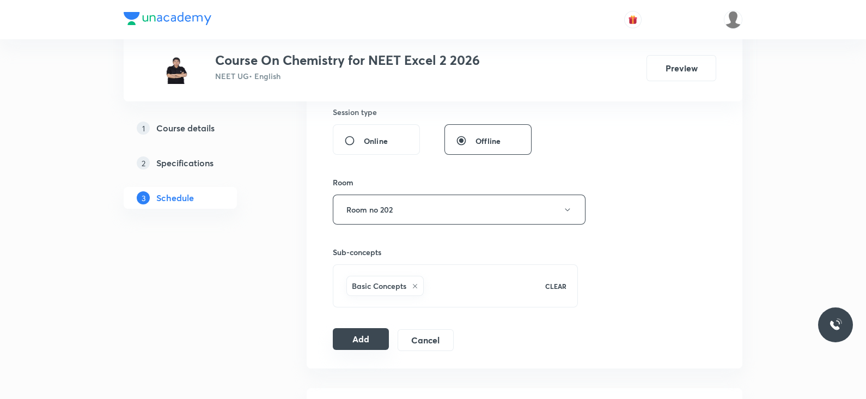
click at [365, 333] on button "Add" at bounding box center [361, 339] width 56 height 22
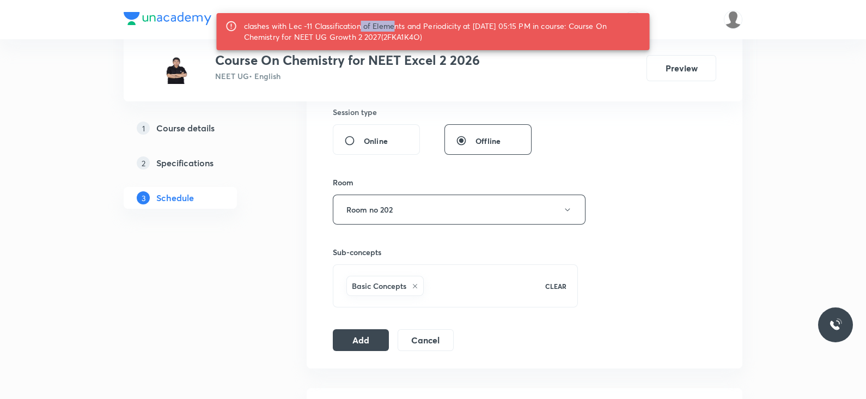
drag, startPoint x: 358, startPoint y: 26, endPoint x: 406, endPoint y: 51, distance: 53.6
click at [390, 26] on div "clashes with Lec -11 Classification of Elements and Periodicity at 04 Sep 2025 …" at bounding box center [442, 31] width 397 height 31
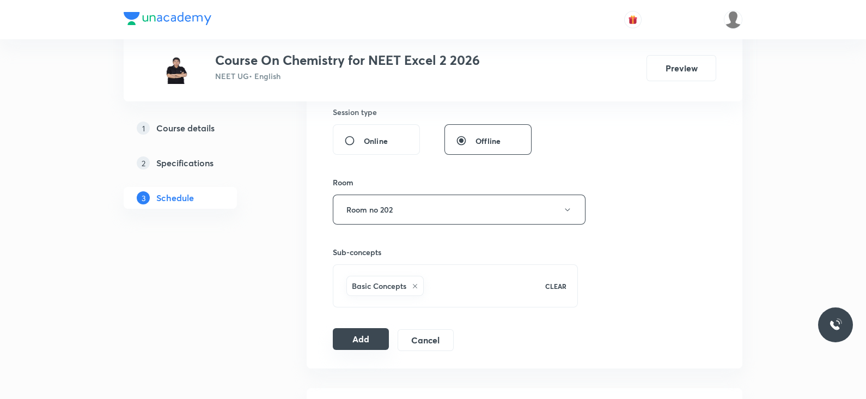
click at [361, 333] on button "Add" at bounding box center [361, 339] width 56 height 22
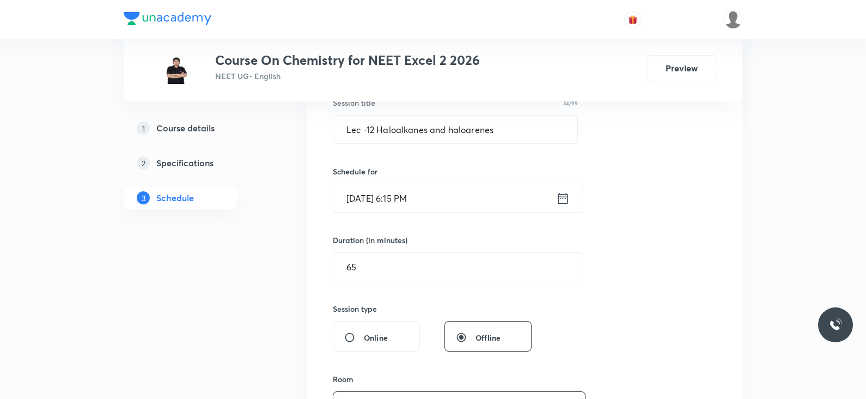
scroll to position [204, 0]
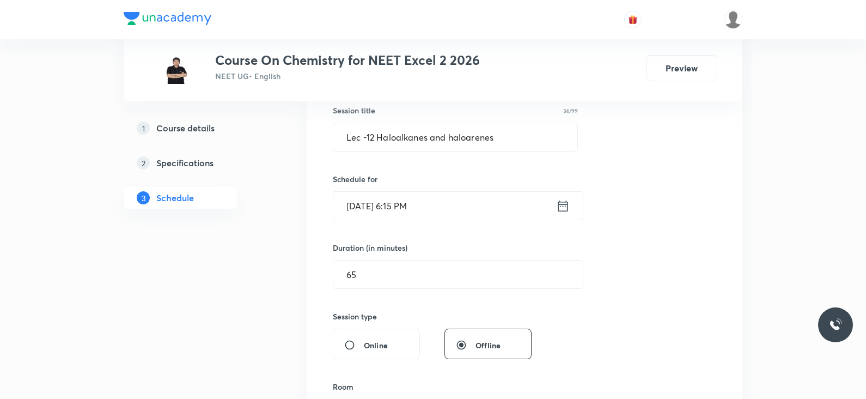
click at [562, 198] on icon at bounding box center [563, 205] width 14 height 15
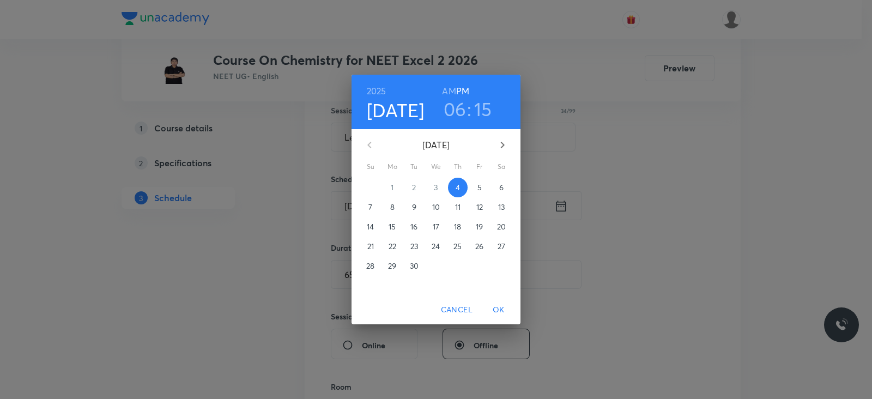
click at [480, 113] on h3 "15" at bounding box center [483, 109] width 18 height 23
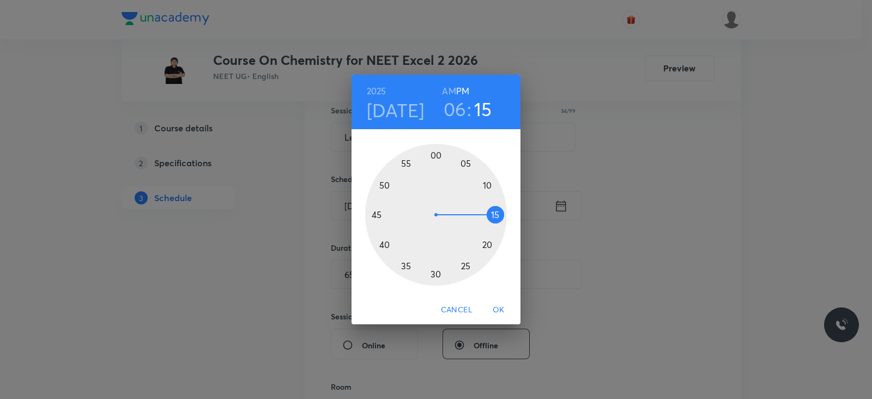
click at [482, 109] on h3 "15" at bounding box center [483, 109] width 18 height 23
click at [481, 113] on h3 "15" at bounding box center [483, 109] width 18 height 23
click at [481, 104] on h3 "15" at bounding box center [483, 109] width 18 height 23
click at [496, 220] on div at bounding box center [436, 215] width 142 height 142
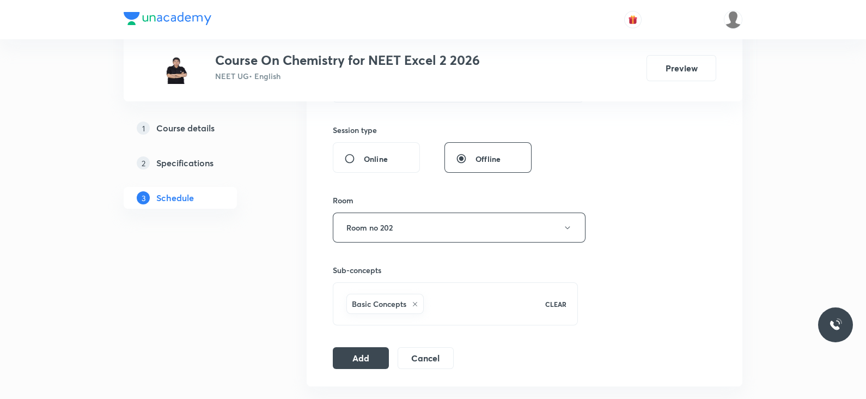
scroll to position [409, 0]
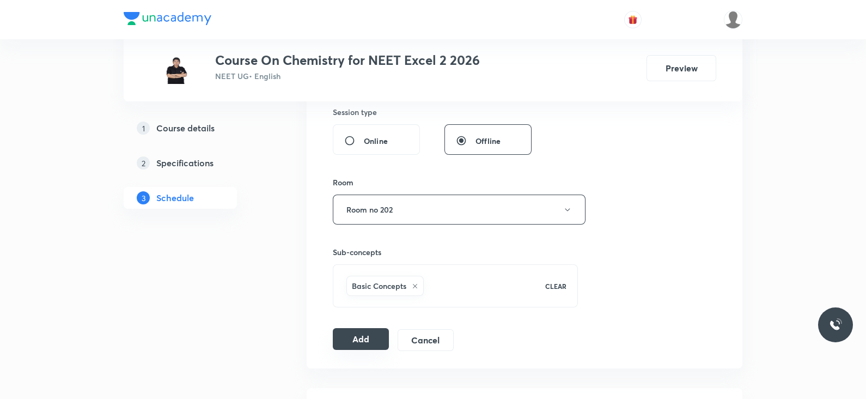
click at [354, 331] on button "Add" at bounding box center [361, 339] width 56 height 22
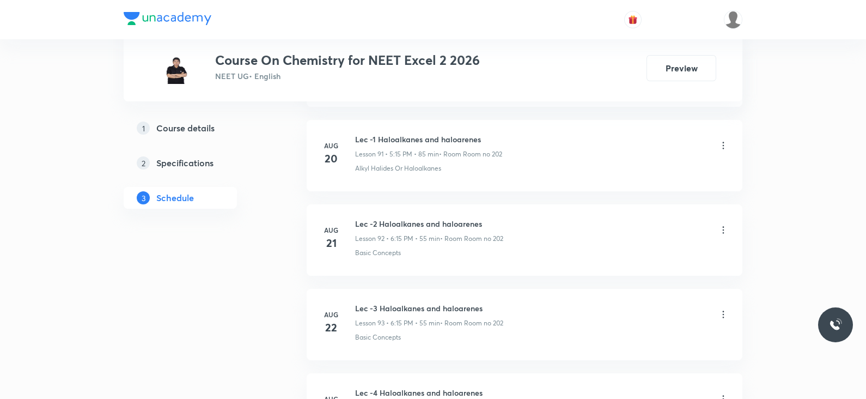
scroll to position [8177, 0]
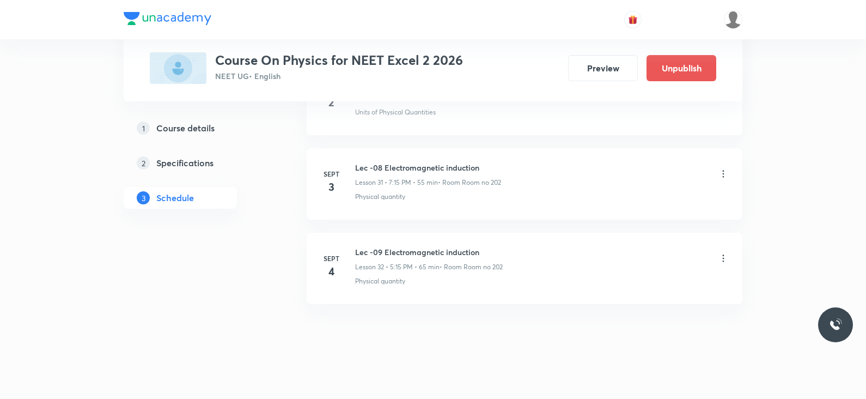
click at [722, 253] on icon at bounding box center [723, 258] width 11 height 11
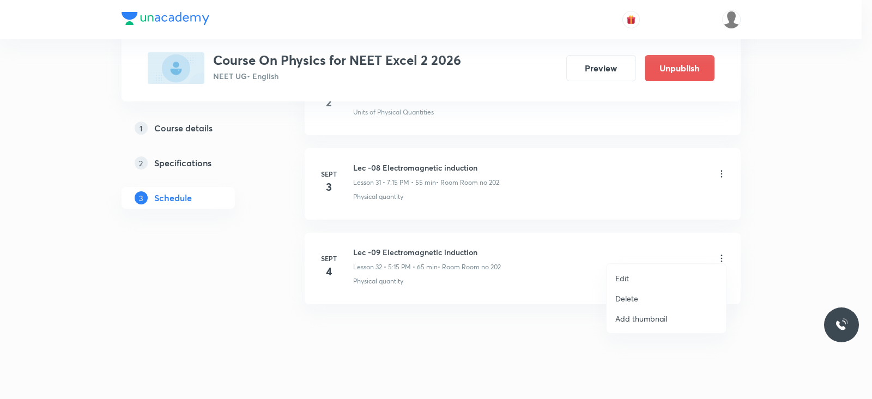
click at [631, 273] on li "Edit" at bounding box center [665, 278] width 119 height 20
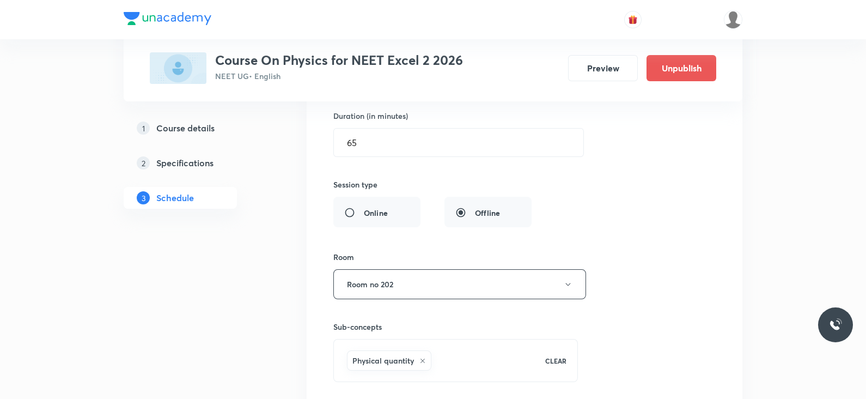
scroll to position [2951, 0]
click at [390, 137] on input "65" at bounding box center [459, 144] width 250 height 28
type input "6"
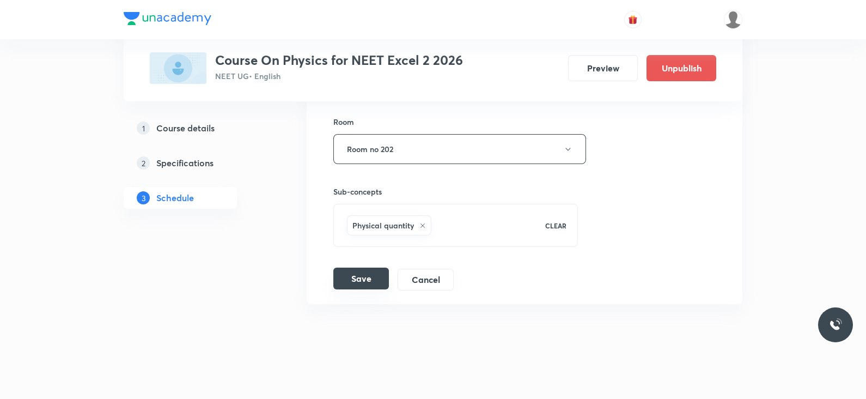
type input "55"
click at [364, 271] on button "Save" at bounding box center [361, 279] width 56 height 22
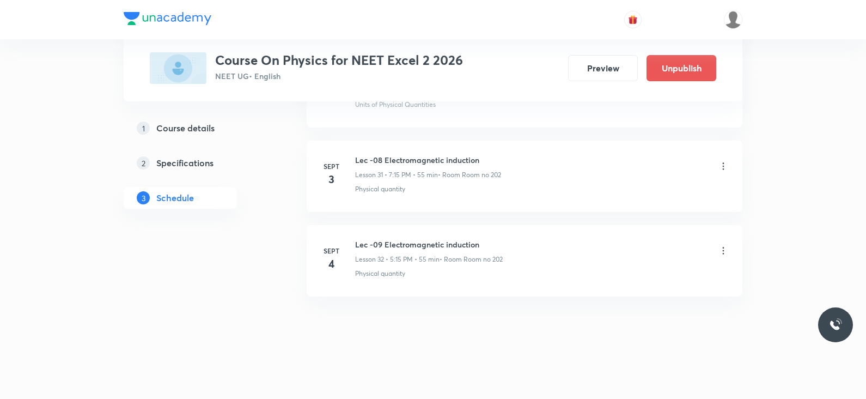
scroll to position [2670, 0]
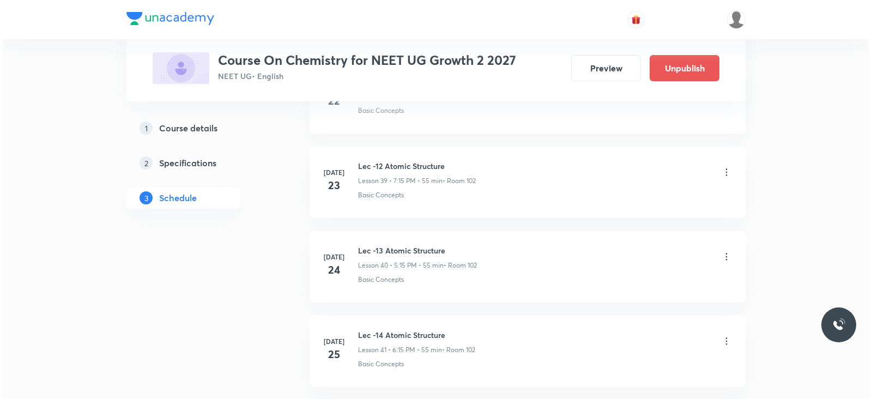
scroll to position [5613, 0]
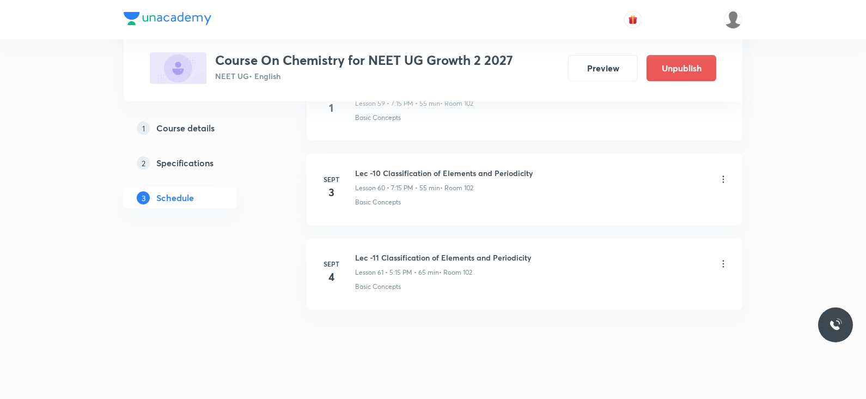
click at [720, 252] on div "Lec -11 Classification of Elements and Periodicity Lesson 61 • 5:15 PM • 65 min…" at bounding box center [542, 265] width 374 height 26
click at [724, 260] on icon at bounding box center [724, 263] width 2 height 7
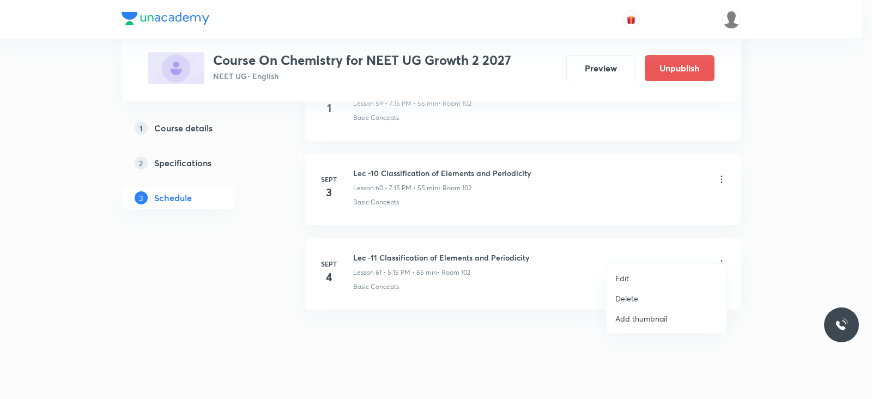
click at [622, 277] on p "Edit" at bounding box center [622, 277] width 14 height 11
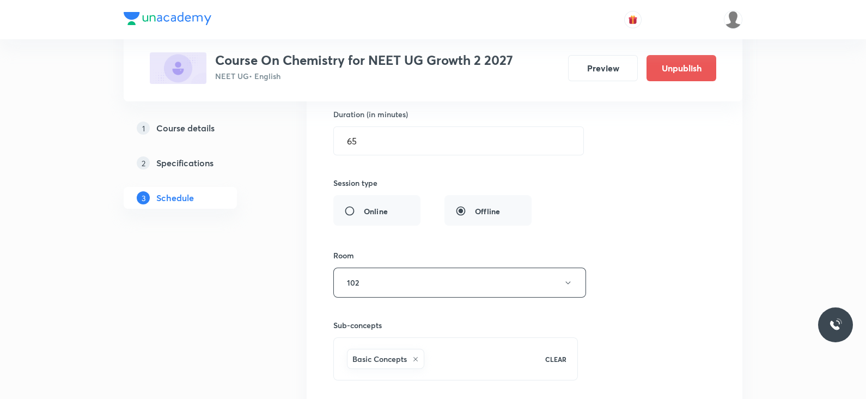
scroll to position [5258, 0]
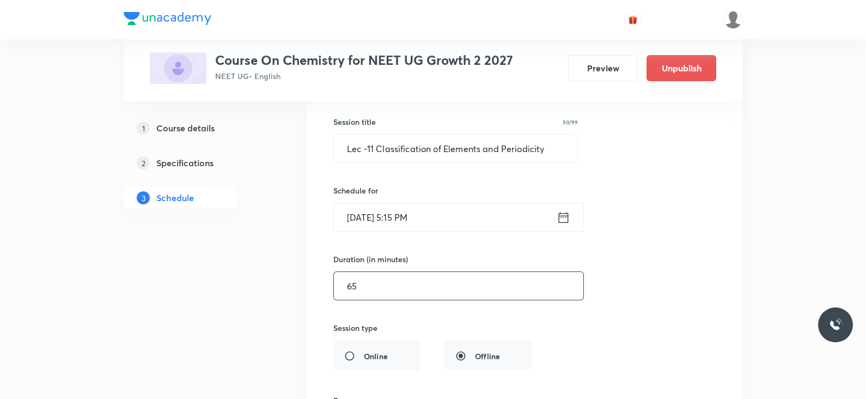
click at [372, 272] on input "65" at bounding box center [459, 286] width 250 height 28
type input "6"
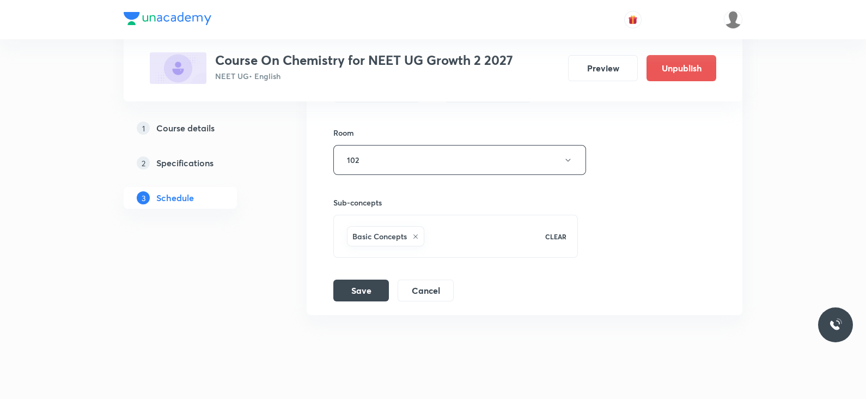
scroll to position [5531, 0]
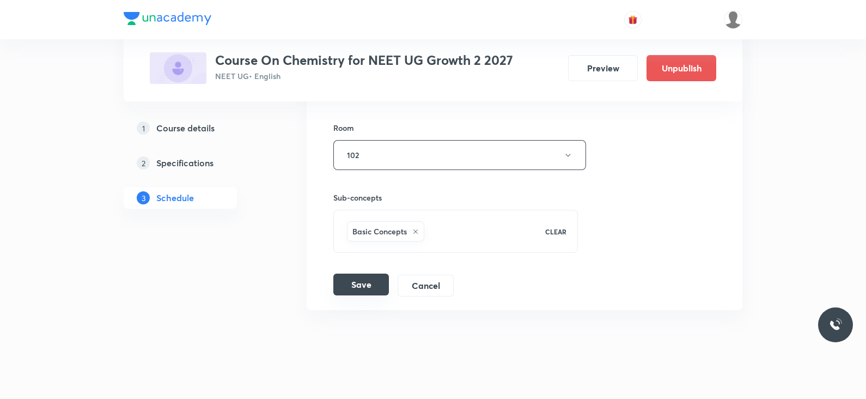
type input "55"
click at [380, 281] on button "Save" at bounding box center [361, 285] width 56 height 22
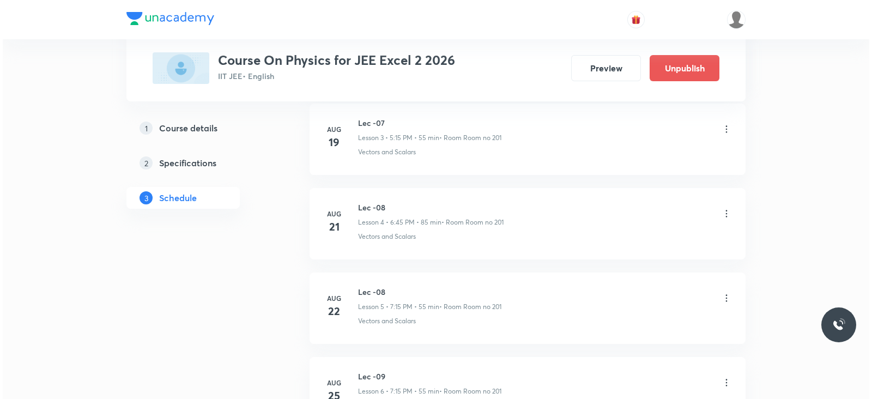
scroll to position [1485, 0]
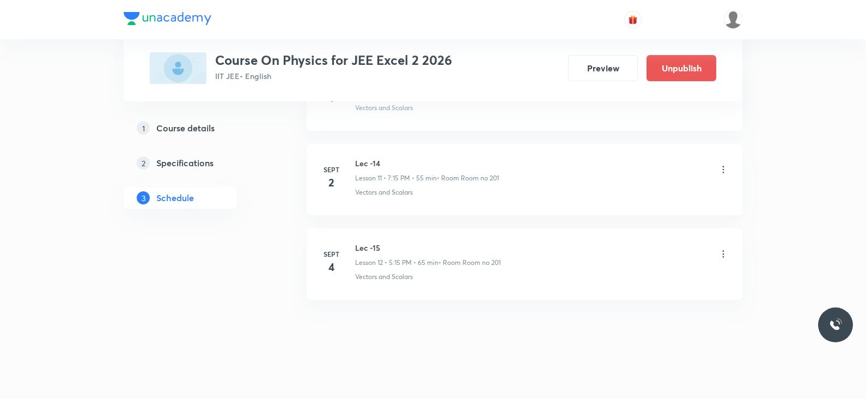
drag, startPoint x: 727, startPoint y: 241, endPoint x: 719, endPoint y: 253, distance: 15.0
click at [727, 242] on div "Lec -15 Lesson 12 • 5:15 PM • 65 min • Room Room no 201" at bounding box center [542, 255] width 374 height 26
click at [718, 254] on icon at bounding box center [723, 253] width 11 height 11
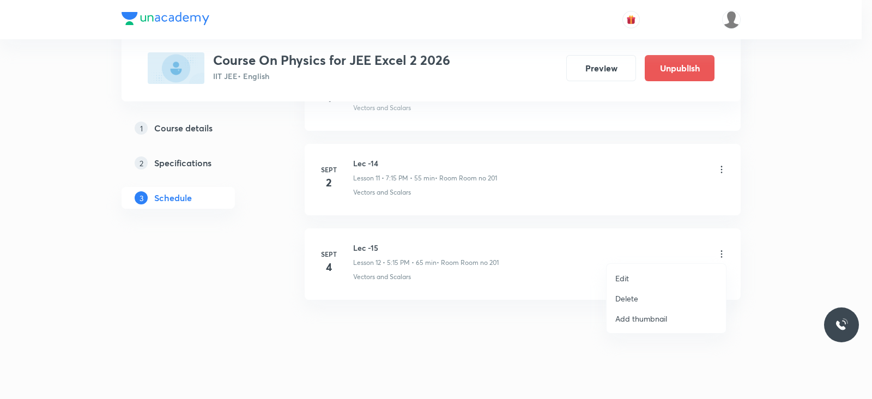
click at [642, 274] on li "Edit" at bounding box center [665, 278] width 119 height 20
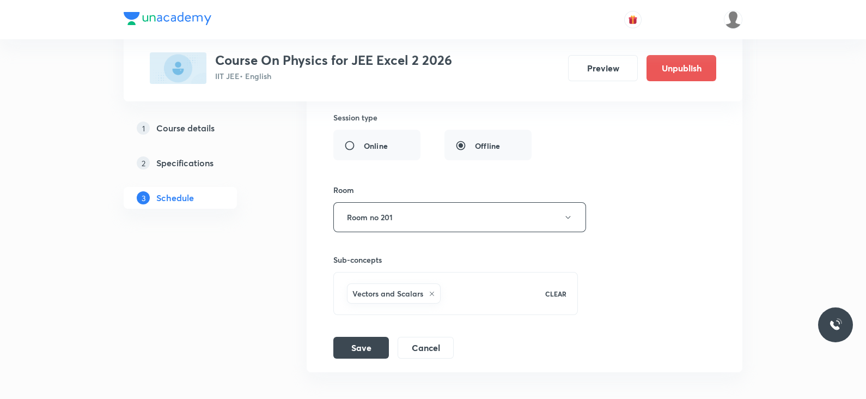
scroll to position [1266, 0]
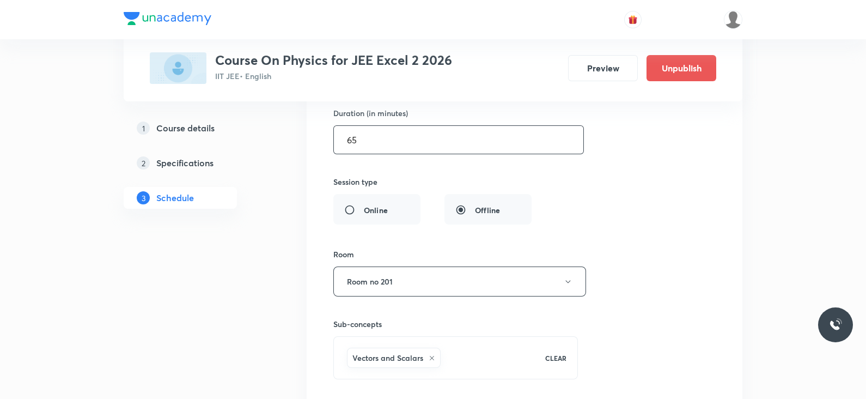
click at [381, 150] on input "65" at bounding box center [459, 140] width 250 height 28
drag, startPoint x: 383, startPoint y: 143, endPoint x: 324, endPoint y: 142, distance: 58.9
click at [324, 142] on div "Lec -15 Lesson 12 • Room Room no 201 Vectors and Scalars Session 12 Live class …" at bounding box center [524, 161] width 409 height 524
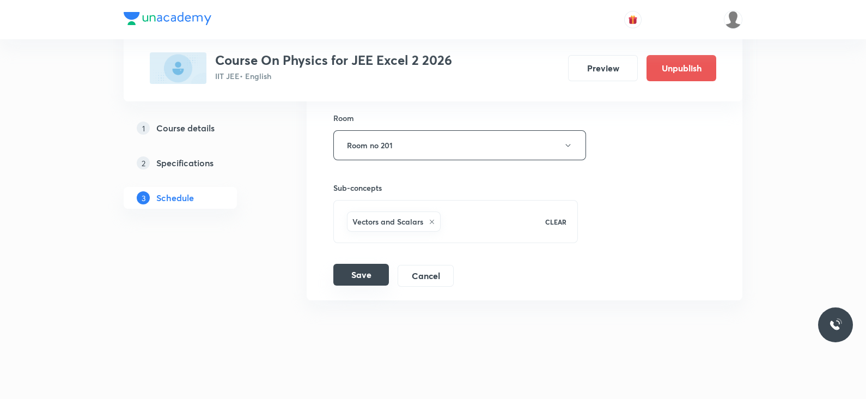
type input "55"
click at [373, 282] on button "Save" at bounding box center [361, 275] width 56 height 22
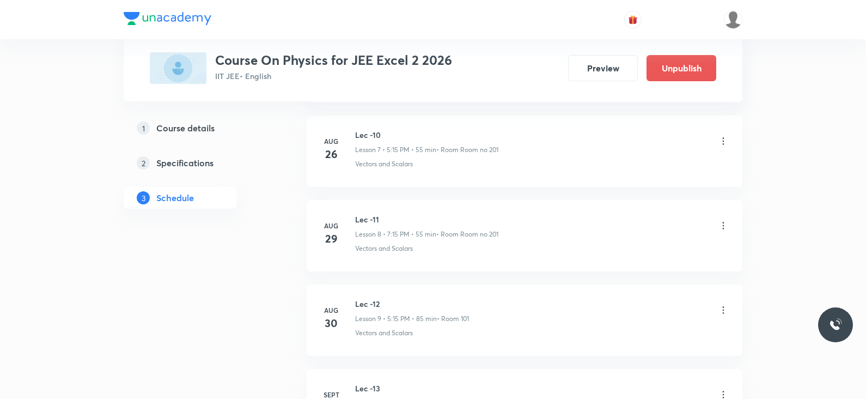
scroll to position [440, 0]
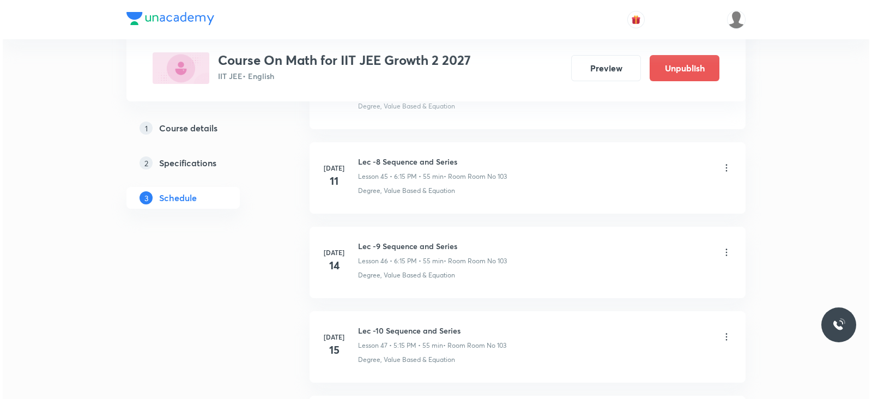
scroll to position [6371, 0]
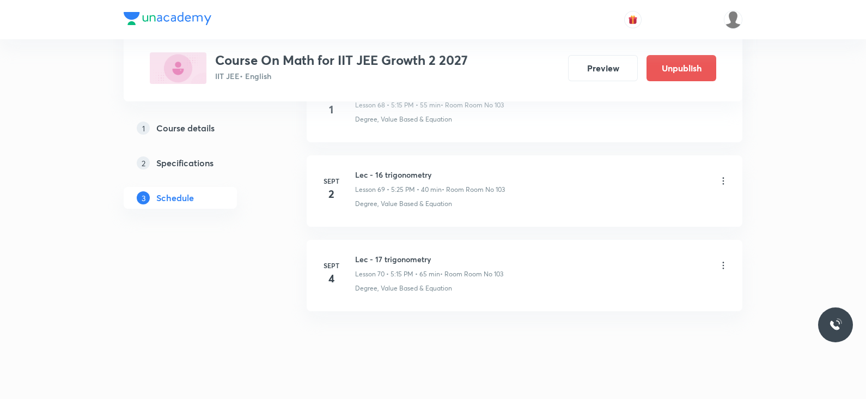
click at [727, 260] on icon at bounding box center [723, 265] width 11 height 11
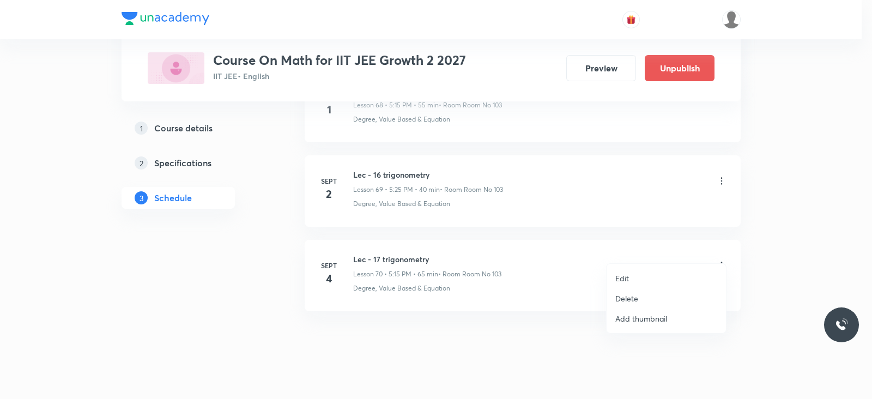
click at [635, 270] on li "Edit" at bounding box center [665, 278] width 119 height 20
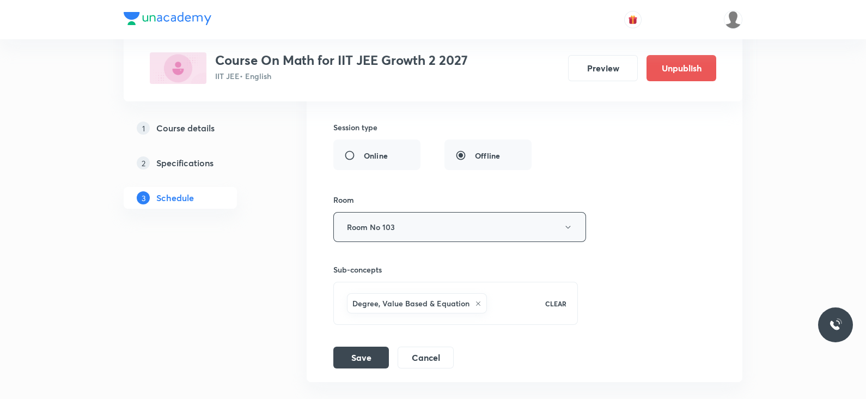
scroll to position [6153, 0]
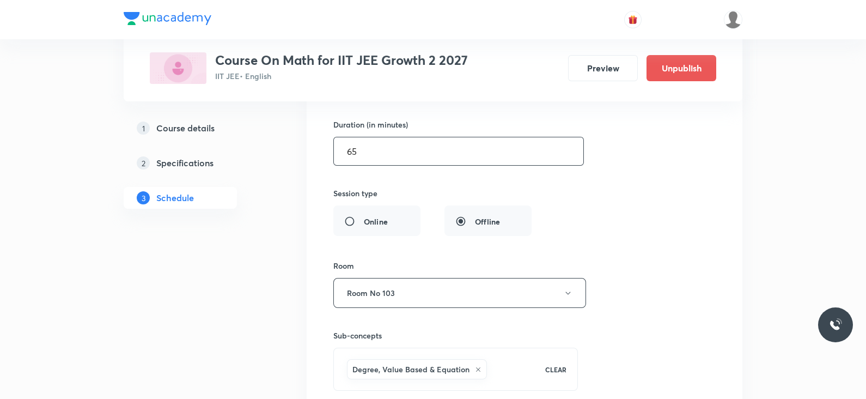
drag, startPoint x: 370, startPoint y: 135, endPoint x: 305, endPoint y: 143, distance: 65.3
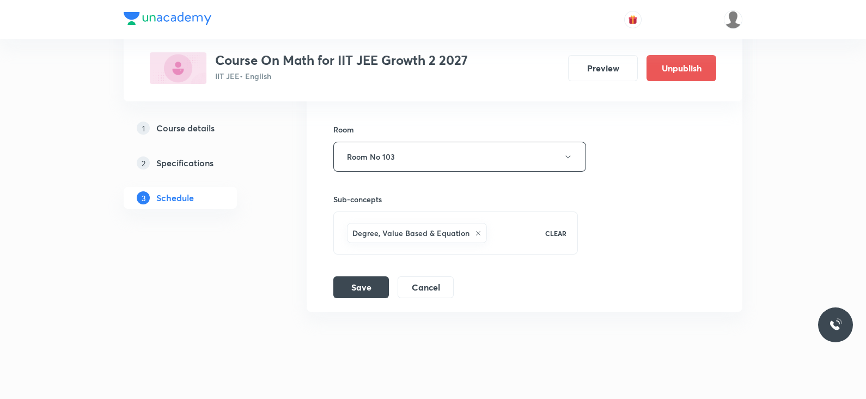
type input "55"
click at [369, 276] on button "Save" at bounding box center [361, 287] width 56 height 22
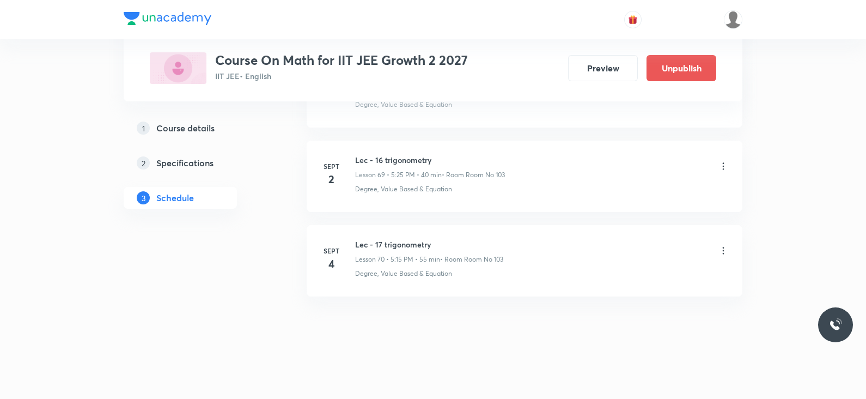
scroll to position [5871, 0]
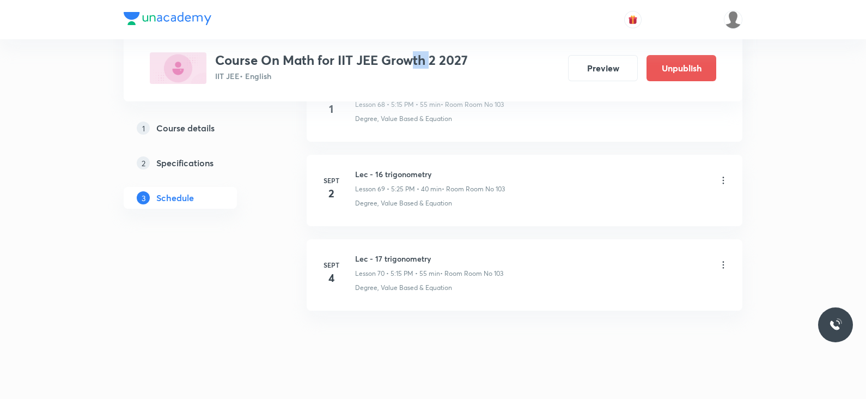
drag, startPoint x: 411, startPoint y: 61, endPoint x: 432, endPoint y: 60, distance: 20.2
click at [432, 60] on h3 "Course On Math for IIT JEE Growth 2 2027" at bounding box center [341, 60] width 253 height 16
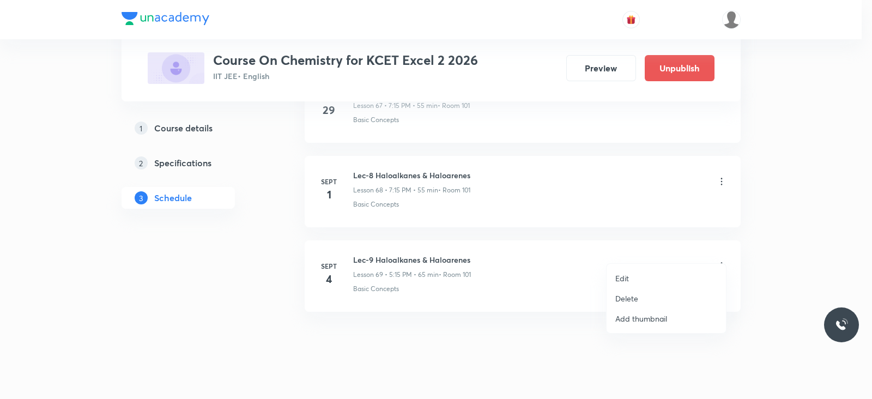
scroll to position [6356, 0]
click at [635, 274] on li "Edit" at bounding box center [665, 278] width 119 height 20
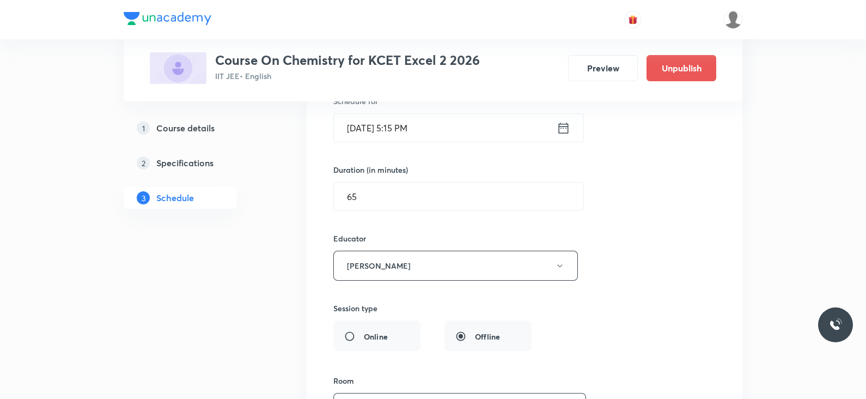
scroll to position [6002, 0]
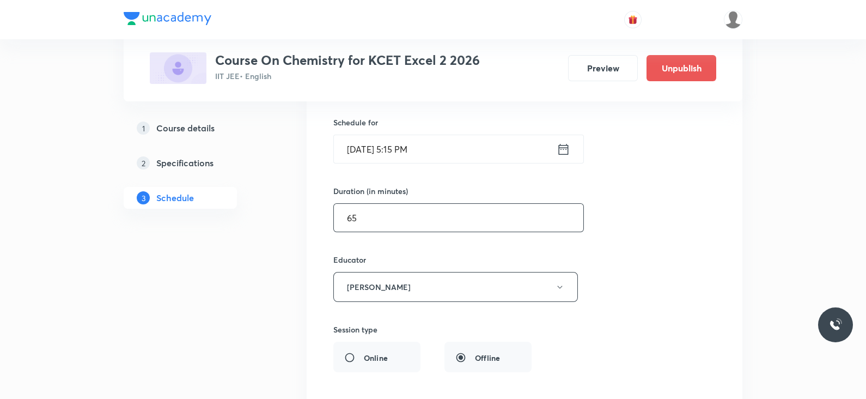
drag, startPoint x: 338, startPoint y: 207, endPoint x: 271, endPoint y: 210, distance: 67.1
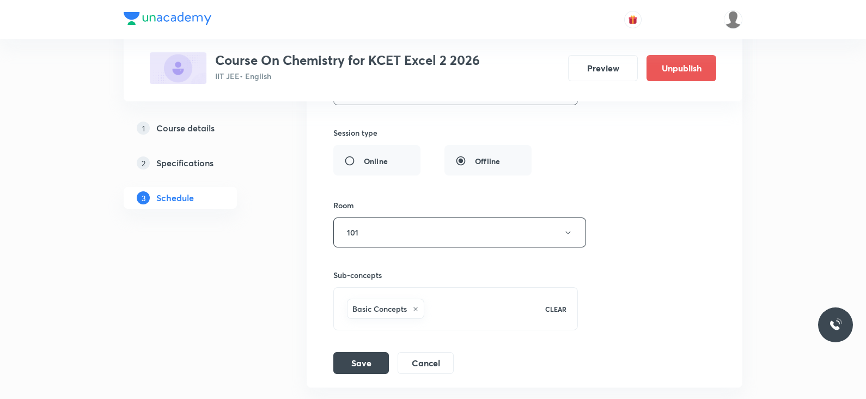
scroll to position [6274, 0]
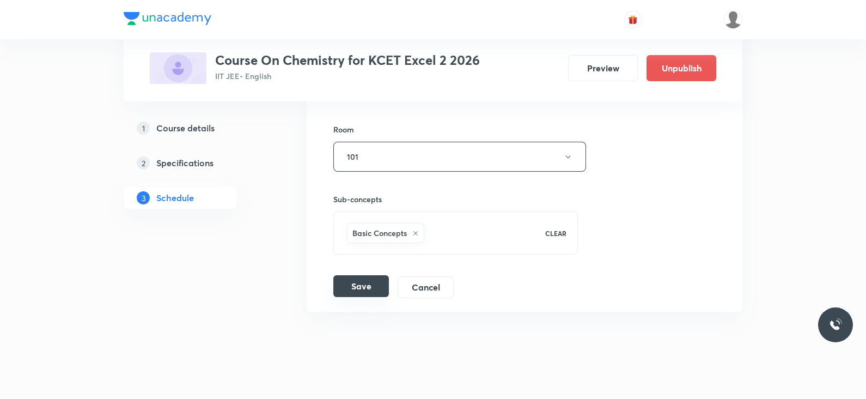
type input "55"
drag, startPoint x: 354, startPoint y: 263, endPoint x: 236, endPoint y: 215, distance: 126.6
click at [353, 276] on button "Save" at bounding box center [361, 287] width 56 height 22
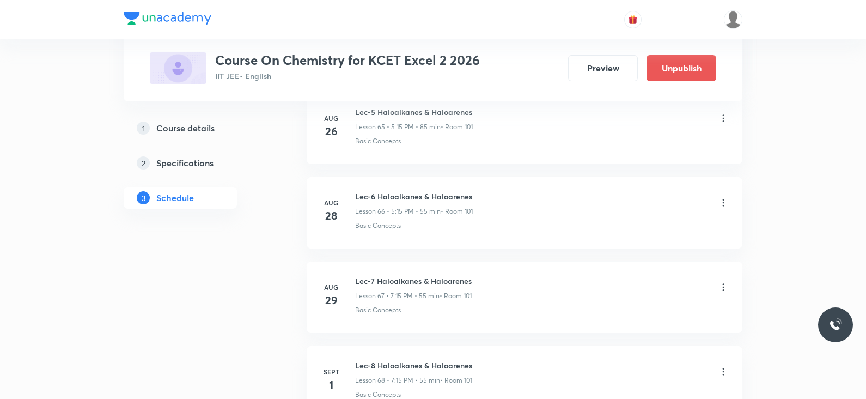
scroll to position [5583, 0]
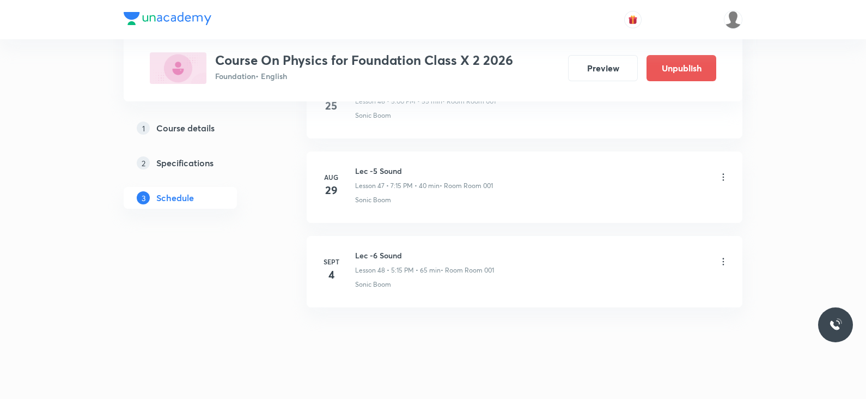
click at [720, 256] on icon at bounding box center [723, 261] width 11 height 11
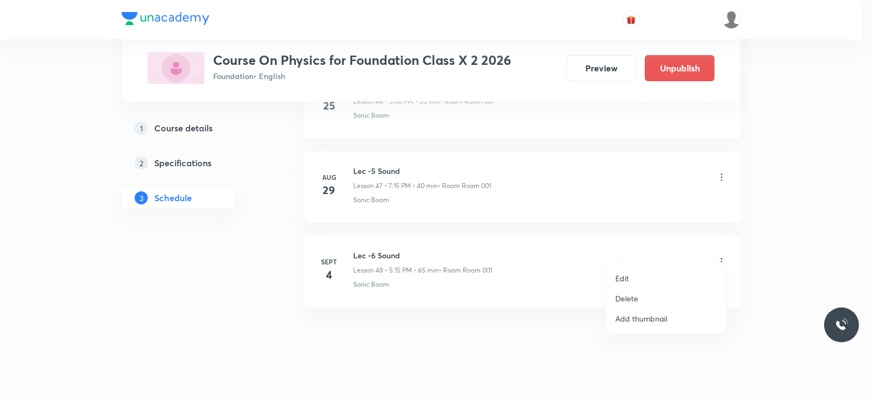
click at [629, 271] on li "Edit" at bounding box center [665, 278] width 119 height 20
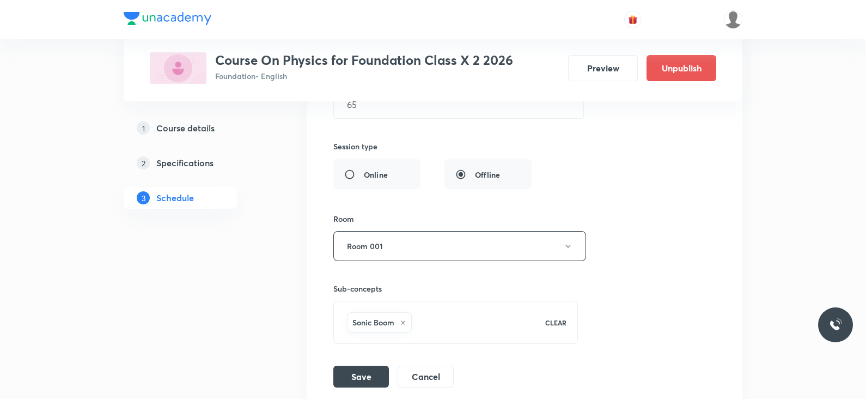
scroll to position [4163, 0]
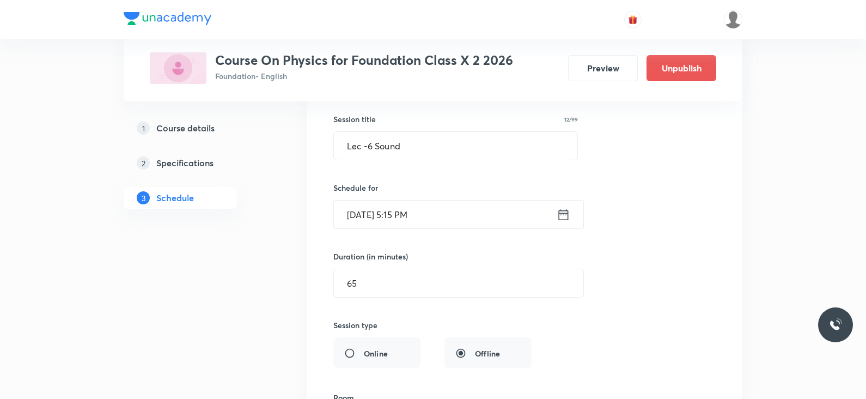
click at [564, 209] on icon at bounding box center [564, 214] width 10 height 11
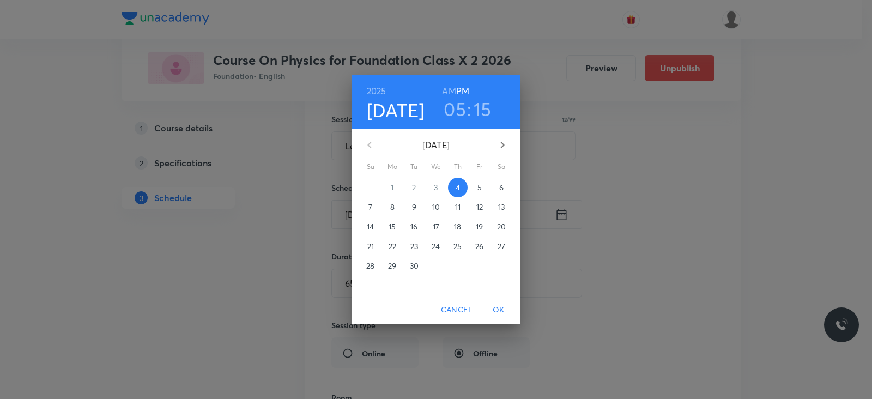
click at [459, 109] on h3 "05" at bounding box center [454, 109] width 22 height 23
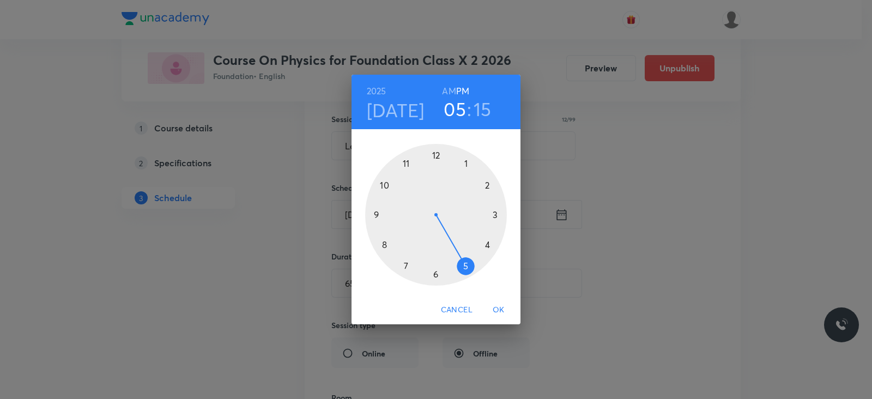
click at [436, 155] on div at bounding box center [436, 215] width 142 height 142
click at [455, 110] on h3 "12" at bounding box center [454, 109] width 17 height 23
click at [464, 263] on div at bounding box center [436, 215] width 142 height 142
click at [437, 147] on div at bounding box center [436, 215] width 142 height 142
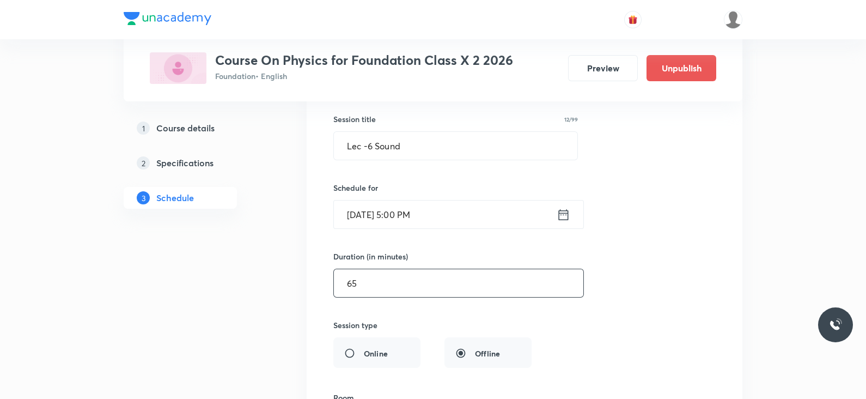
click at [424, 271] on input "65" at bounding box center [459, 283] width 250 height 28
drag, startPoint x: 373, startPoint y: 271, endPoint x: 303, endPoint y: 274, distance: 70.3
drag, startPoint x: 381, startPoint y: 276, endPoint x: 315, endPoint y: 276, distance: 65.9
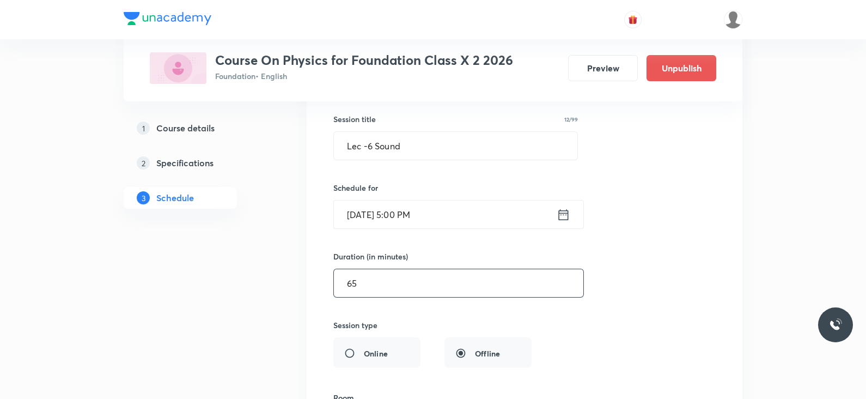
click at [315, 276] on li "Lec -6 Sound Lesson 48 • Room Room 001 Sonic Boom Session 48 Live class Session…" at bounding box center [525, 303] width 436 height 551
type input "55"
click at [575, 220] on div "Session title 12/99 Lec -6 Sound ​ Schedule for Sept 4, 2025, 5:00 PM ​ Duratio…" at bounding box center [524, 329] width 382 height 475
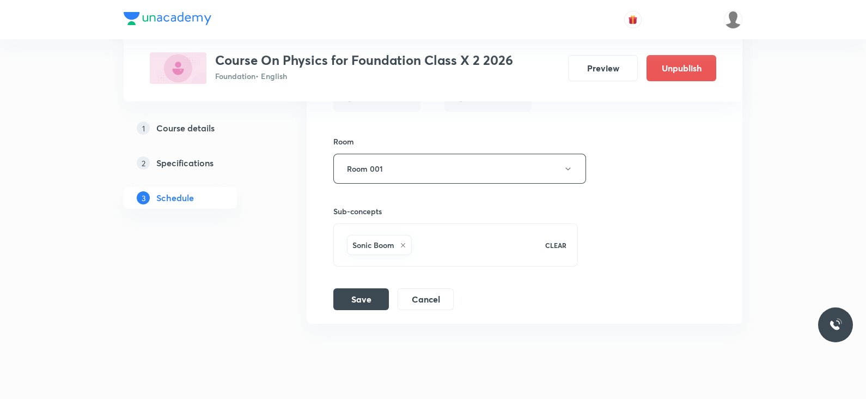
scroll to position [4435, 0]
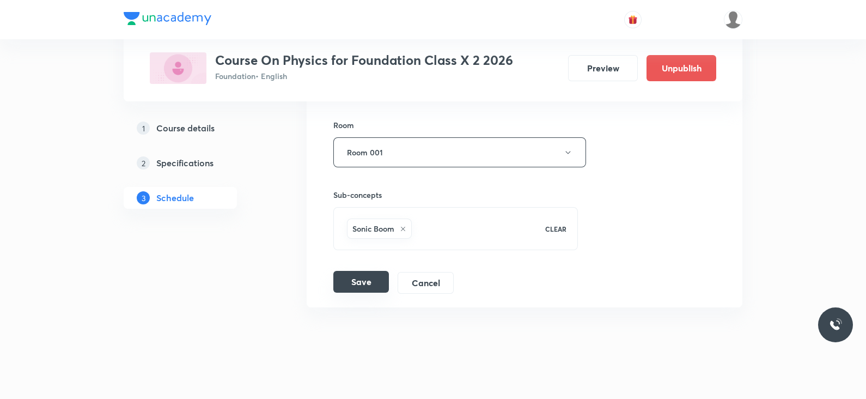
click at [375, 271] on button "Save" at bounding box center [361, 282] width 56 height 22
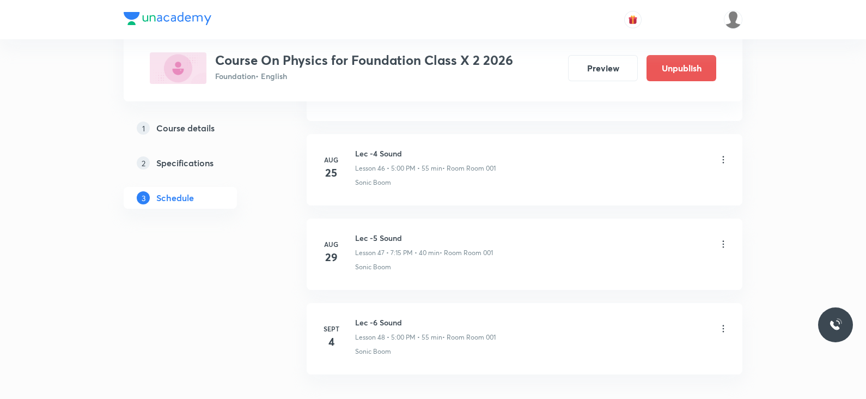
scroll to position [4018, 0]
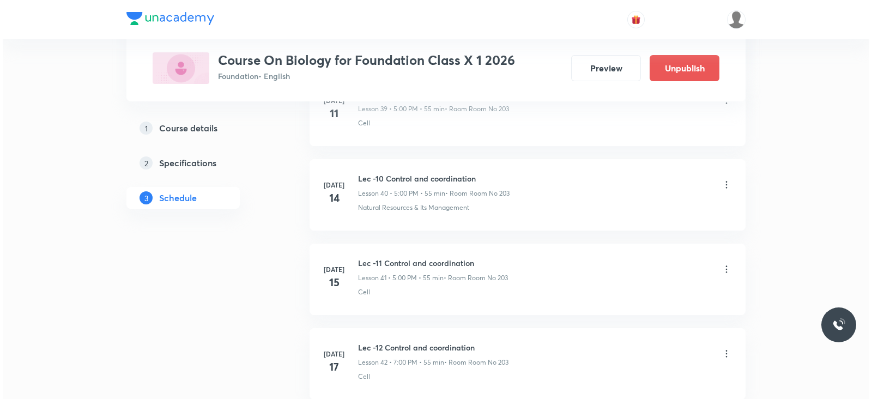
scroll to position [5276, 0]
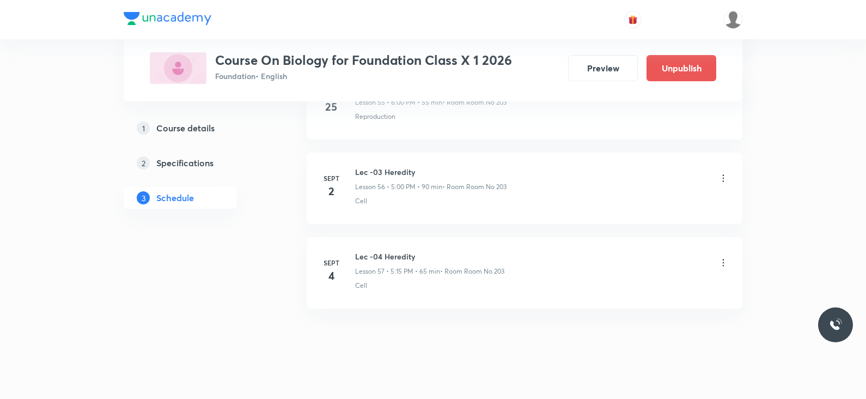
click at [723, 259] on icon at bounding box center [724, 262] width 2 height 7
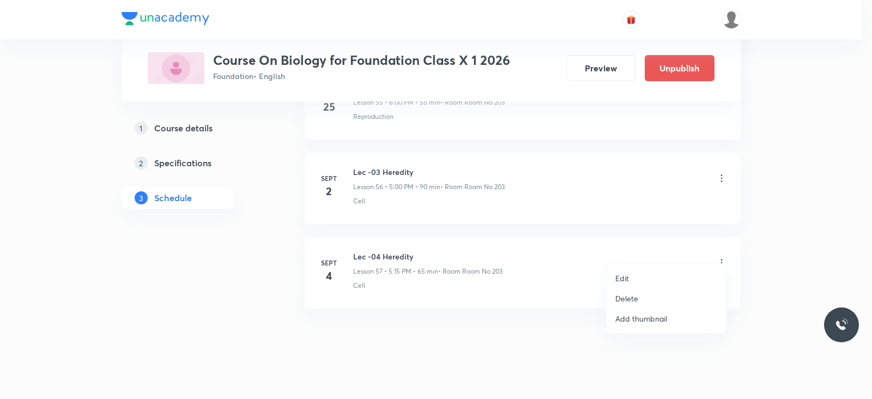
click at [643, 274] on li "Edit" at bounding box center [665, 278] width 119 height 20
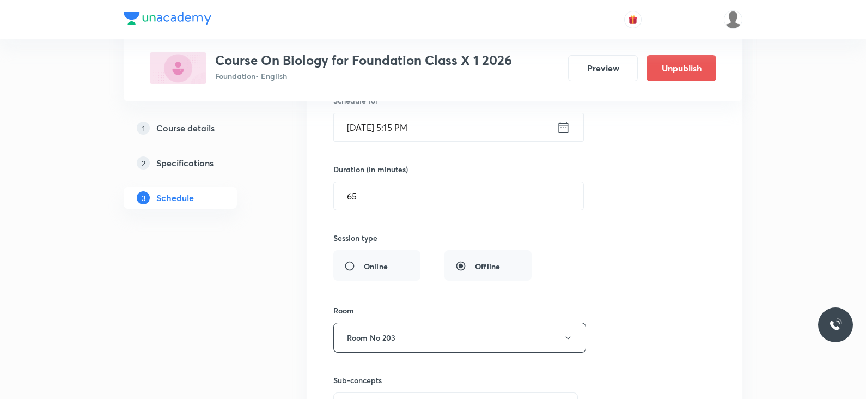
scroll to position [4990, 0]
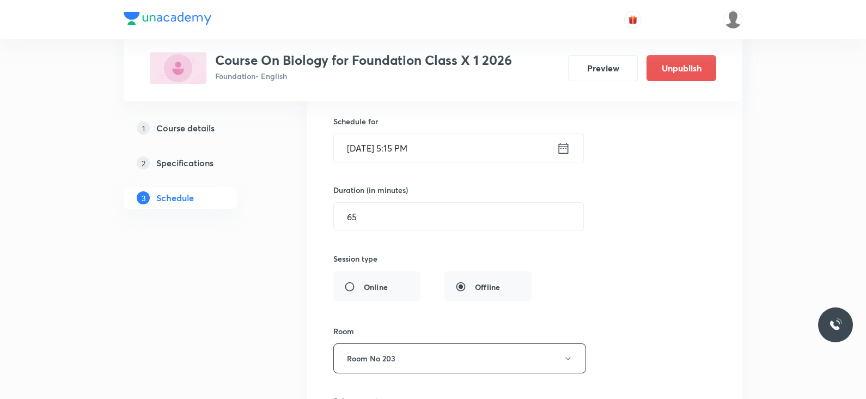
click at [560, 141] on icon at bounding box center [564, 148] width 14 height 15
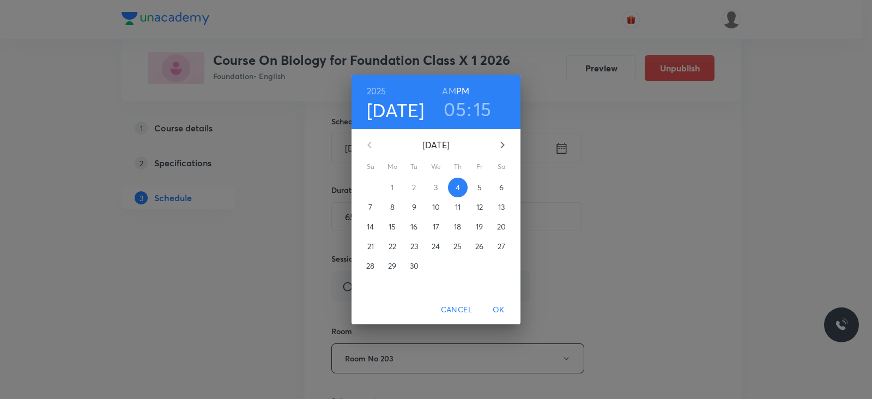
click at [464, 113] on h3 "05" at bounding box center [454, 109] width 22 height 23
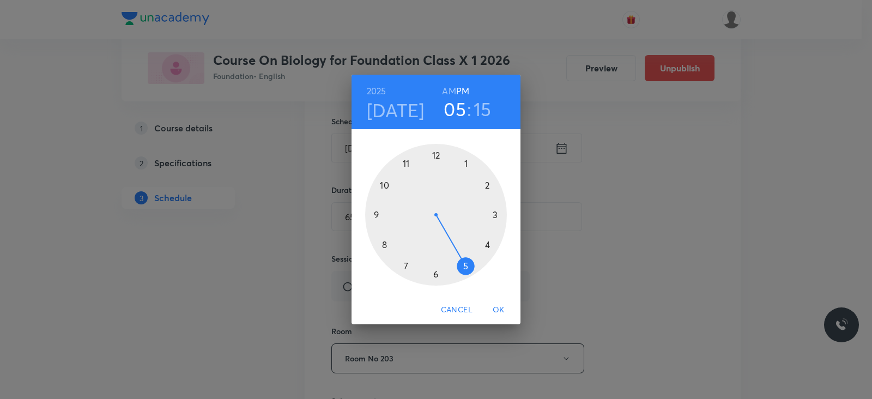
click at [477, 110] on h3 "15" at bounding box center [482, 109] width 18 height 23
click at [436, 154] on div at bounding box center [436, 215] width 142 height 142
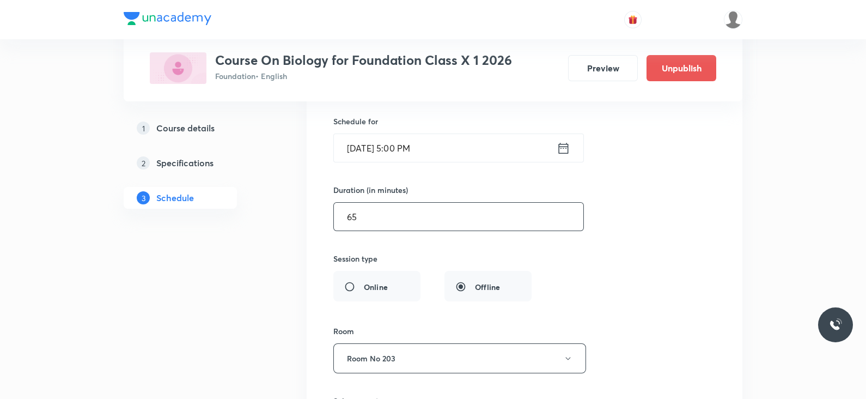
click at [412, 203] on input "65" at bounding box center [459, 217] width 250 height 28
type input "6"
type input "0"
type input "55"
click at [640, 216] on div "Session title 16/99 Lec -04 Heredity ​ Schedule for [DATE] 5:00 PM ​ Duration (…" at bounding box center [524, 262] width 382 height 475
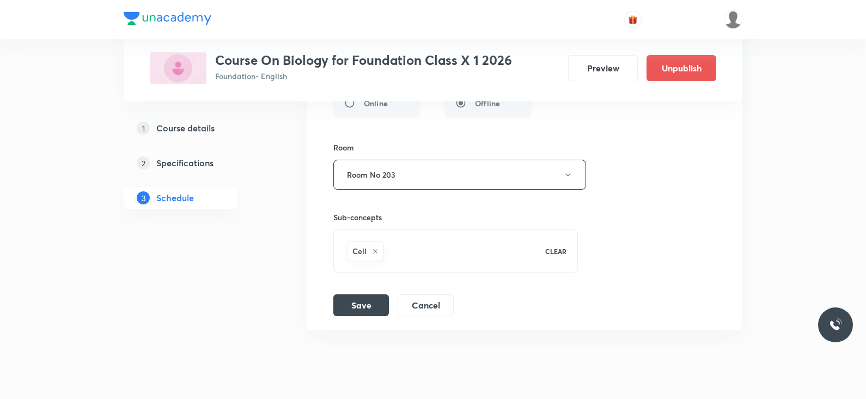
scroll to position [5194, 0]
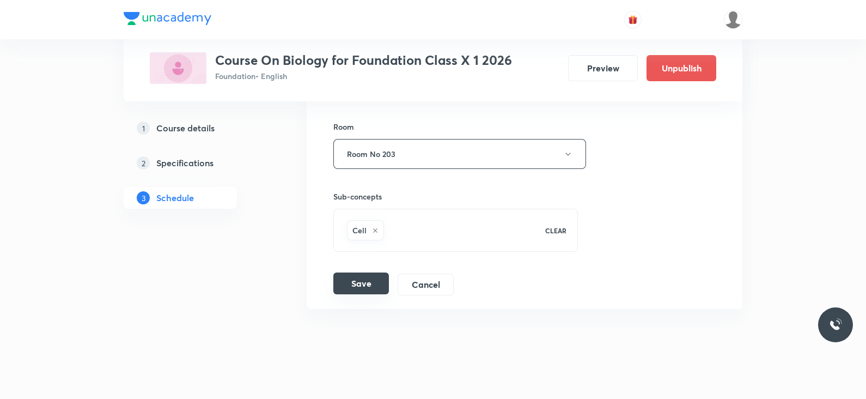
click at [363, 272] on button "Save" at bounding box center [361, 283] width 56 height 22
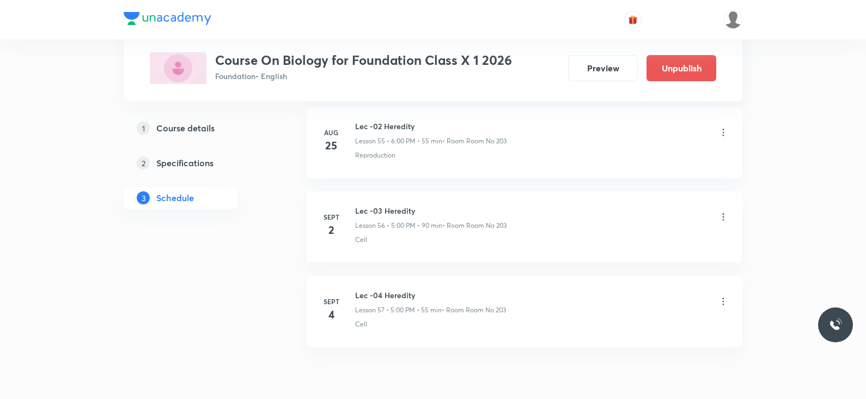
scroll to position [4776, 0]
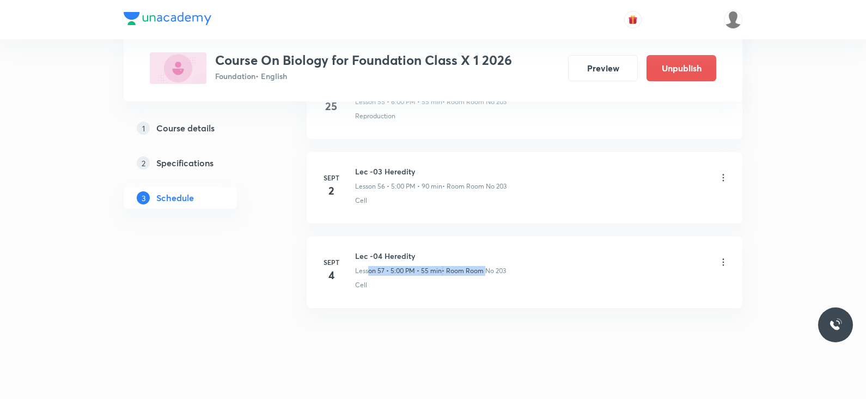
drag, startPoint x: 368, startPoint y: 260, endPoint x: 485, endPoint y: 260, distance: 116.6
click at [485, 266] on div "Lesson 57 • 5:00 PM • 55 min • Room Room No 203" at bounding box center [430, 271] width 151 height 10
drag, startPoint x: 378, startPoint y: 242, endPoint x: 442, endPoint y: 253, distance: 65.1
click at [442, 253] on div "Lec -04 Heredity Lesson 57 • 5:00 PM • 55 min • Room Room No 203" at bounding box center [430, 263] width 151 height 26
click at [422, 280] on div "Cell" at bounding box center [542, 285] width 374 height 10
